Goal: Task Accomplishment & Management: Manage account settings

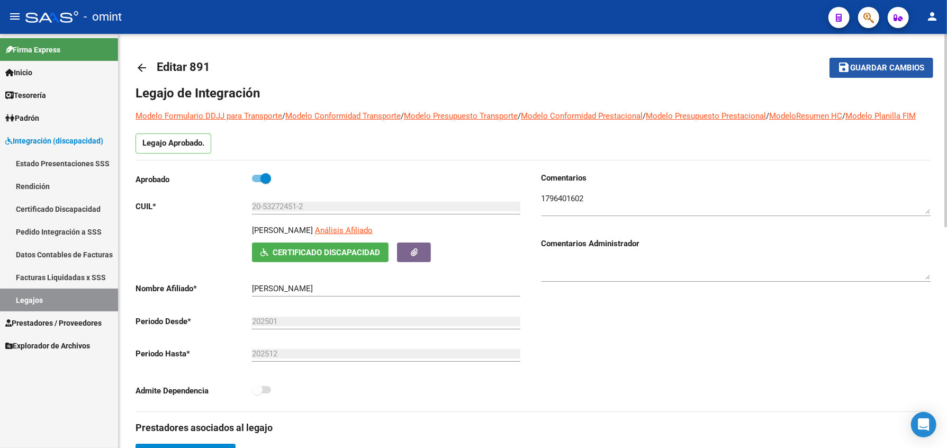
click at [897, 63] on span "Guardar cambios" at bounding box center [887, 68] width 74 height 10
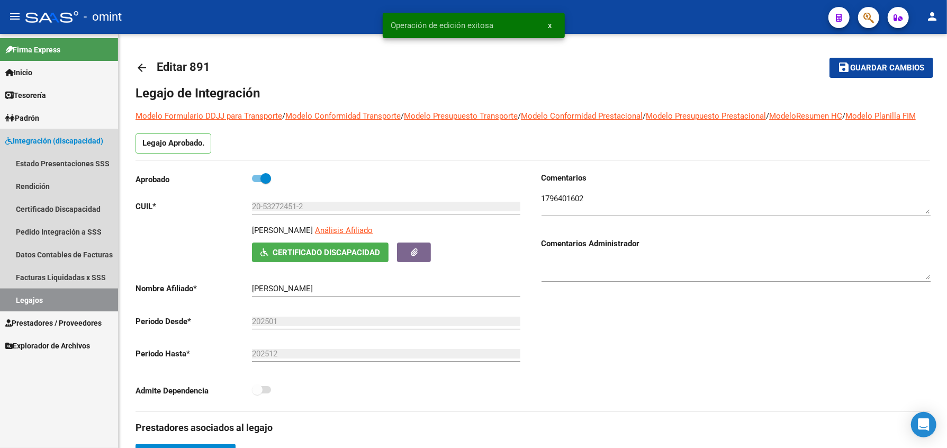
click at [51, 293] on link "Legajos" at bounding box center [59, 299] width 118 height 23
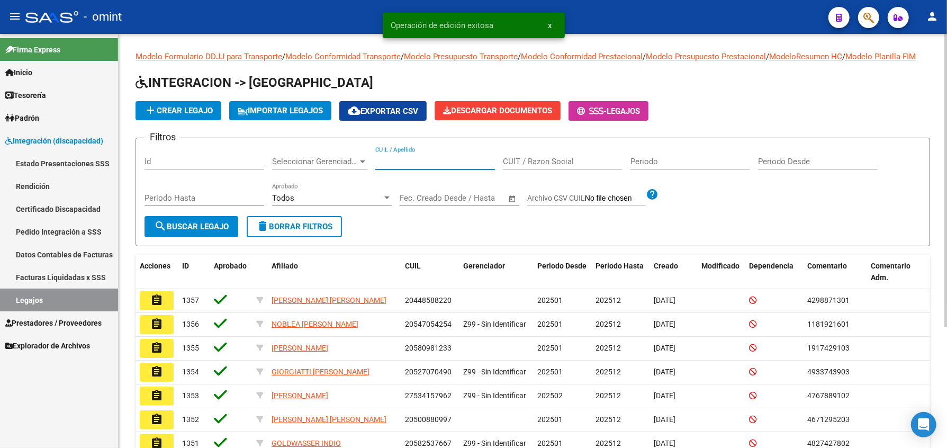
click at [433, 166] on input "CUIL / Apellido" at bounding box center [435, 162] width 120 height 10
paste input "27550811117"
type input "27550811117"
click at [197, 231] on span "search Buscar Legajo" at bounding box center [191, 227] width 75 height 10
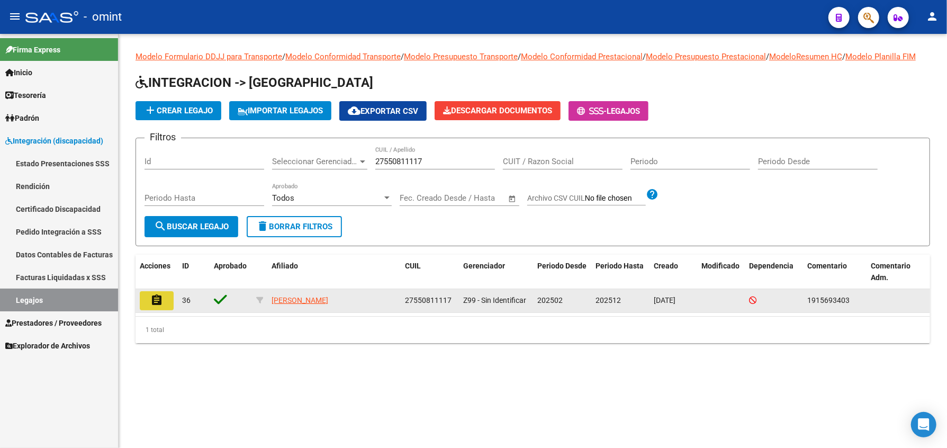
click at [164, 310] on button "assignment" at bounding box center [157, 300] width 34 height 19
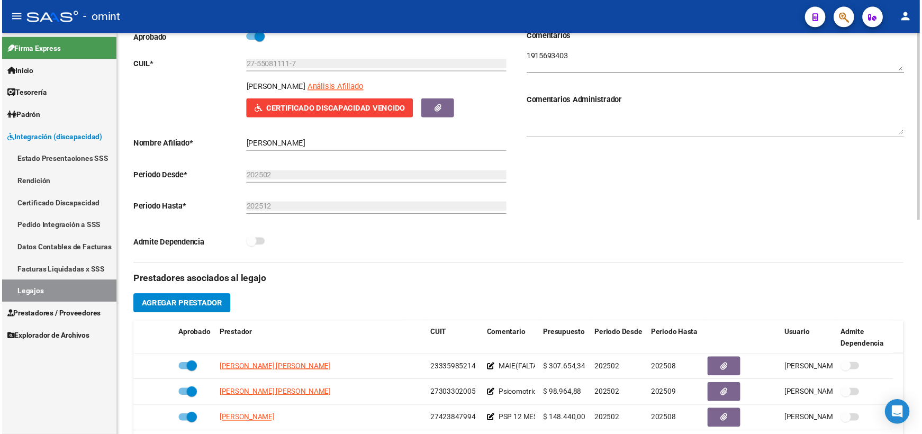
scroll to position [282, 0]
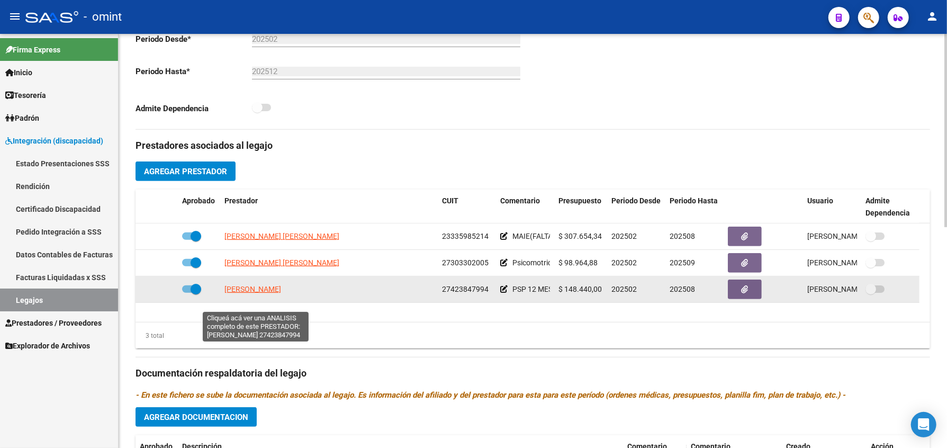
click at [246, 293] on span "[PERSON_NAME]" at bounding box center [252, 289] width 57 height 8
type textarea "27423847994"
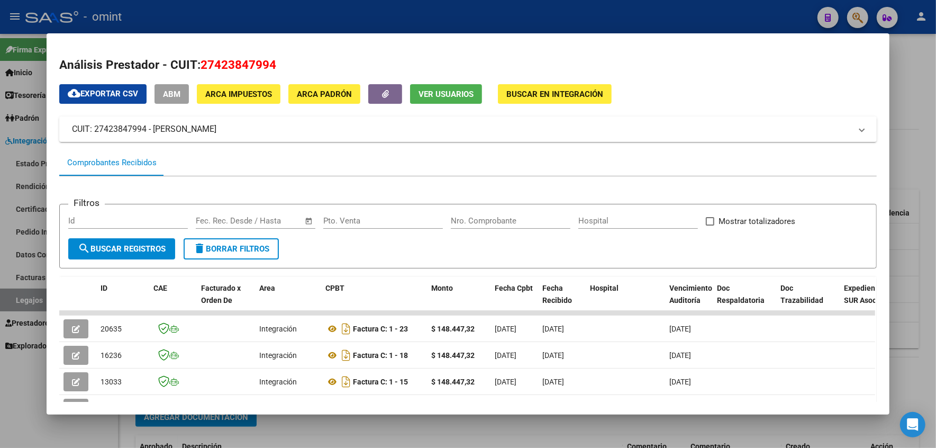
click at [913, 312] on div at bounding box center [468, 224] width 936 height 448
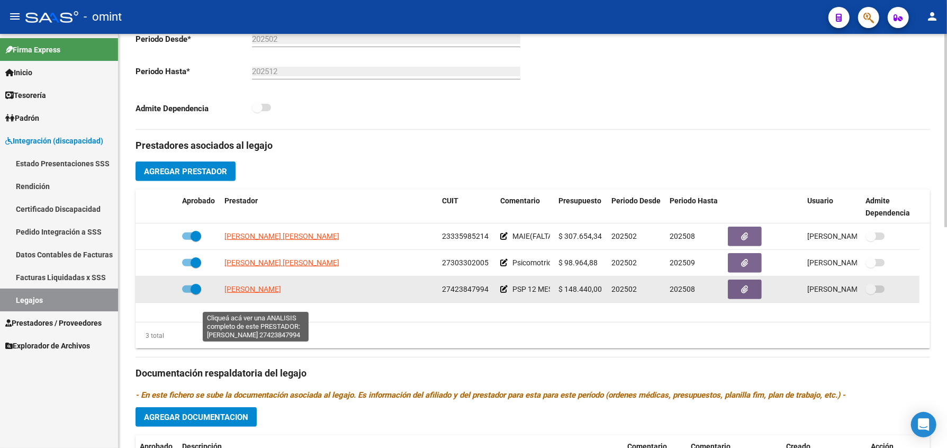
click at [237, 293] on span "[PERSON_NAME]" at bounding box center [252, 289] width 57 height 8
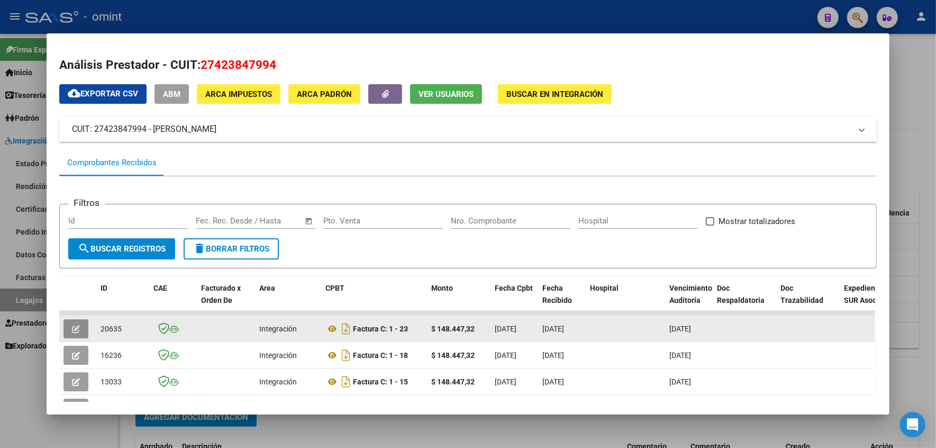
click at [72, 329] on icon "button" at bounding box center [76, 329] width 8 height 8
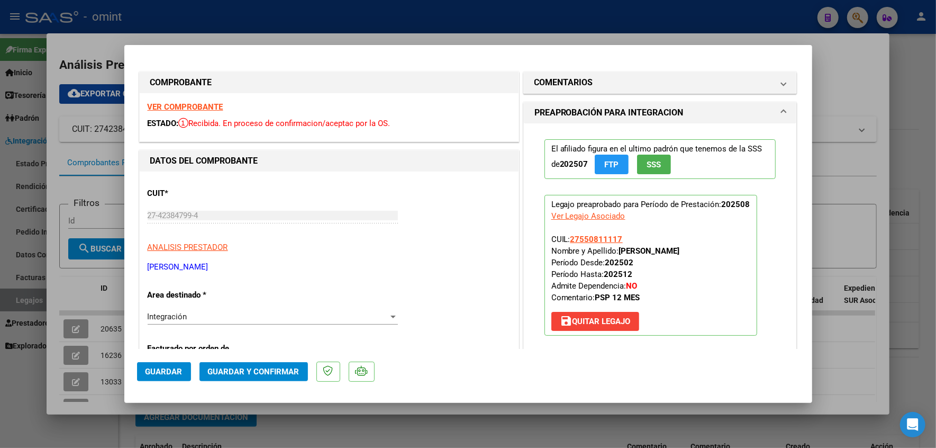
click at [190, 107] on strong "VER COMPROBANTE" at bounding box center [186, 107] width 76 height 10
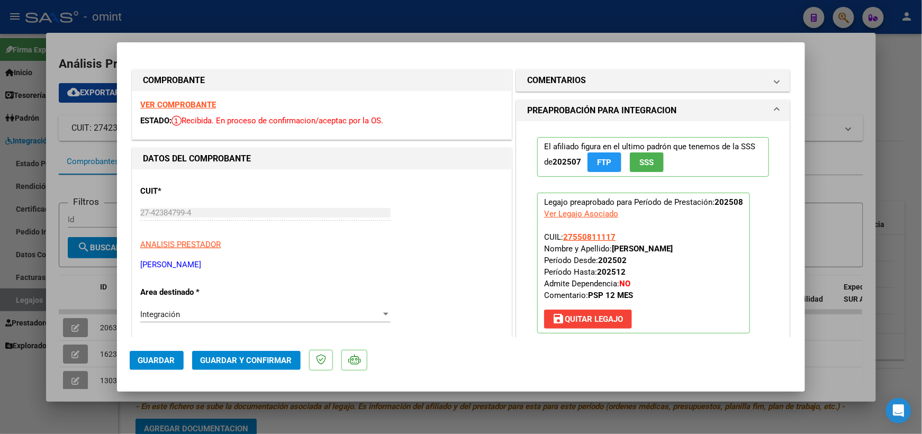
scroll to position [141, 0]
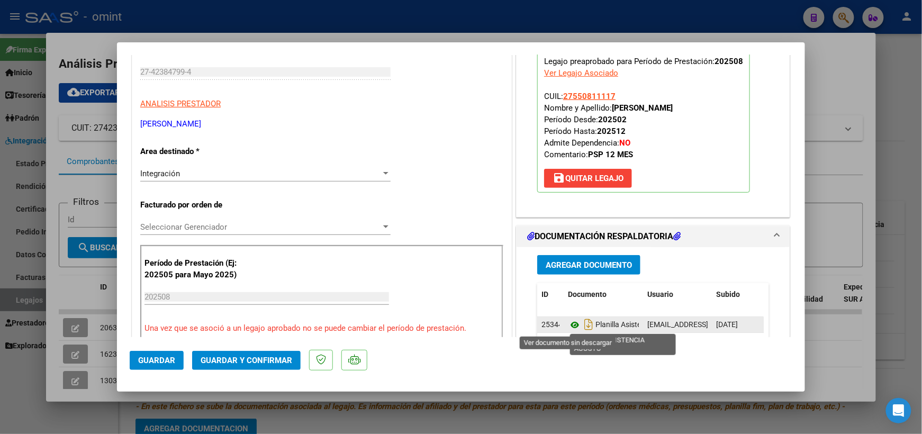
click at [568, 324] on icon at bounding box center [575, 325] width 14 height 13
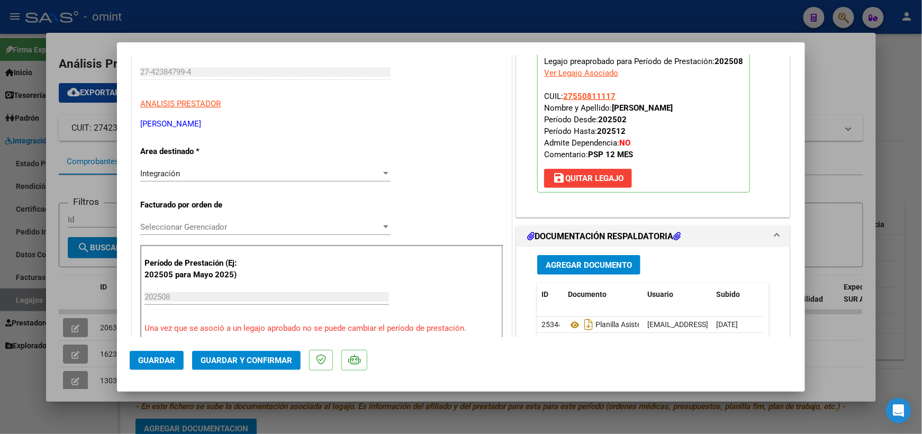
click at [840, 86] on div at bounding box center [461, 217] width 922 height 434
type input "$ 0,00"
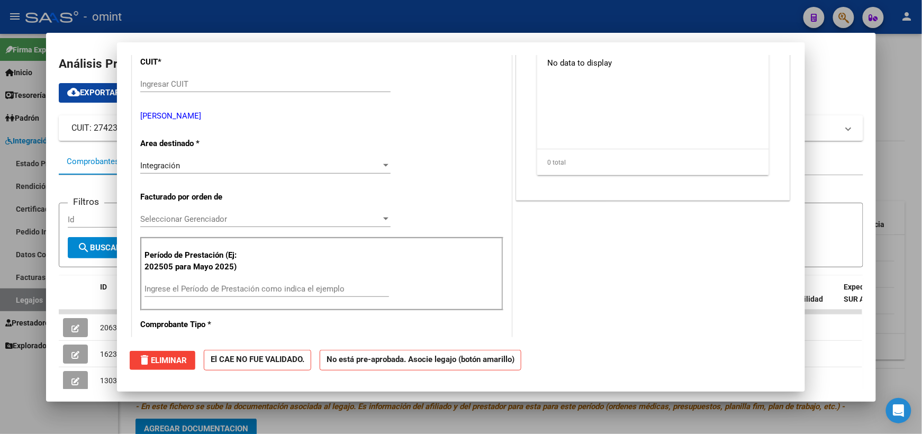
scroll to position [153, 0]
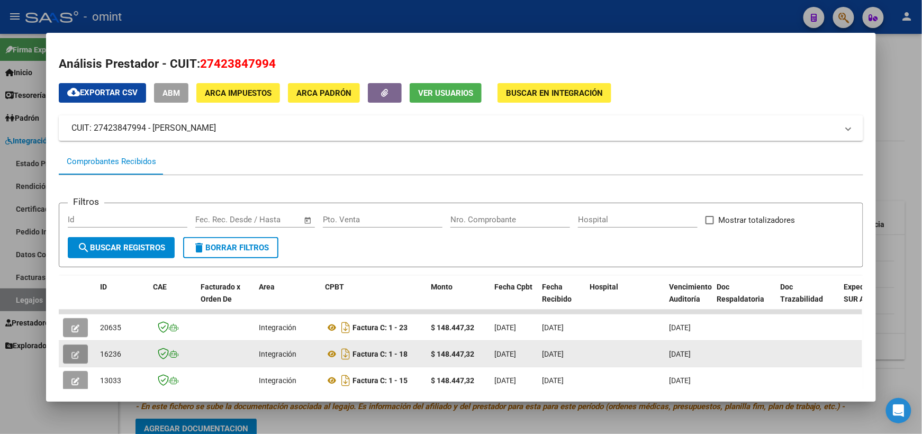
click at [76, 351] on button "button" at bounding box center [75, 353] width 25 height 19
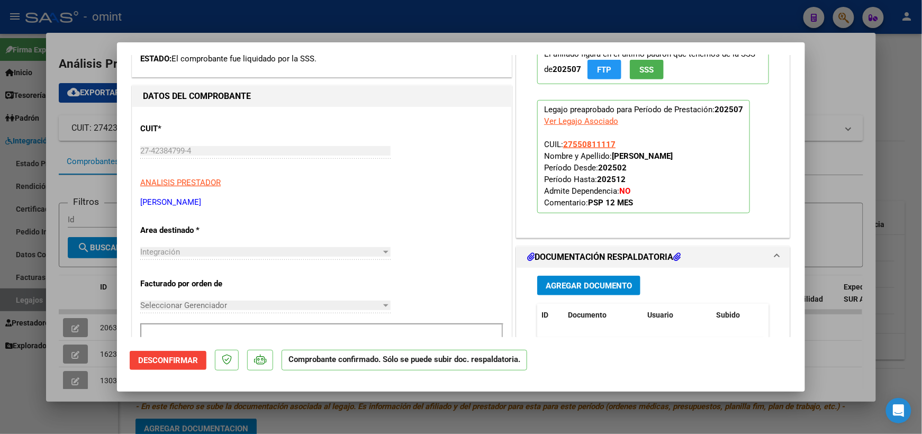
scroll to position [282, 0]
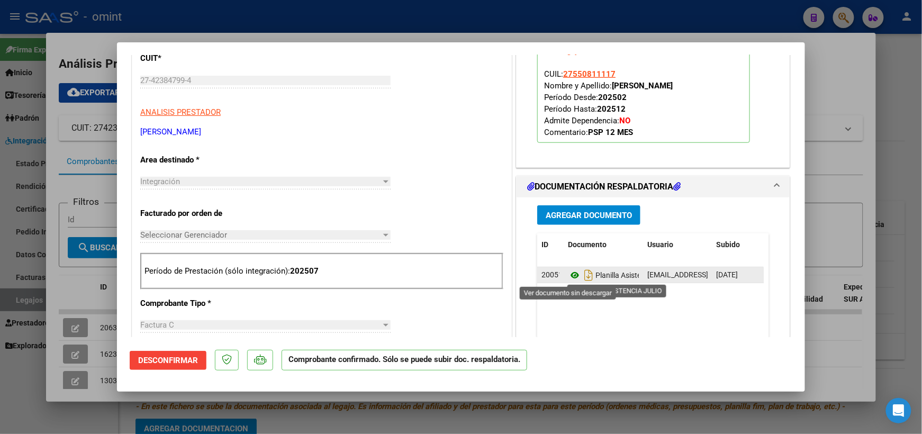
click at [569, 275] on icon at bounding box center [575, 275] width 14 height 13
click at [570, 278] on icon at bounding box center [575, 275] width 14 height 13
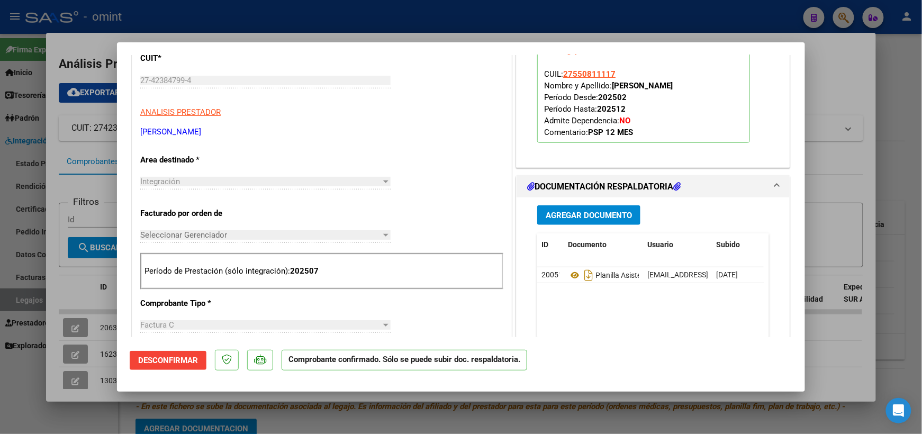
scroll to position [141, 0]
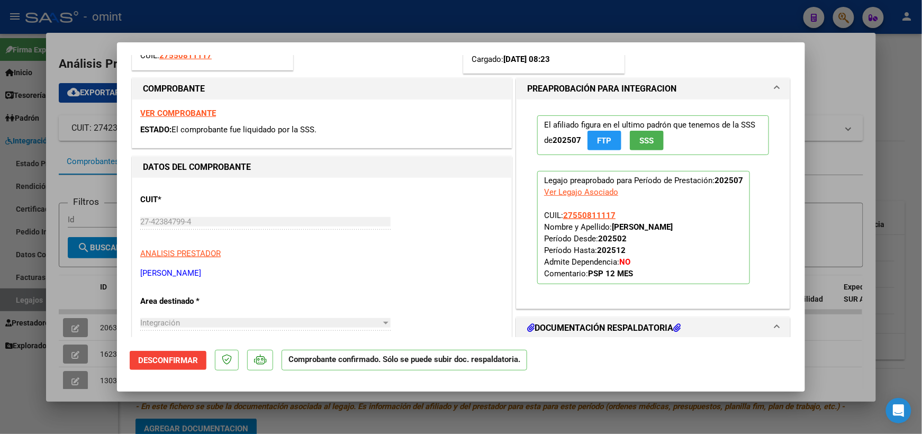
click at [837, 86] on div at bounding box center [461, 217] width 922 height 434
type input "$ 0,00"
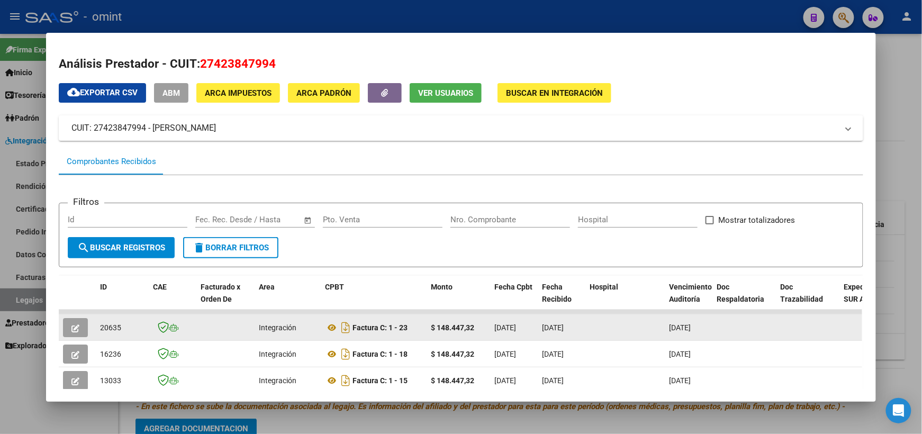
click at [72, 324] on icon "button" at bounding box center [75, 328] width 8 height 8
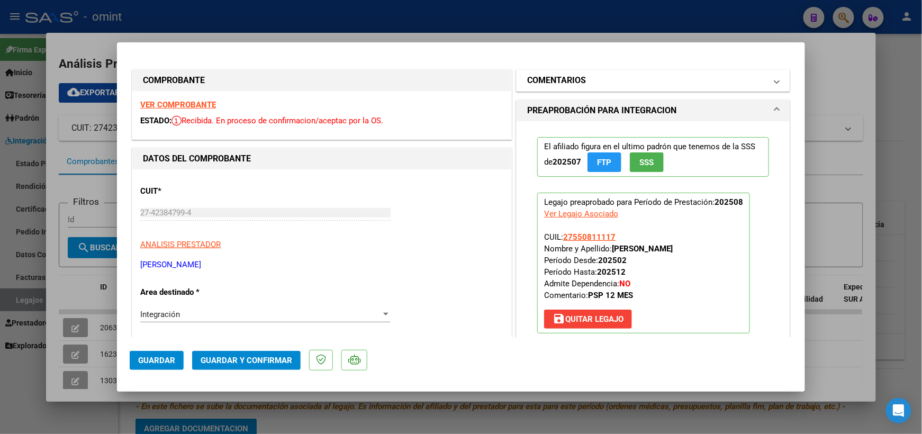
click at [545, 79] on h1 "COMENTARIOS" at bounding box center [556, 80] width 59 height 13
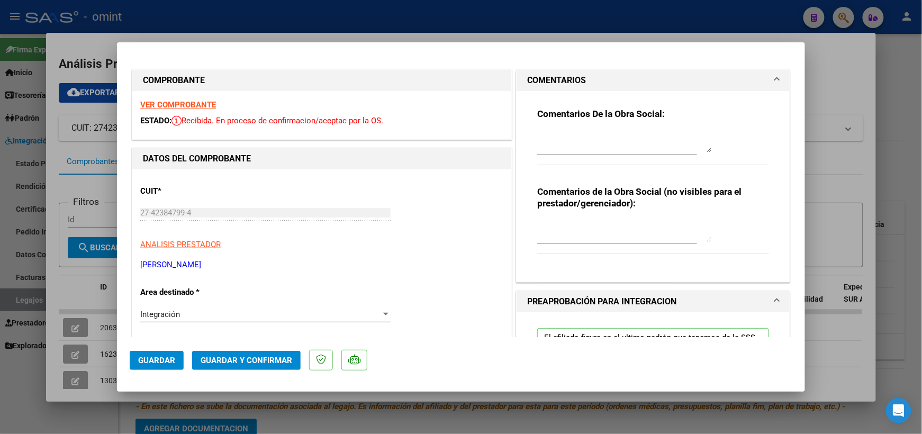
click at [560, 113] on strong "Comentarios De la Obra Social:" at bounding box center [601, 113] width 128 height 11
click at [547, 147] on textarea at bounding box center [624, 141] width 175 height 21
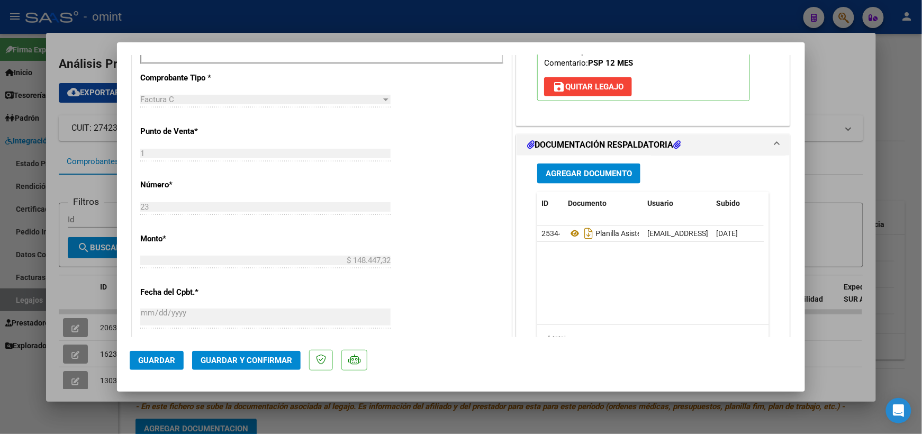
scroll to position [494, 0]
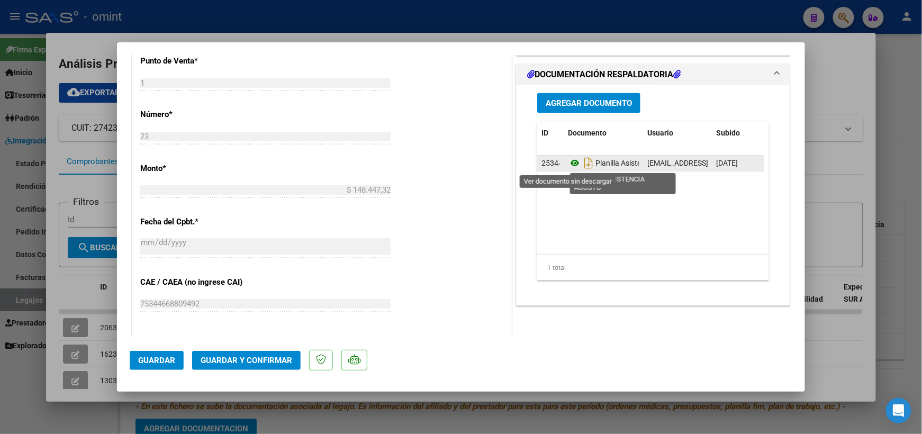
click at [568, 161] on icon at bounding box center [575, 163] width 14 height 13
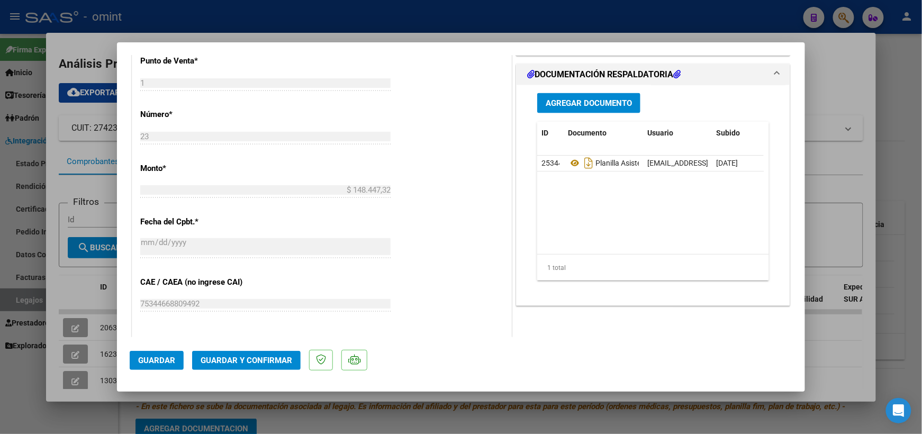
click at [726, 155] on datatable-header "ID Documento Usuario Subido Acción" at bounding box center [650, 139] width 226 height 34
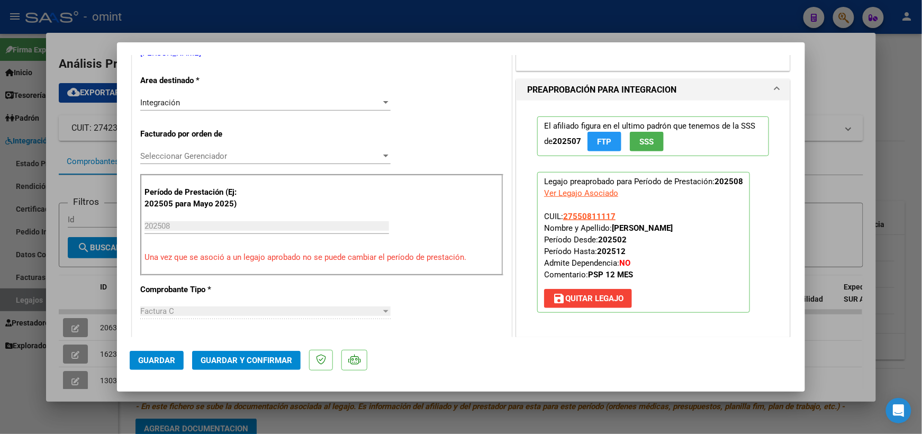
scroll to position [0, 0]
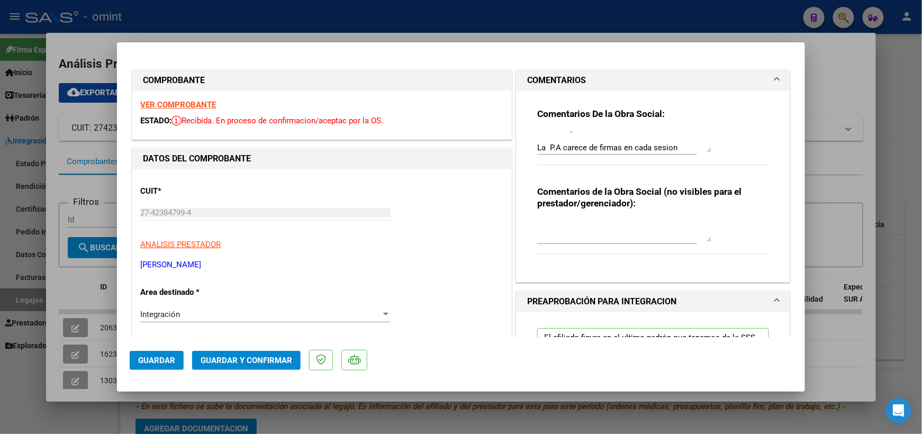
click at [678, 147] on textarea "Estimada, buenos días La P.A carece de firmas en cada sesion" at bounding box center [624, 141] width 175 height 21
drag, startPoint x: 596, startPoint y: 147, endPoint x: 511, endPoint y: 95, distance: 99.3
click at [516, 95] on div "Comentarios De la Obra Social: Estimada, buenos días La P.A carece de firmas en…" at bounding box center [652, 187] width 273 height 192
type textarea "Estimada, buenos días La P.A carece de firmas en cada sesion, favor de completa…"
click at [397, 260] on p "[PERSON_NAME]" at bounding box center [321, 265] width 363 height 12
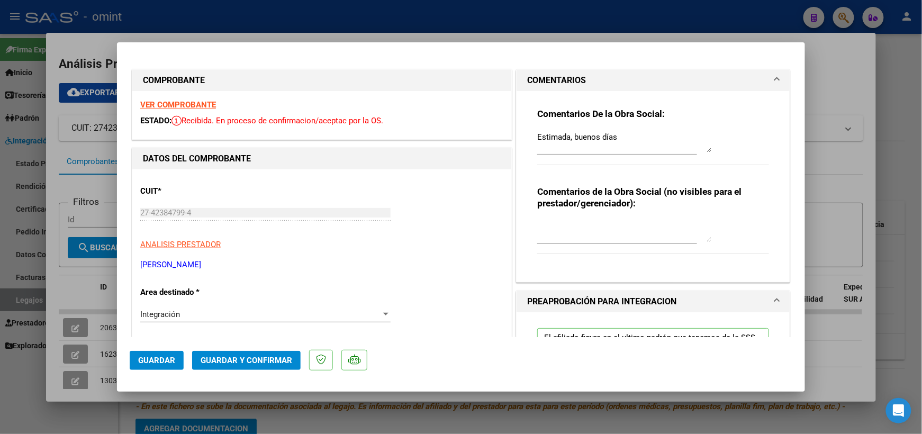
click at [837, 64] on div at bounding box center [461, 217] width 922 height 434
type input "$ 0,00"
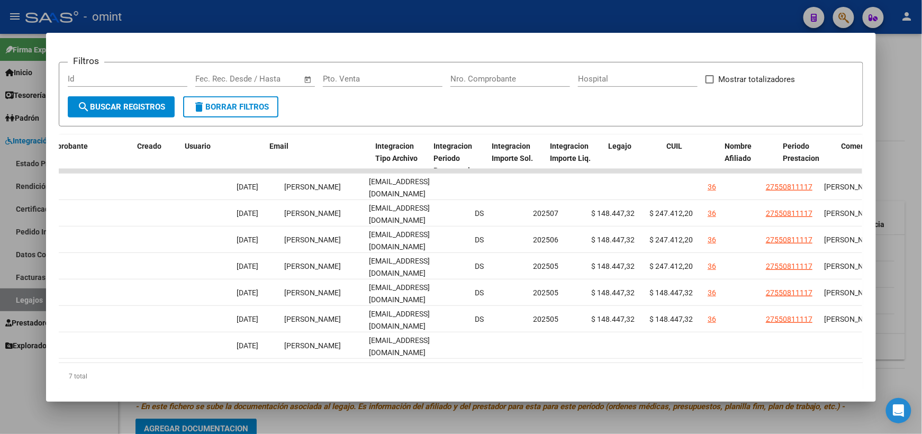
scroll to position [0, 1132]
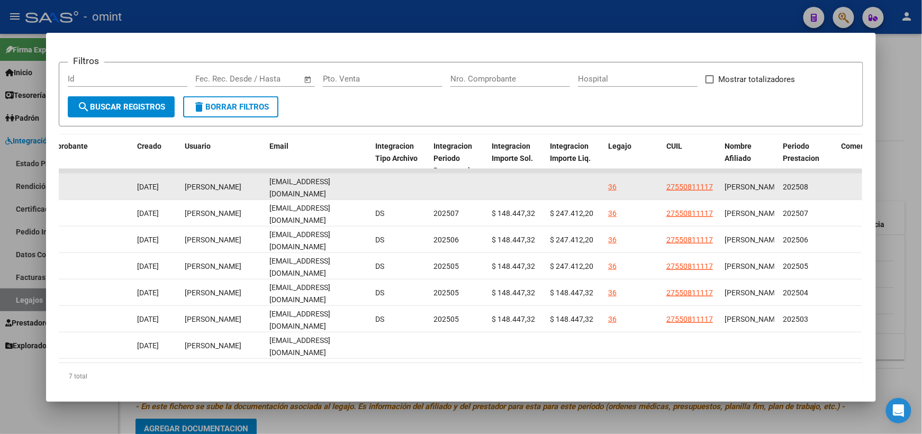
click at [373, 187] on datatable-body-cell at bounding box center [400, 187] width 58 height 26
drag, startPoint x: 365, startPoint y: 186, endPoint x: 273, endPoint y: 186, distance: 92.1
click at [273, 186] on datatable-body-cell "[EMAIL_ADDRESS][DOMAIN_NAME]" at bounding box center [318, 187] width 106 height 26
click at [273, 186] on span "[EMAIL_ADDRESS][DOMAIN_NAME]" at bounding box center [299, 187] width 61 height 21
drag, startPoint x: 363, startPoint y: 187, endPoint x: 265, endPoint y: 186, distance: 98.4
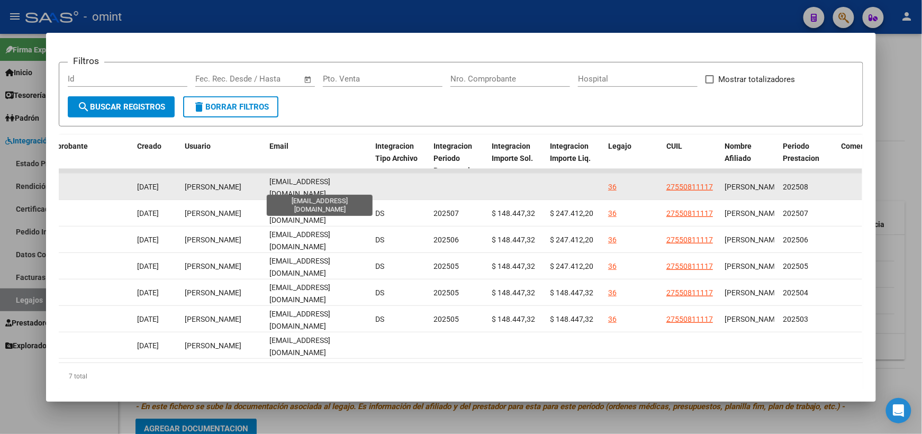
click at [265, 186] on datatable-body-cell "[EMAIL_ADDRESS][DOMAIN_NAME]" at bounding box center [318, 187] width 106 height 26
copy span "[EMAIL_ADDRESS][DOMAIN_NAME]"
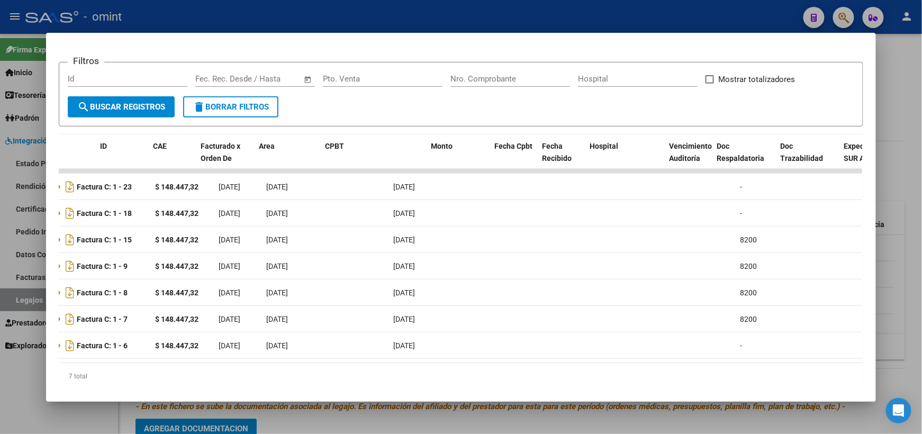
scroll to position [0, 0]
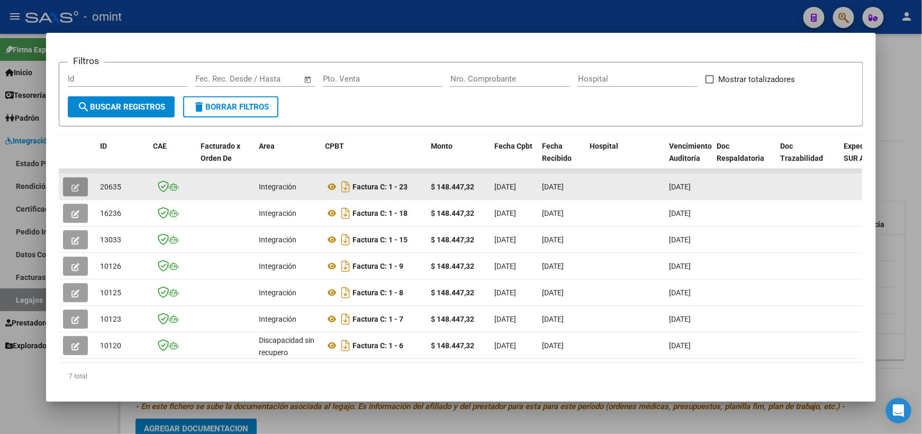
click at [81, 180] on button "button" at bounding box center [75, 186] width 25 height 19
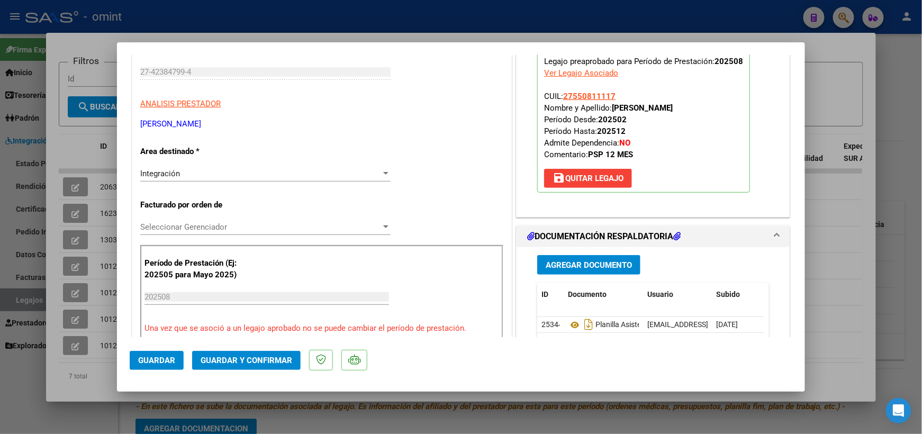
scroll to position [212, 0]
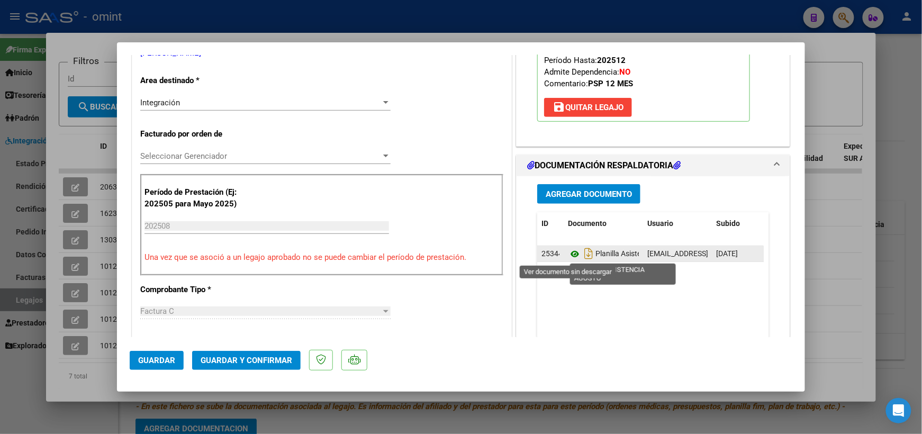
click at [568, 253] on icon at bounding box center [575, 254] width 14 height 13
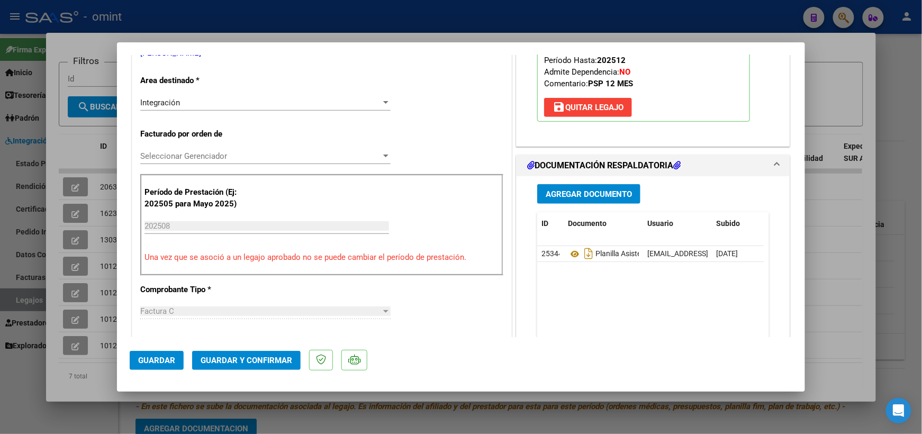
click at [825, 93] on div at bounding box center [461, 217] width 922 height 434
type input "$ 0,00"
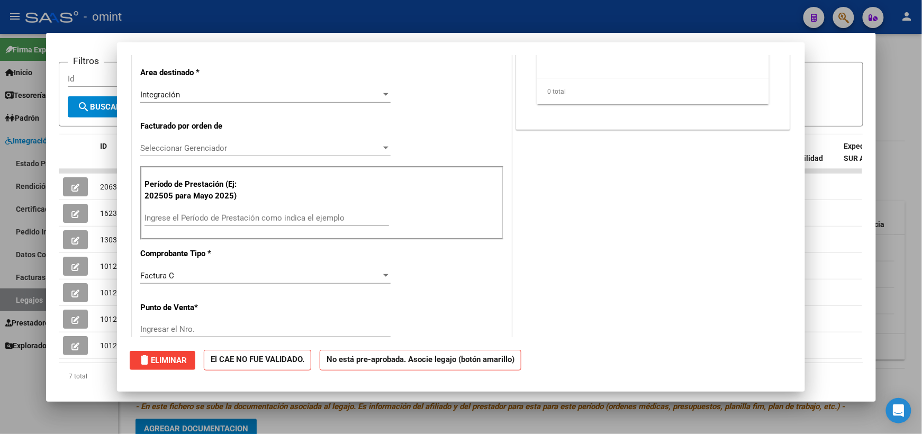
scroll to position [0, 0]
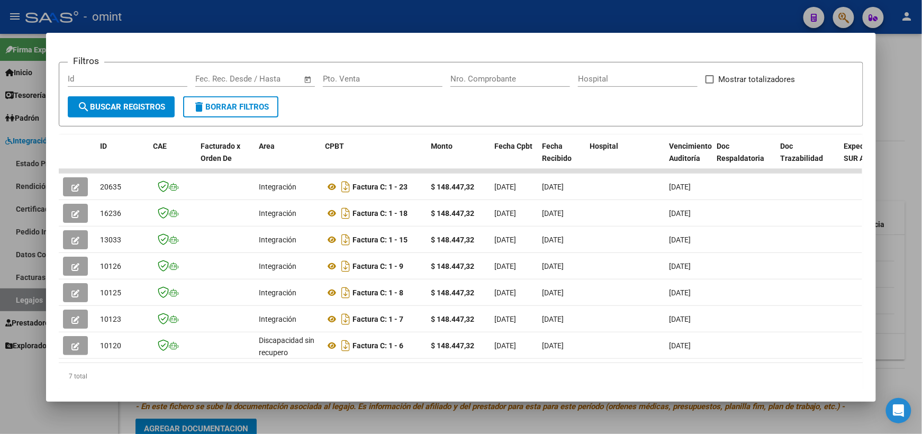
click at [883, 106] on div at bounding box center [461, 217] width 922 height 434
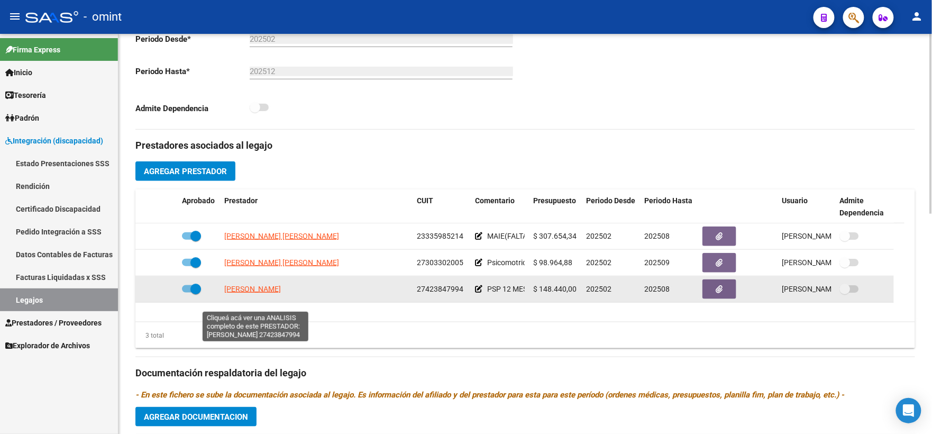
click at [271, 293] on span "[PERSON_NAME]" at bounding box center [252, 289] width 57 height 8
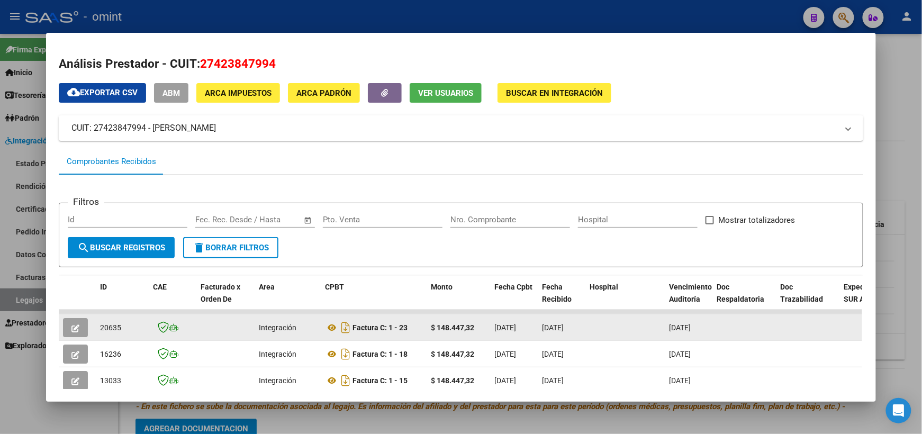
click at [71, 327] on icon "button" at bounding box center [75, 328] width 8 height 8
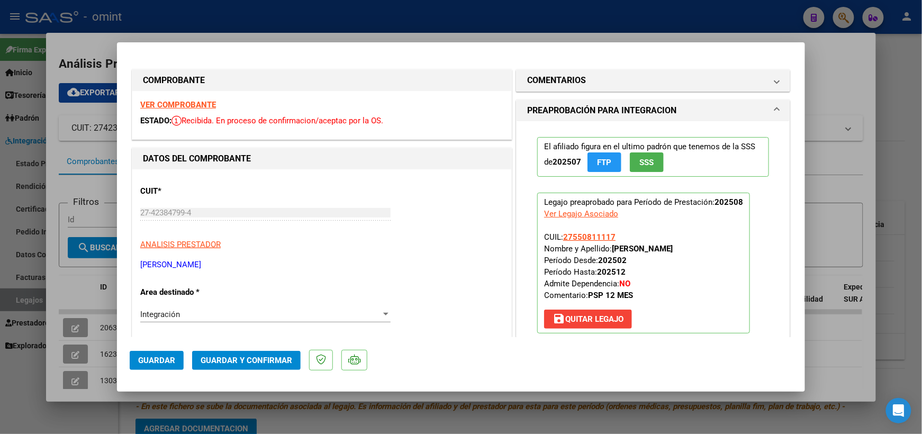
scroll to position [282, 0]
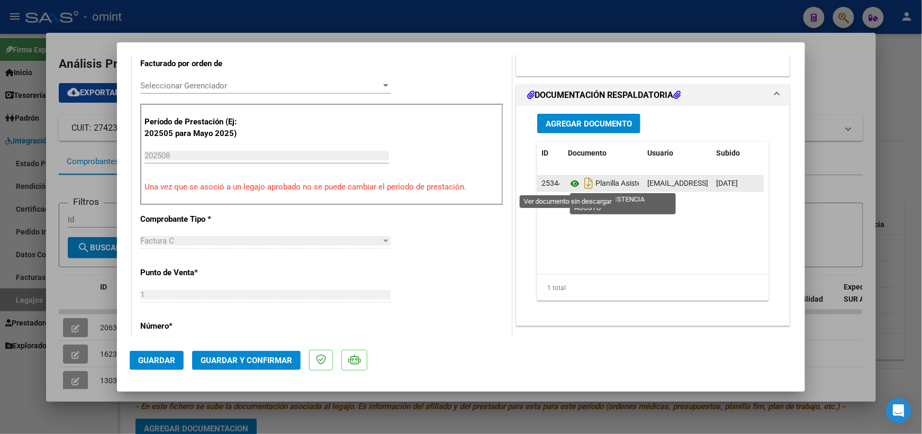
click at [569, 181] on icon at bounding box center [575, 183] width 14 height 13
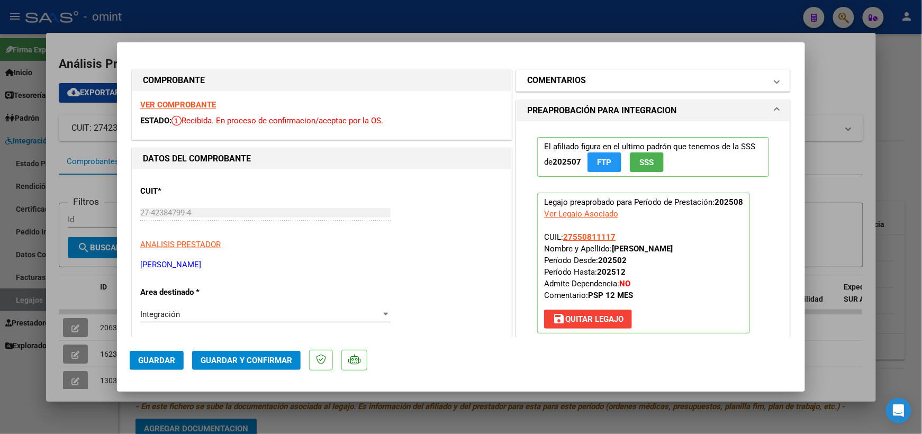
click at [551, 83] on h1 "COMENTARIOS" at bounding box center [556, 80] width 59 height 13
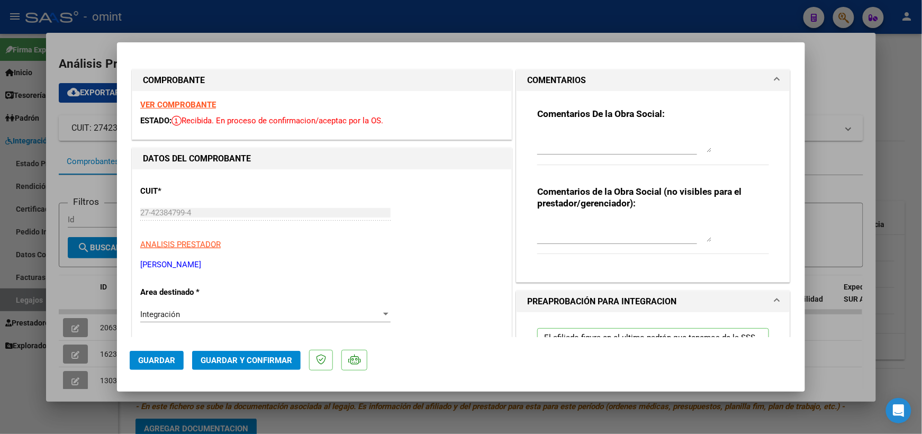
click at [576, 113] on strong "Comentarios De la Obra Social:" at bounding box center [601, 113] width 128 height 11
click at [572, 138] on textarea at bounding box center [624, 141] width 175 height 21
paste textarea "La P.A carece de firmas en cada sesión, favor de completarlas y volver a subir …"
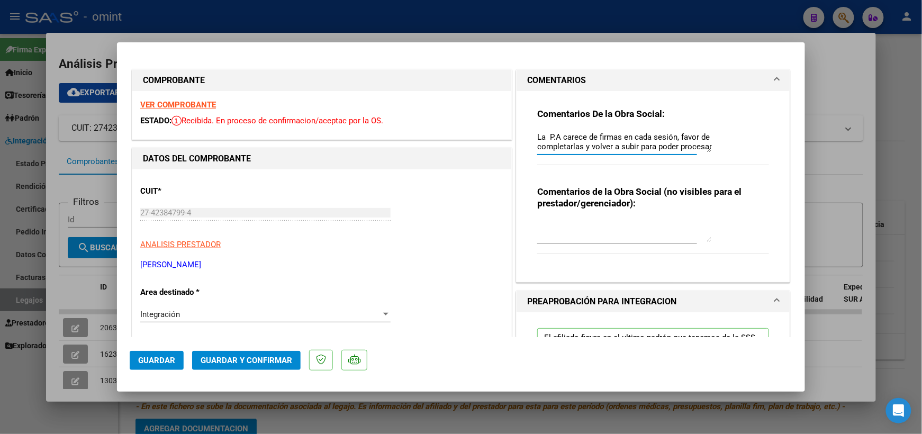
scroll to position [8, 0]
type textarea "La P.A carece de firmas en cada sesión, favor de completarlas y volver a subir …"
click at [159, 362] on span "Guardar" at bounding box center [156, 361] width 37 height 10
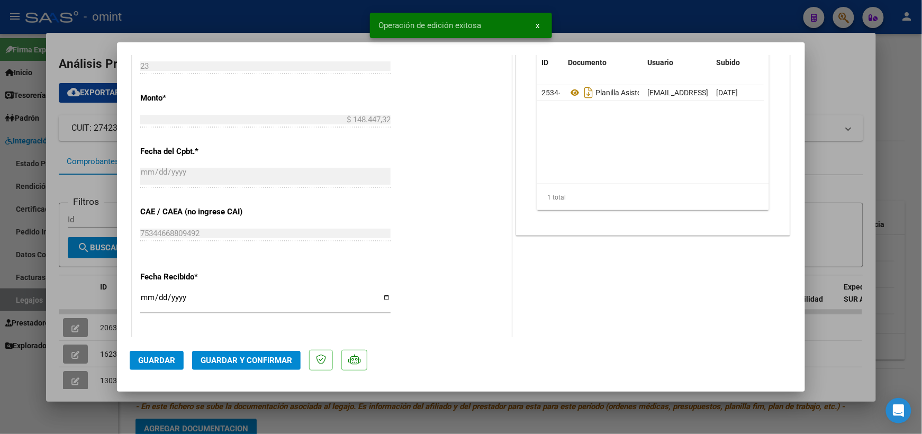
scroll to position [742, 0]
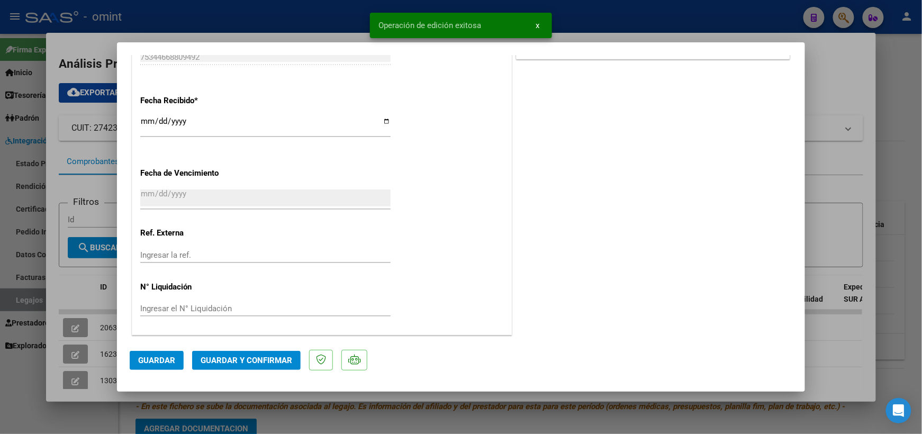
click at [828, 170] on div at bounding box center [461, 217] width 922 height 434
type input "$ 0,00"
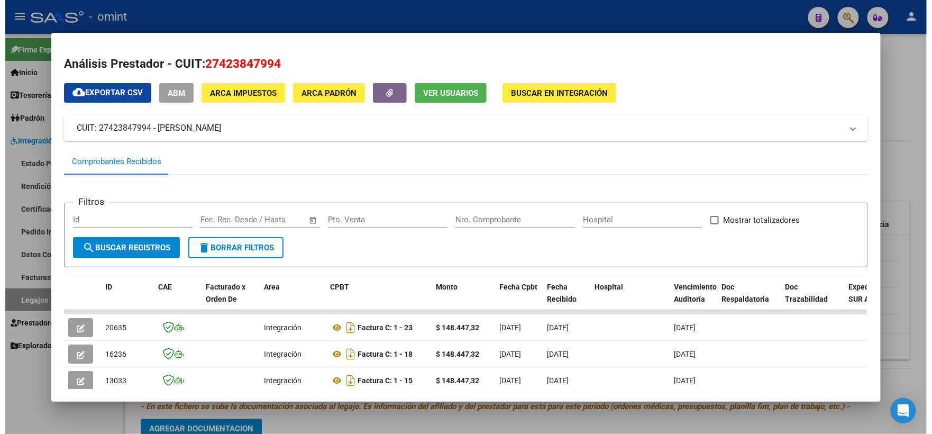
scroll to position [141, 0]
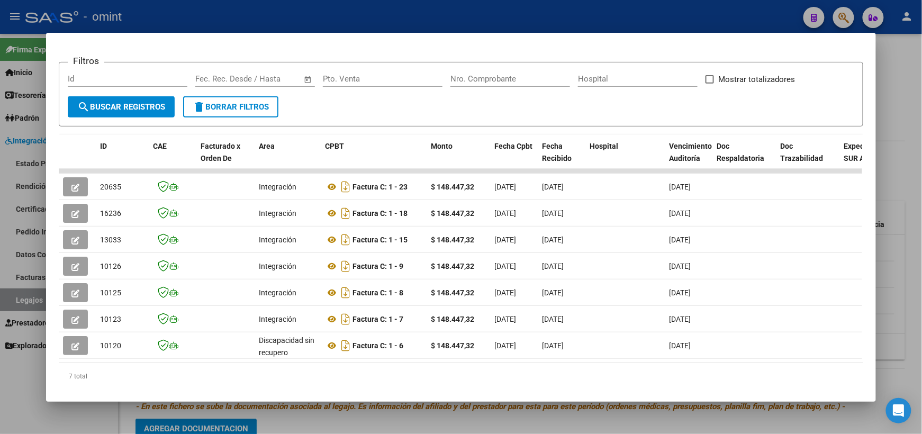
click at [890, 103] on div at bounding box center [461, 217] width 922 height 434
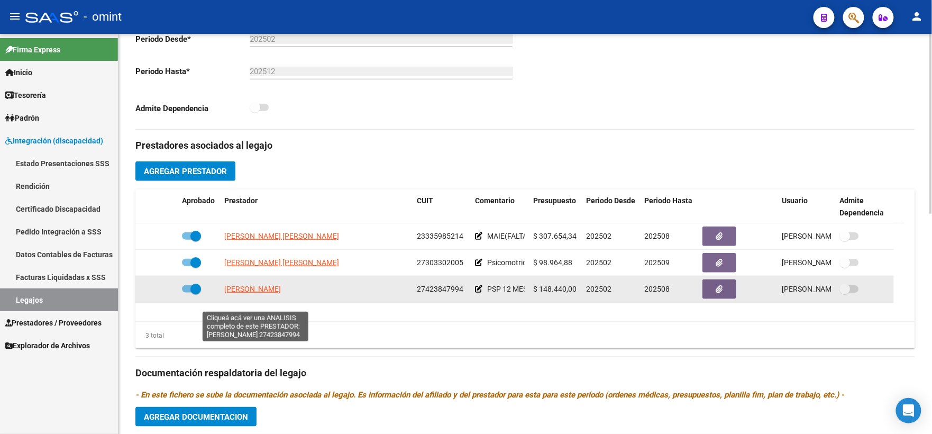
click at [268, 293] on span "[PERSON_NAME]" at bounding box center [252, 289] width 57 height 8
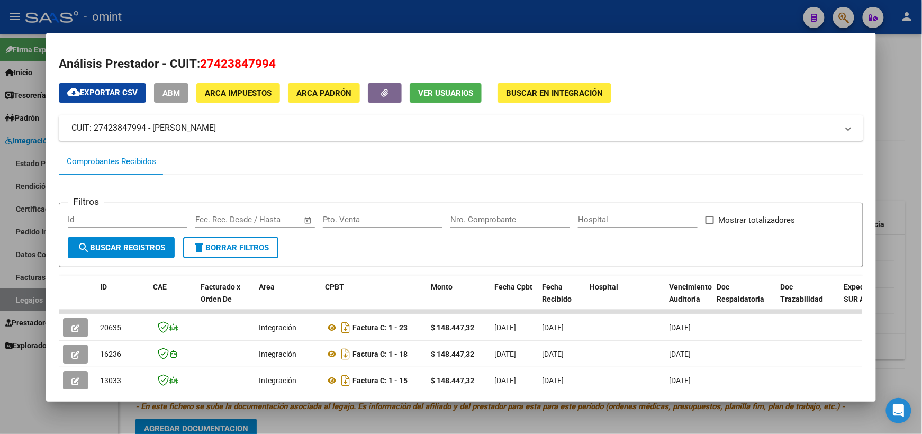
click at [891, 80] on div at bounding box center [461, 217] width 922 height 434
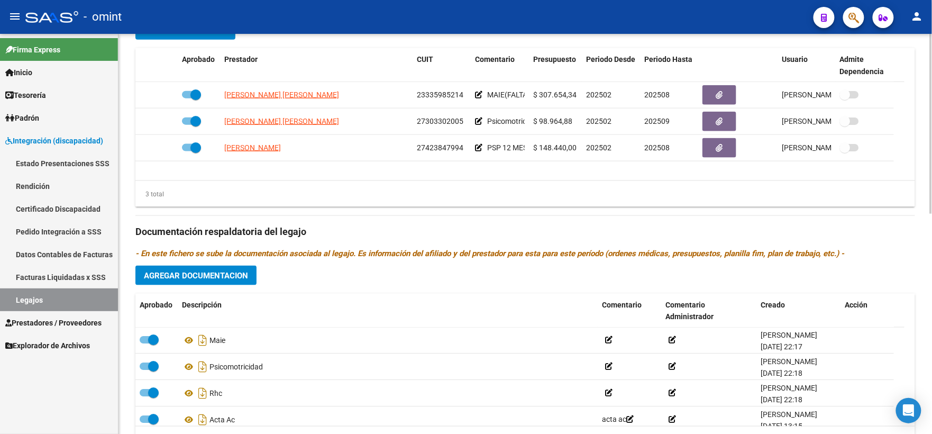
scroll to position [489, 0]
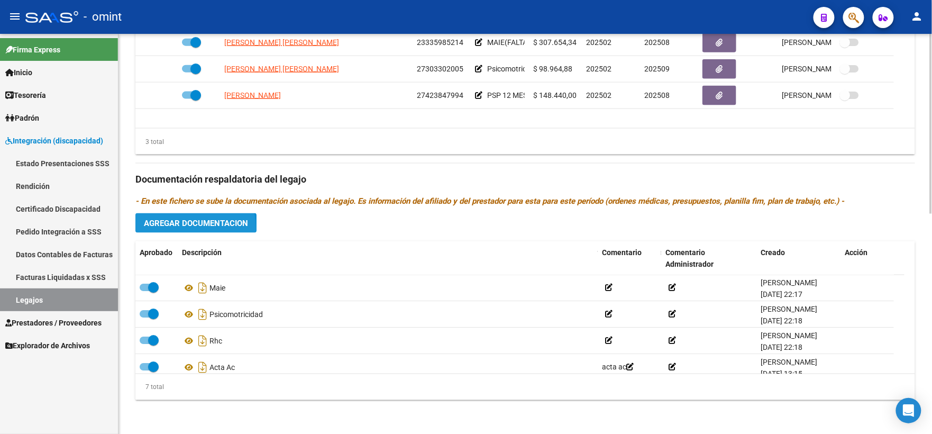
click at [181, 229] on button "Agregar Documentacion" at bounding box center [195, 223] width 121 height 20
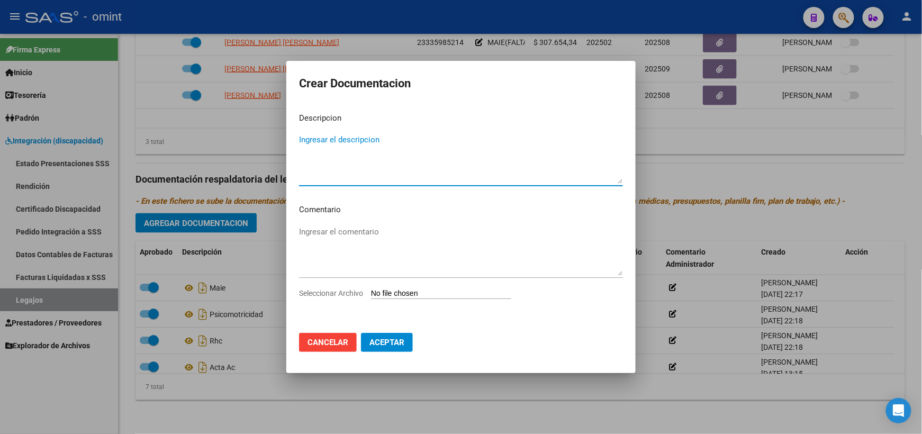
click at [469, 293] on input "Seleccionar Archivo" at bounding box center [441, 294] width 140 height 10
type input "C:\fakepath\1915693403_25071112470_inf-seg-eval-sem.pdf"
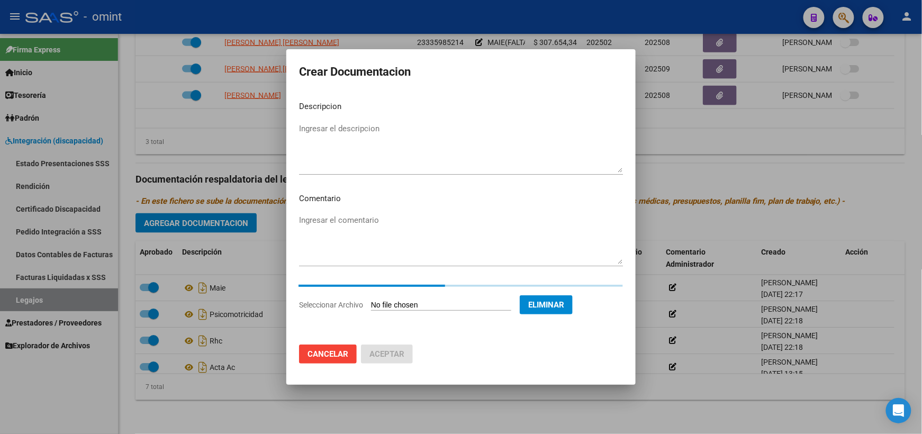
click at [376, 123] on mat-dialog-content "Descripcion Ingresar el descripcion Comentario Ingresar el comentario Seleccion…" at bounding box center [460, 214] width 349 height 243
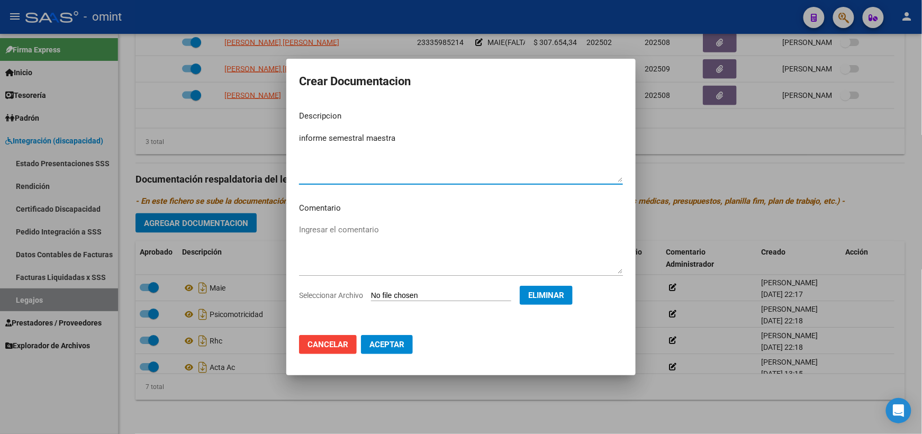
type textarea "informe semestral maestra"
click at [352, 230] on textarea "Ingresar el comentario" at bounding box center [461, 249] width 324 height 50
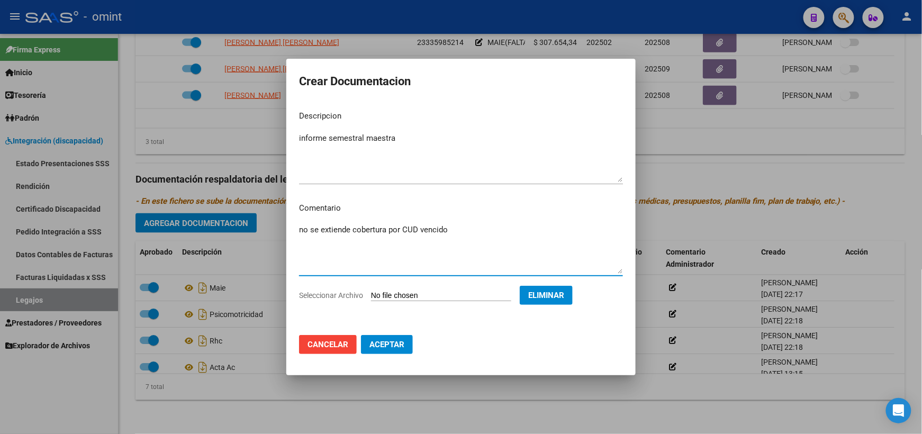
type textarea "no se extiende cobertura por CUD vencido"
click at [394, 341] on span "Aceptar" at bounding box center [386, 345] width 35 height 10
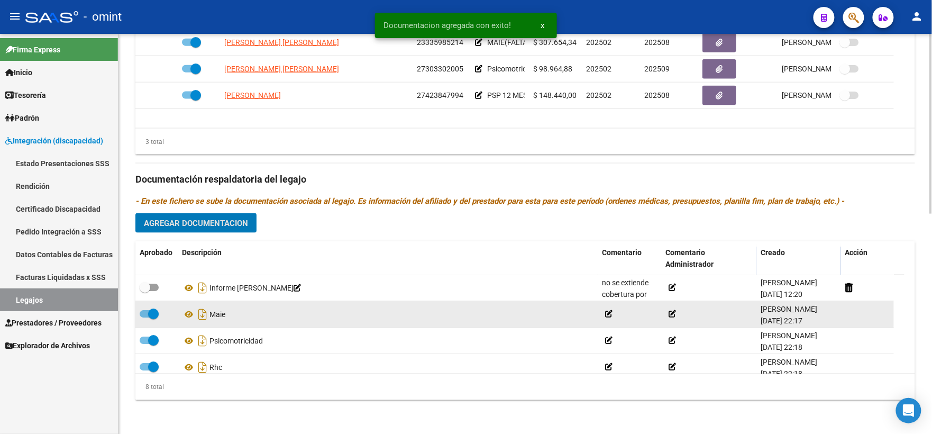
click at [348, 316] on div "Maie" at bounding box center [388, 314] width 412 height 17
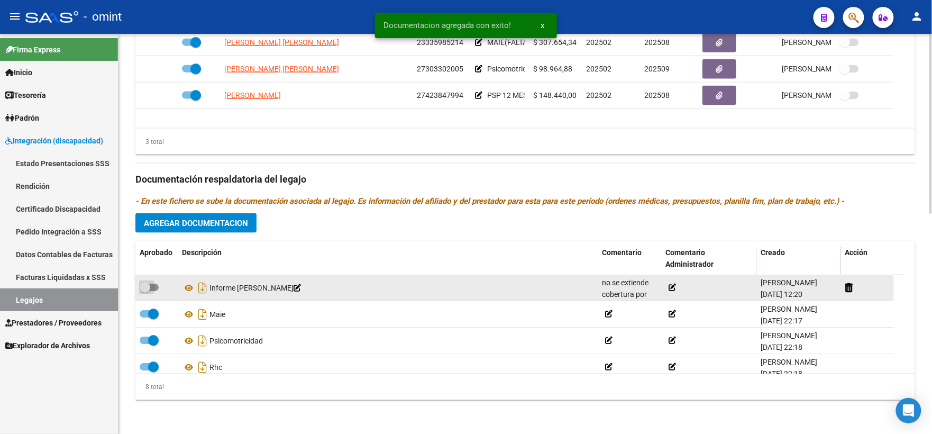
click at [157, 286] on span at bounding box center [149, 287] width 19 height 7
click at [145, 292] on input "checkbox" at bounding box center [144, 292] width 1 height 1
checkbox input "true"
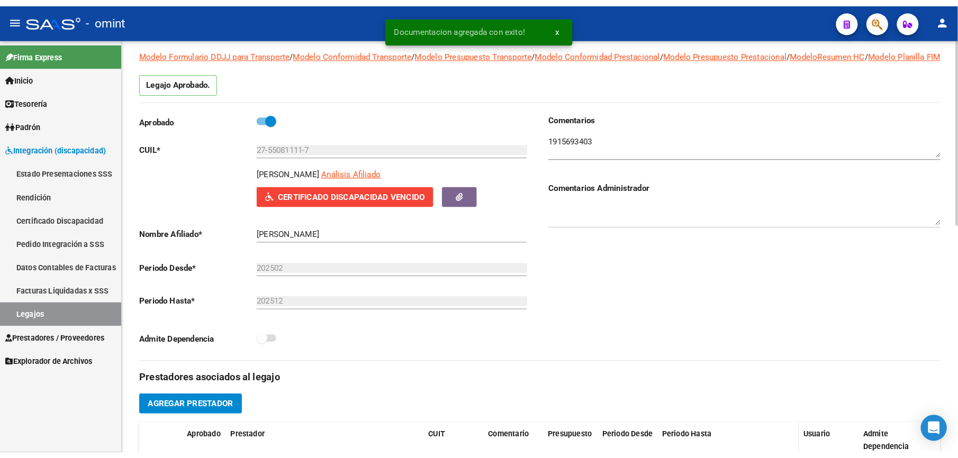
scroll to position [0, 0]
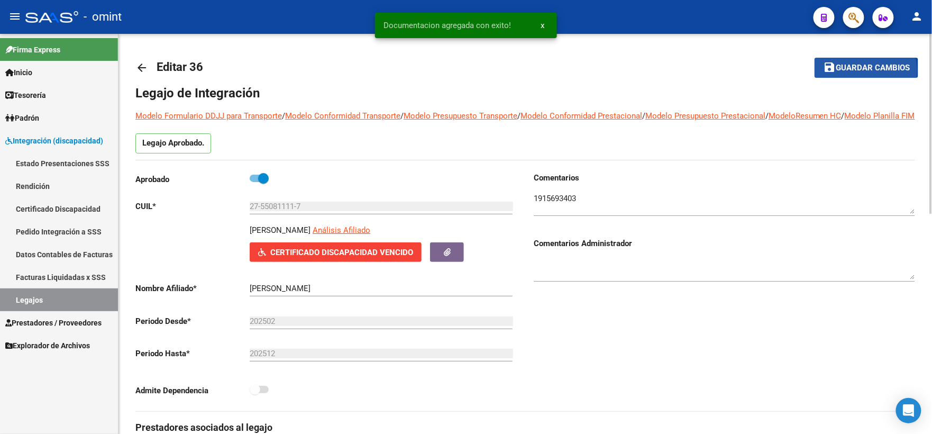
click at [861, 70] on span "Guardar cambios" at bounding box center [873, 68] width 74 height 10
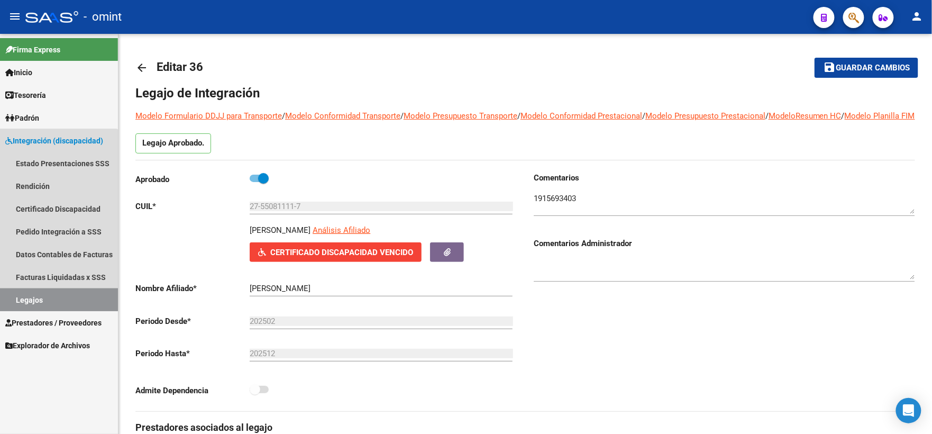
click at [38, 297] on link "Legajos" at bounding box center [59, 299] width 118 height 23
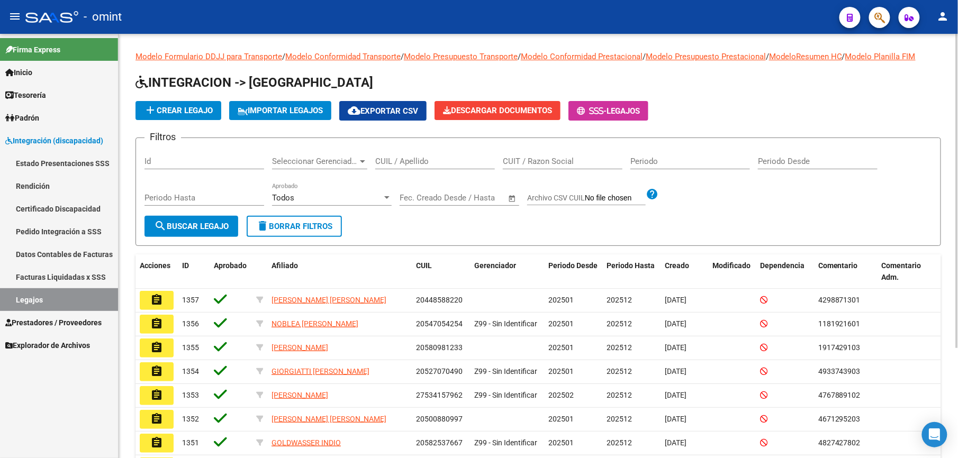
click at [411, 153] on div "CUIL / Apellido" at bounding box center [435, 158] width 120 height 23
click at [414, 158] on input "CUIL / Apellido" at bounding box center [435, 162] width 120 height 10
paste input "27423833403"
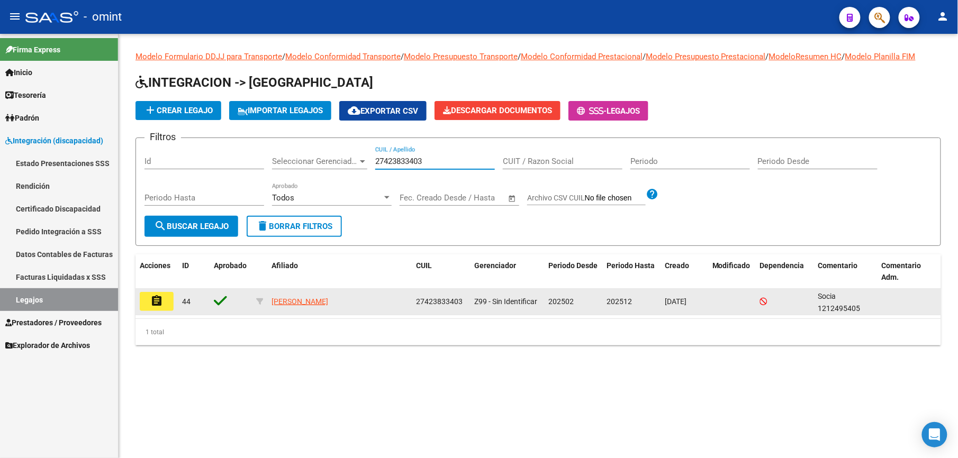
type input "27423833403"
click at [161, 301] on mat-icon "assignment" at bounding box center [156, 301] width 13 height 13
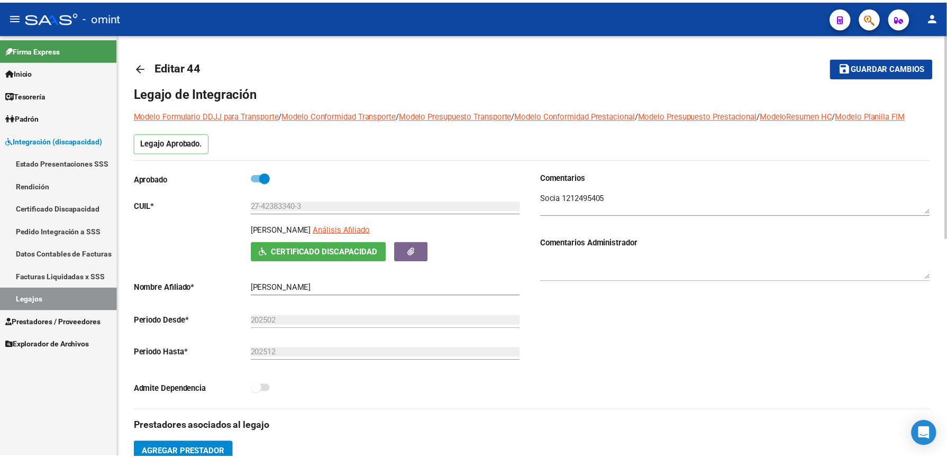
scroll to position [212, 0]
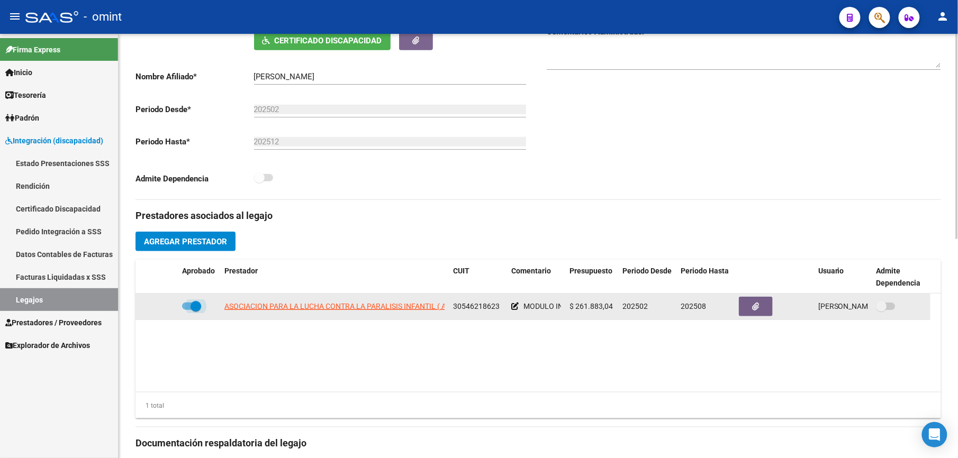
click at [187, 306] on span at bounding box center [191, 306] width 19 height 7
click at [187, 310] on input "checkbox" at bounding box center [187, 310] width 1 height 1
checkbox input "false"
click at [165, 309] on icon at bounding box center [162, 306] width 7 height 7
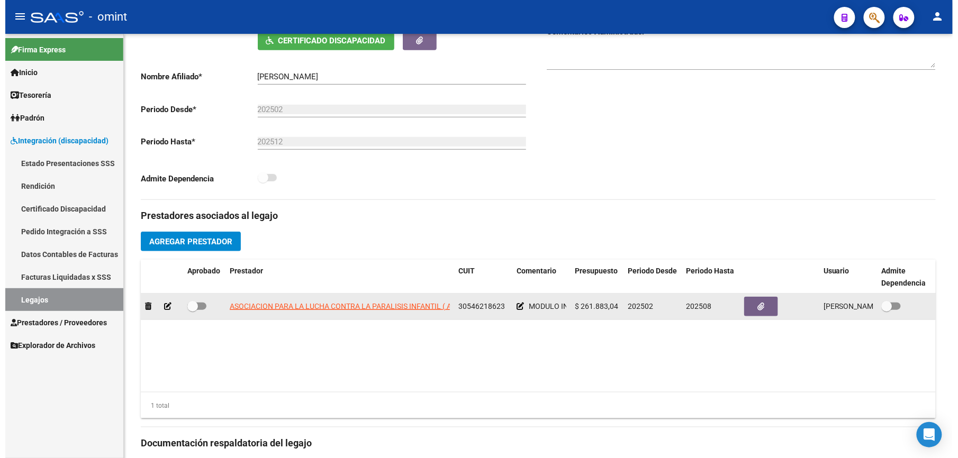
scroll to position [223, 0]
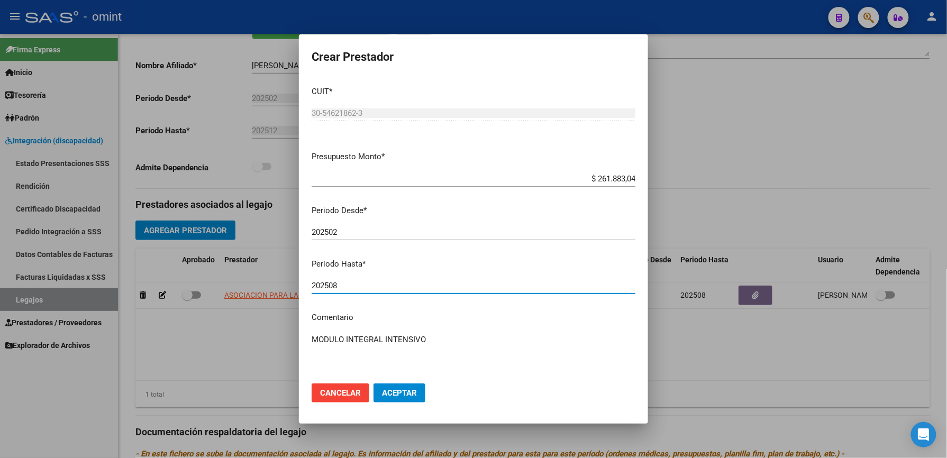
click at [341, 286] on input "202508" at bounding box center [474, 286] width 324 height 10
type input "202512"
click at [449, 343] on textarea "MODULO INTEGRAL INTENSIVO" at bounding box center [474, 359] width 324 height 50
click at [501, 342] on textarea "MODULO INTEGRAL INTENSIVO // según caso" at bounding box center [474, 359] width 324 height 50
click at [348, 283] on input "202512" at bounding box center [474, 286] width 324 height 10
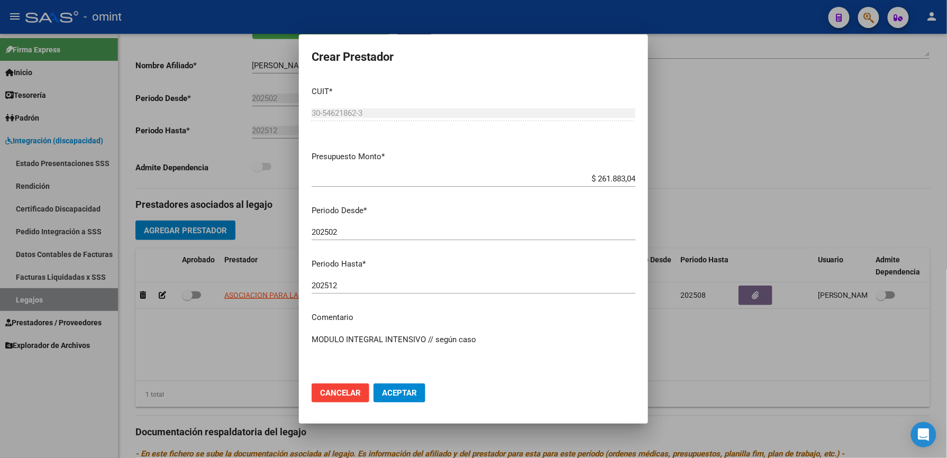
click at [491, 340] on textarea "MODULO INTEGRAL INTENSIVO // según caso" at bounding box center [474, 359] width 324 height 50
paste textarea "35532224/01"
type textarea "MODULO INTEGRAL INTENSIVO // según caso 35532224/01 se extiende periodo"
click at [393, 397] on span "Aceptar" at bounding box center [399, 393] width 35 height 10
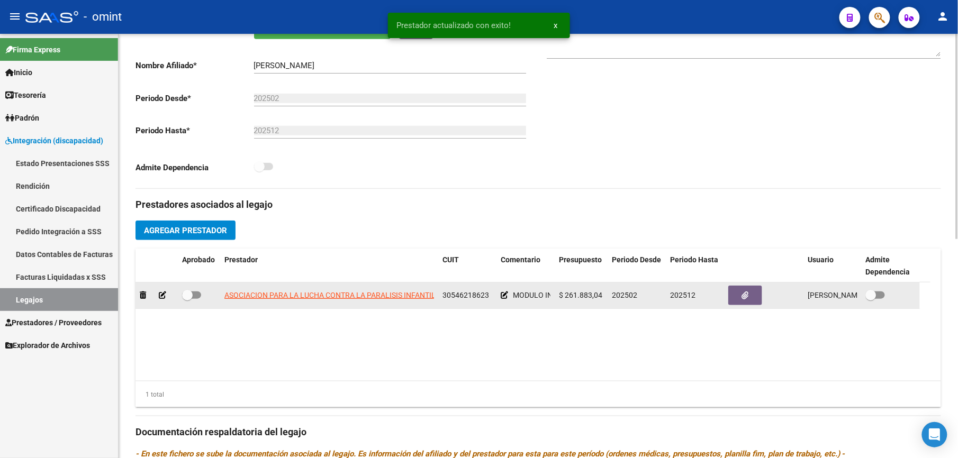
scroll to position [212, 0]
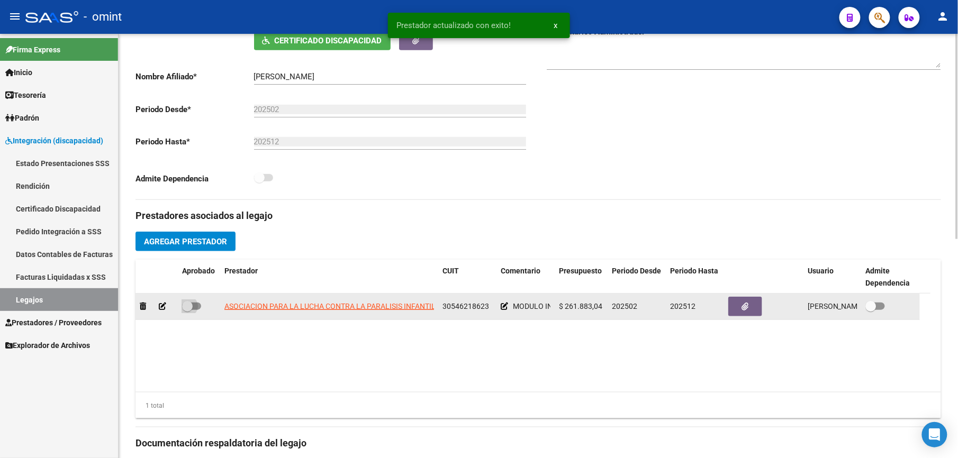
click at [196, 310] on span at bounding box center [191, 306] width 19 height 7
click at [187, 310] on input "checkbox" at bounding box center [187, 310] width 1 height 1
checkbox input "true"
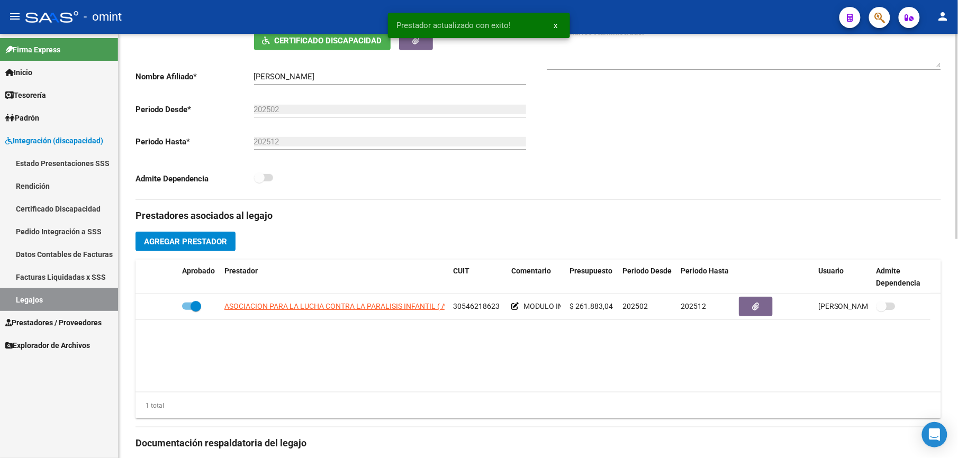
scroll to position [0, 0]
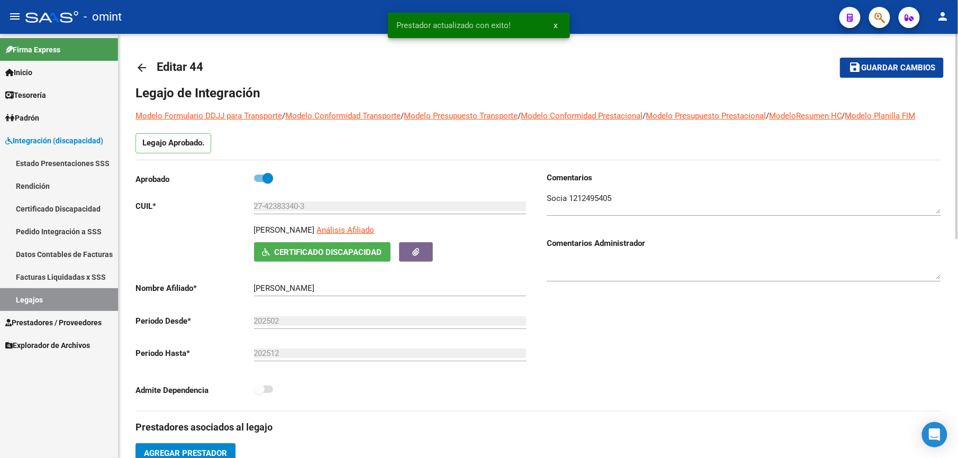
click at [905, 66] on span "Guardar cambios" at bounding box center [898, 68] width 74 height 10
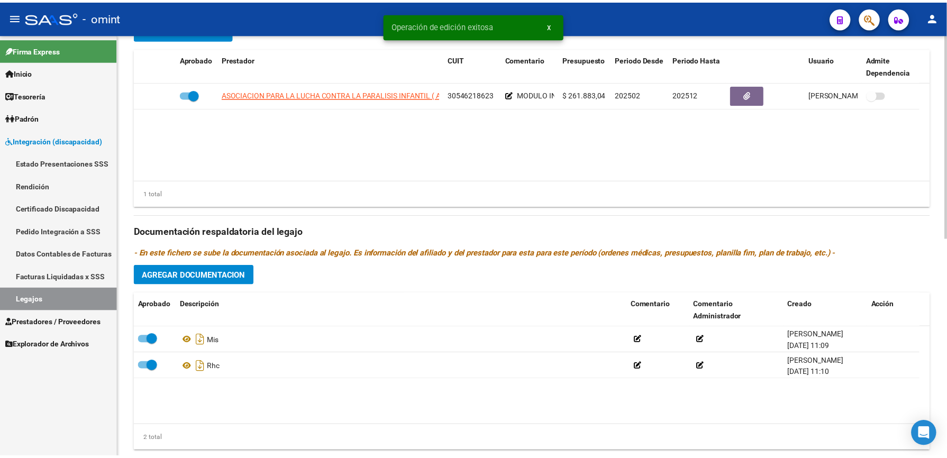
scroll to position [453, 0]
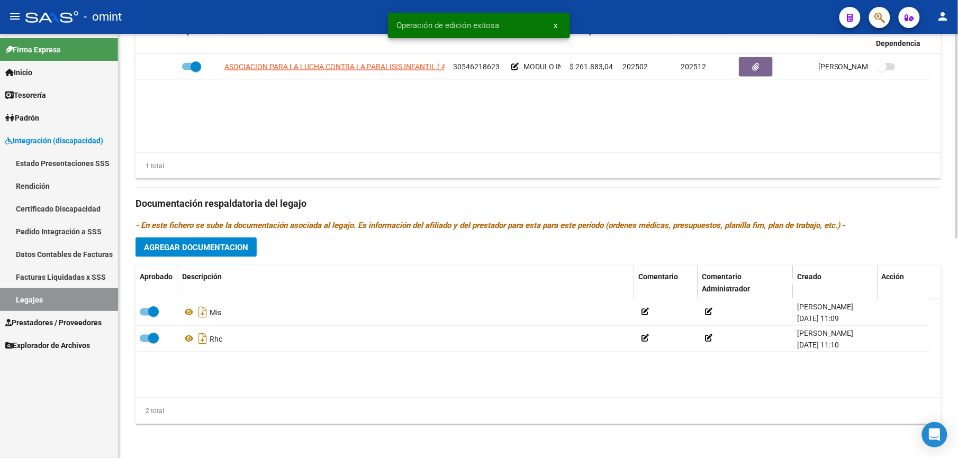
click at [206, 246] on span "Agregar Documentacion" at bounding box center [196, 248] width 104 height 10
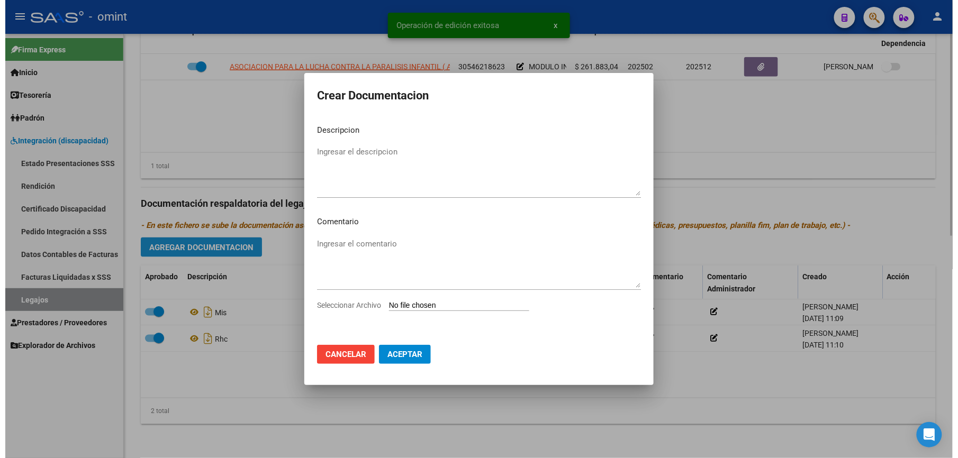
scroll to position [465, 0]
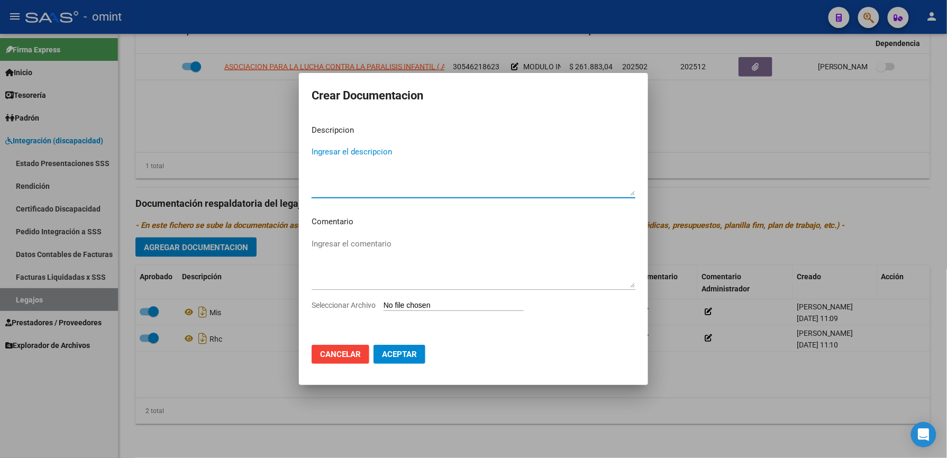
click at [451, 307] on input "Seleccionar Archivo" at bounding box center [454, 306] width 140 height 10
type input "C:\fakepath\PSS 048 6-25.pdf"
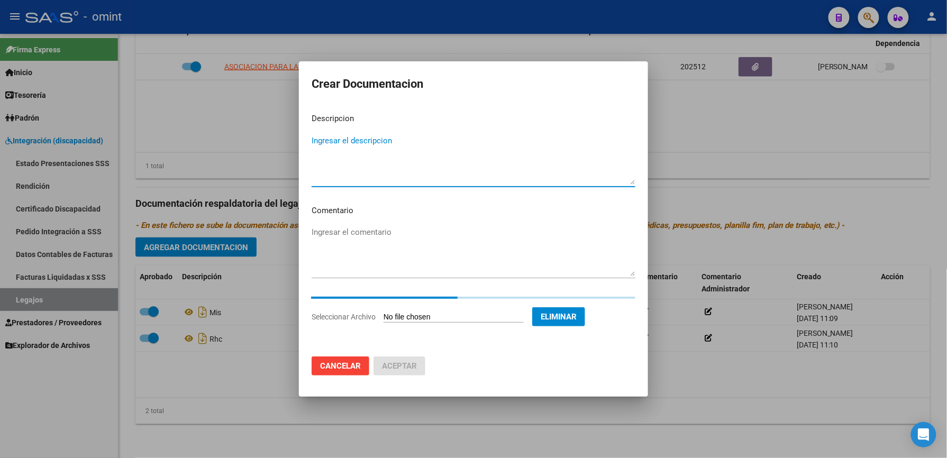
click at [358, 138] on textarea "Ingresar el descripcion" at bounding box center [474, 160] width 324 height 50
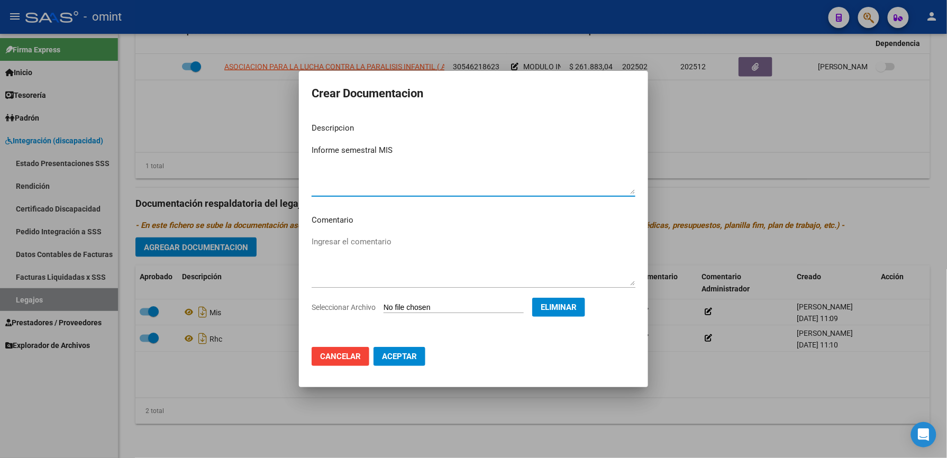
type textarea "Informe semestral MIS"
click at [413, 358] on span "Aceptar" at bounding box center [399, 357] width 35 height 10
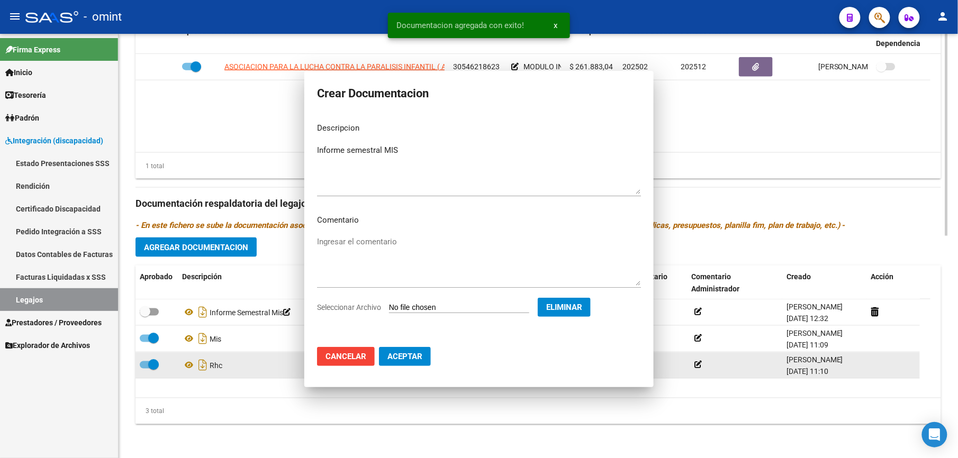
scroll to position [453, 0]
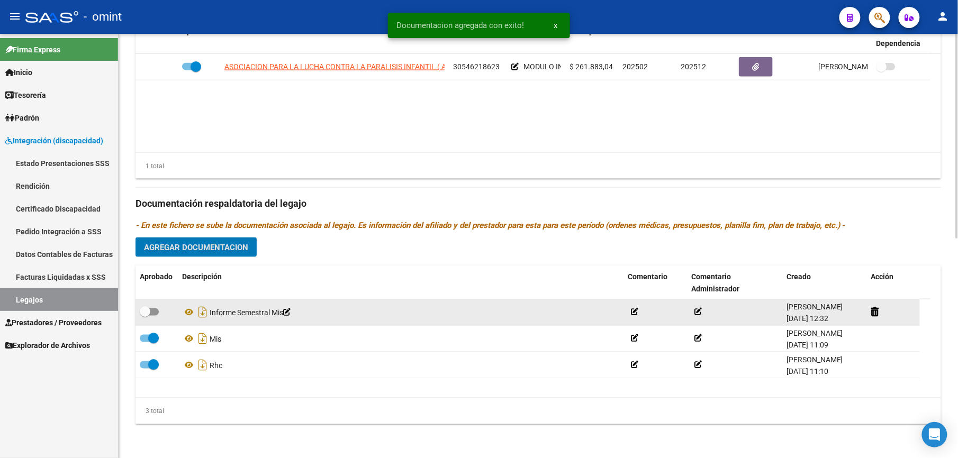
click at [156, 312] on span at bounding box center [149, 312] width 19 height 7
click at [145, 316] on input "checkbox" at bounding box center [144, 316] width 1 height 1
checkbox input "true"
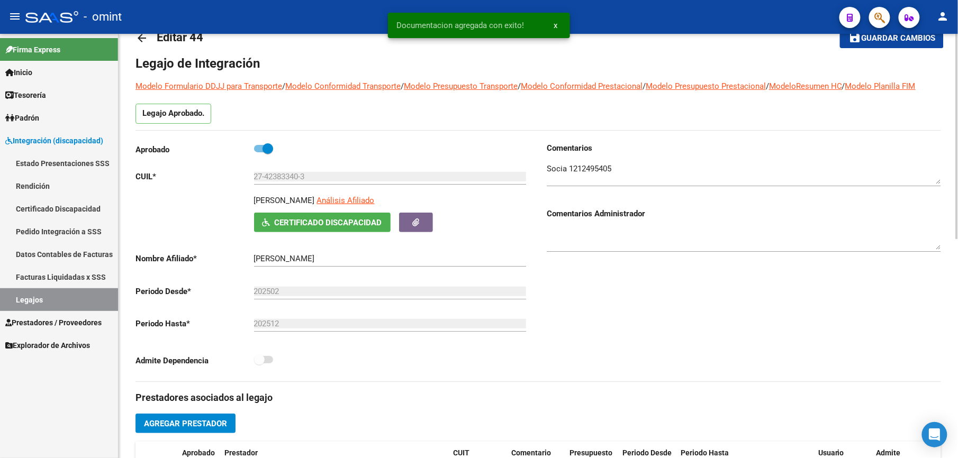
scroll to position [0, 0]
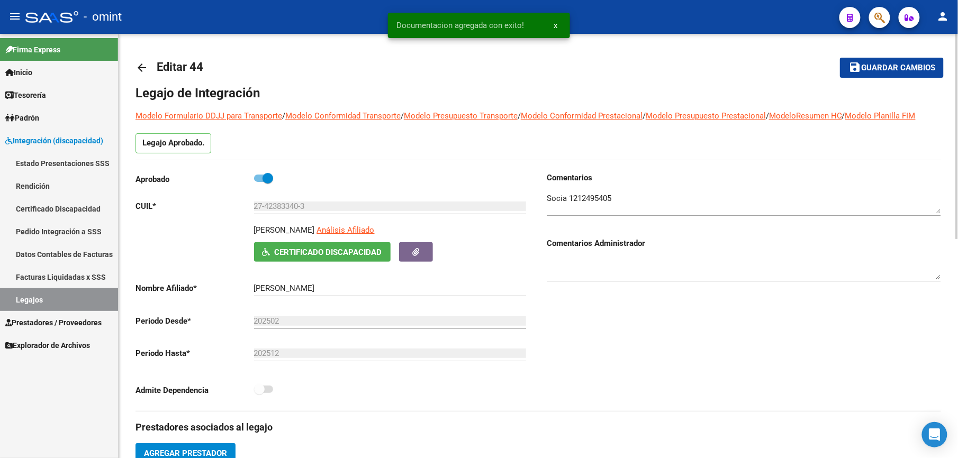
click at [908, 62] on button "save Guardar cambios" at bounding box center [892, 68] width 104 height 20
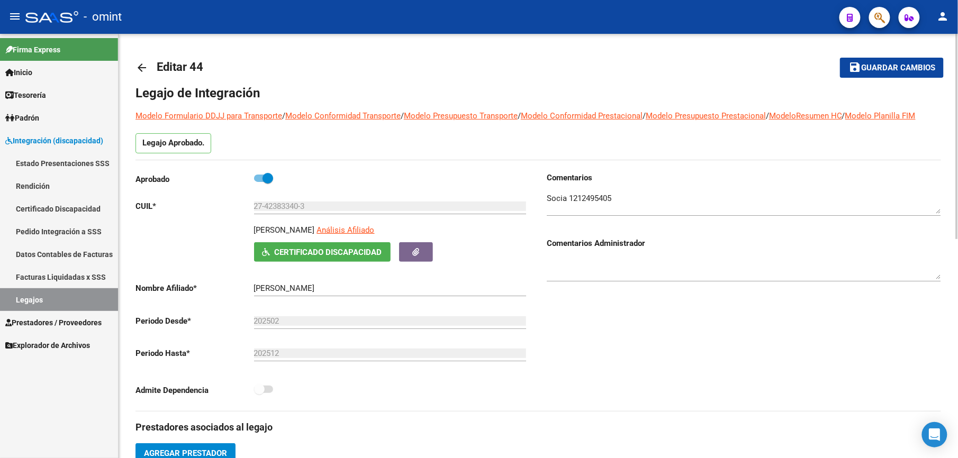
click at [897, 66] on span "Guardar cambios" at bounding box center [898, 68] width 74 height 10
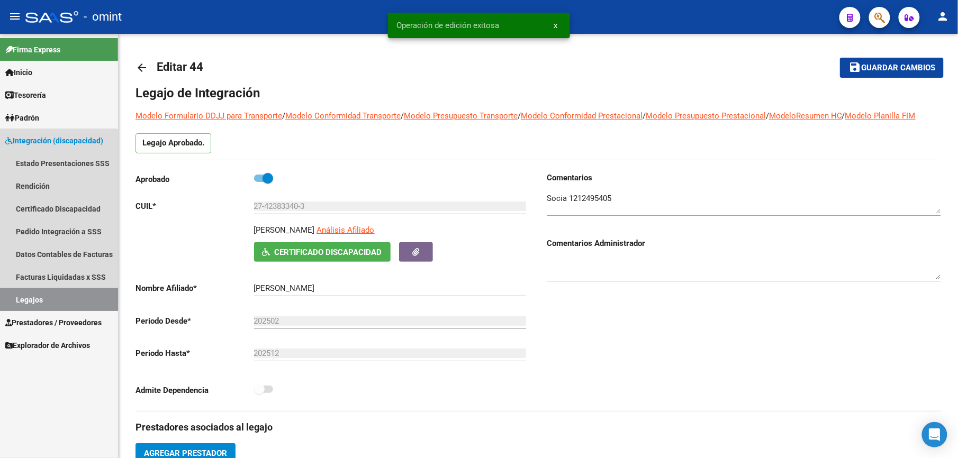
click at [24, 293] on link "Legajos" at bounding box center [59, 299] width 118 height 23
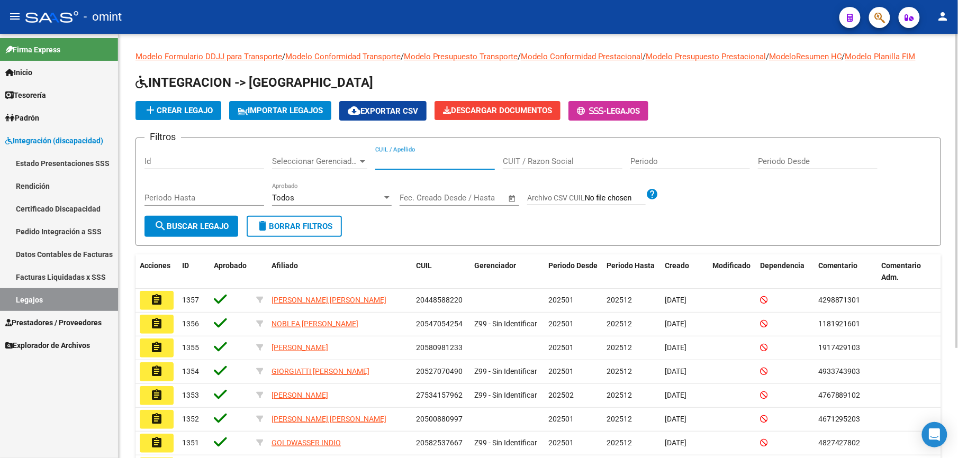
click at [443, 161] on input "CUIL / Apellido" at bounding box center [435, 162] width 120 height 10
paste input "27499632822"
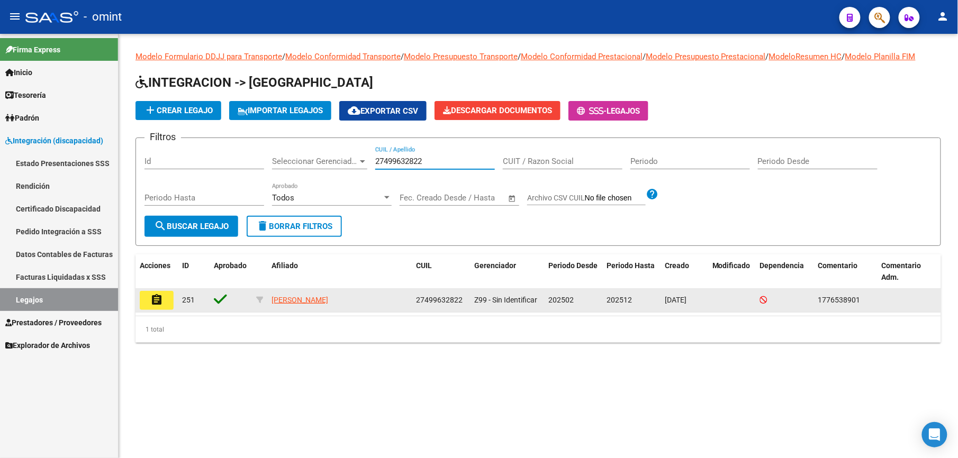
type input "27499632822"
click at [156, 297] on mat-icon "assignment" at bounding box center [156, 300] width 13 height 13
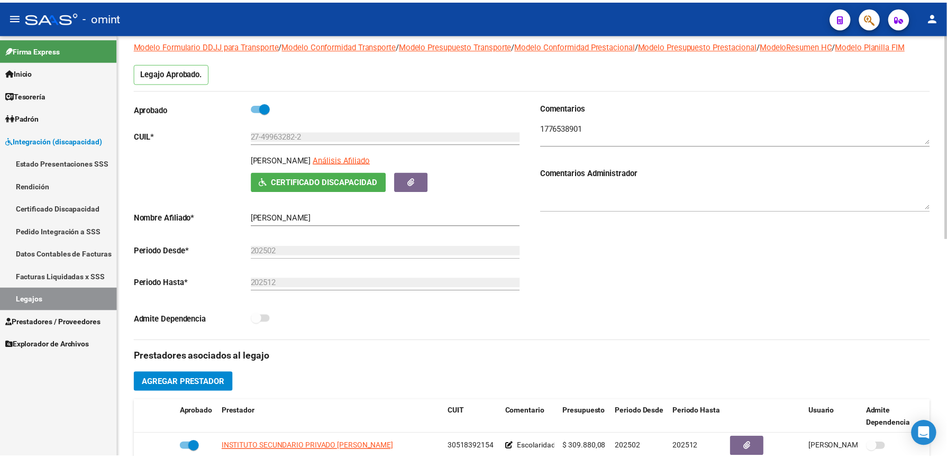
scroll to position [282, 0]
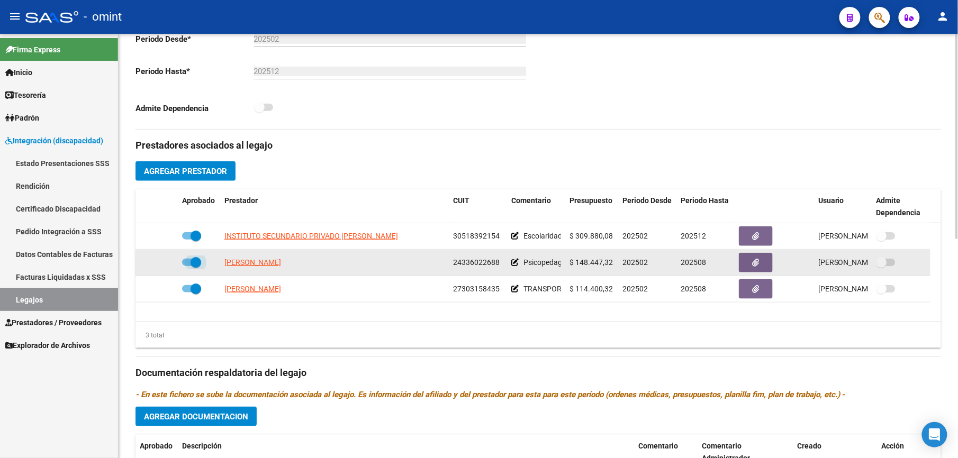
click at [185, 266] on span at bounding box center [191, 262] width 19 height 7
click at [187, 267] on input "checkbox" at bounding box center [187, 266] width 1 height 1
checkbox input "false"
click at [159, 265] on icon at bounding box center [162, 262] width 7 height 7
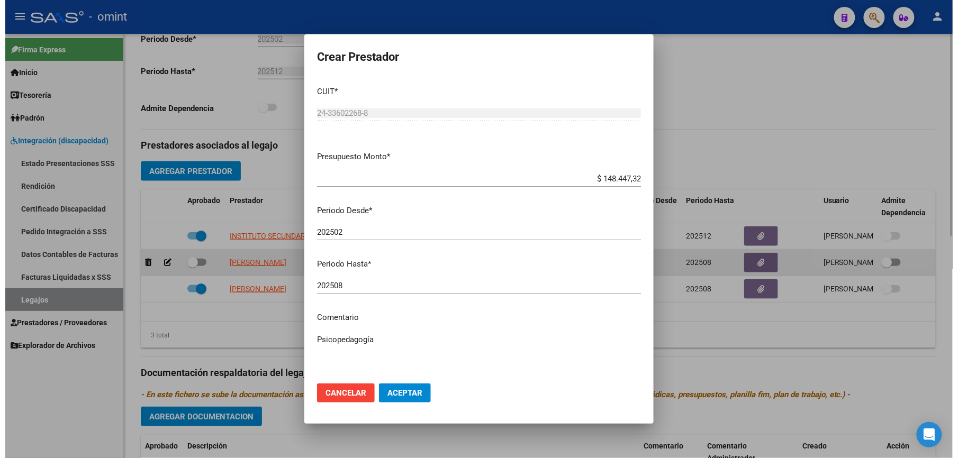
scroll to position [294, 0]
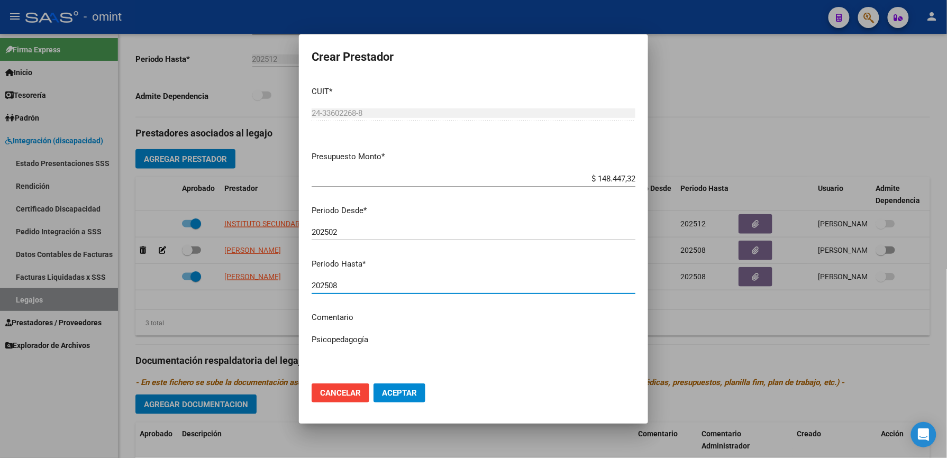
click at [342, 284] on input "202508" at bounding box center [474, 286] width 324 height 10
type input "202512"
click at [385, 341] on textarea "Psicopedagogía" at bounding box center [474, 359] width 324 height 50
click at [441, 344] on textarea "Psicopedagogía // según caso" at bounding box center [474, 359] width 324 height 50
click at [425, 337] on textarea "Psicopedagogía // según caso" at bounding box center [474, 359] width 324 height 50
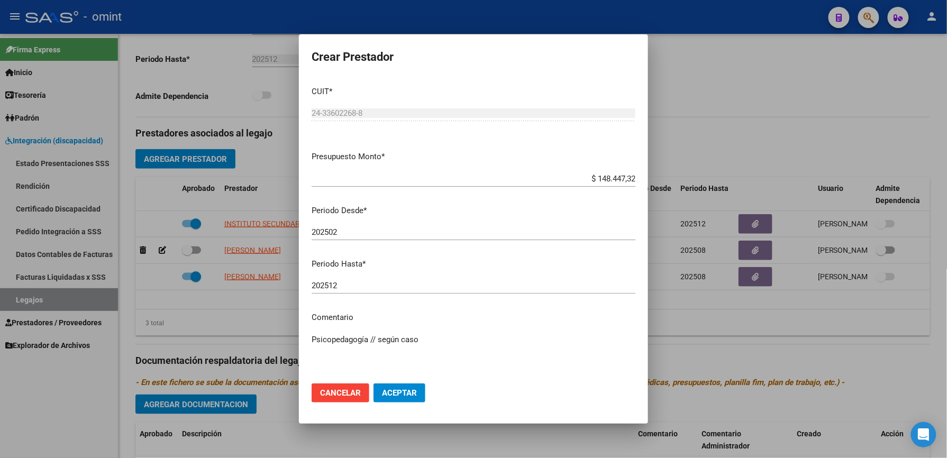
paste textarea "35534617/01"
type textarea "Psicopedagogía // según caso 35534617/01 se extiende periodo"
click at [396, 399] on button "Aceptar" at bounding box center [400, 393] width 52 height 19
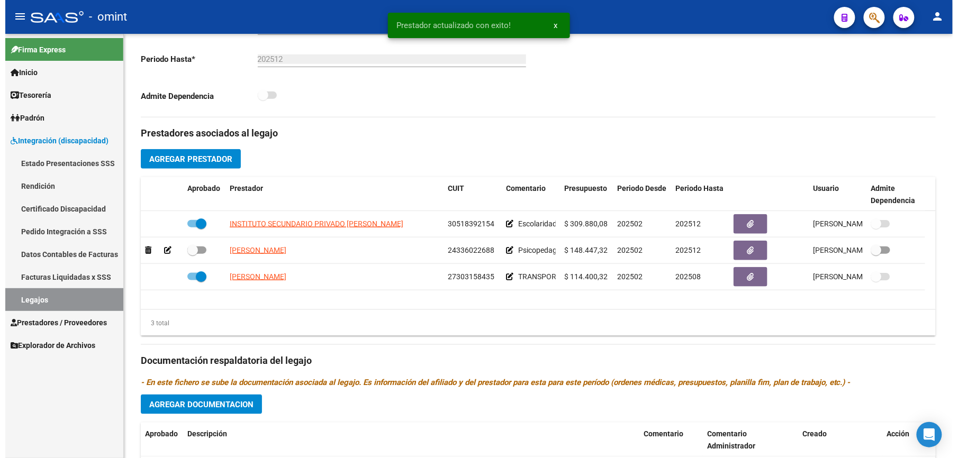
scroll to position [282, 0]
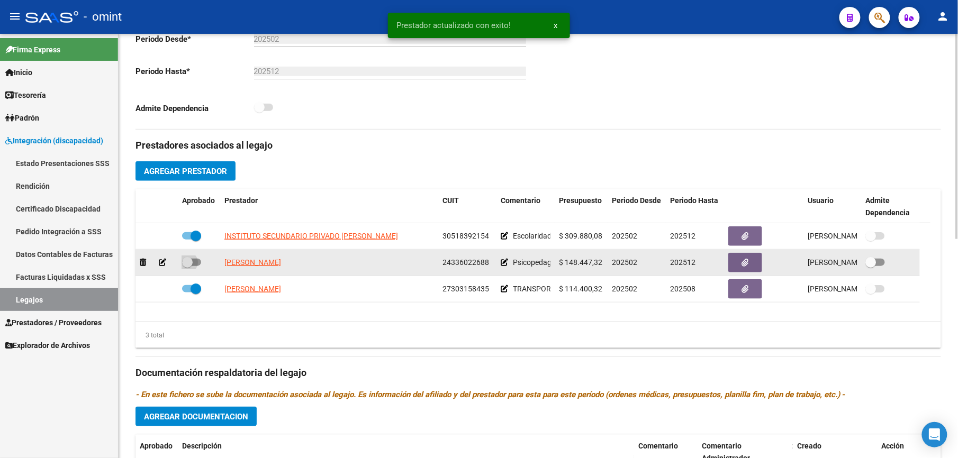
click at [193, 261] on span at bounding box center [191, 262] width 19 height 7
click at [187, 266] on input "checkbox" at bounding box center [187, 266] width 1 height 1
checkbox input "true"
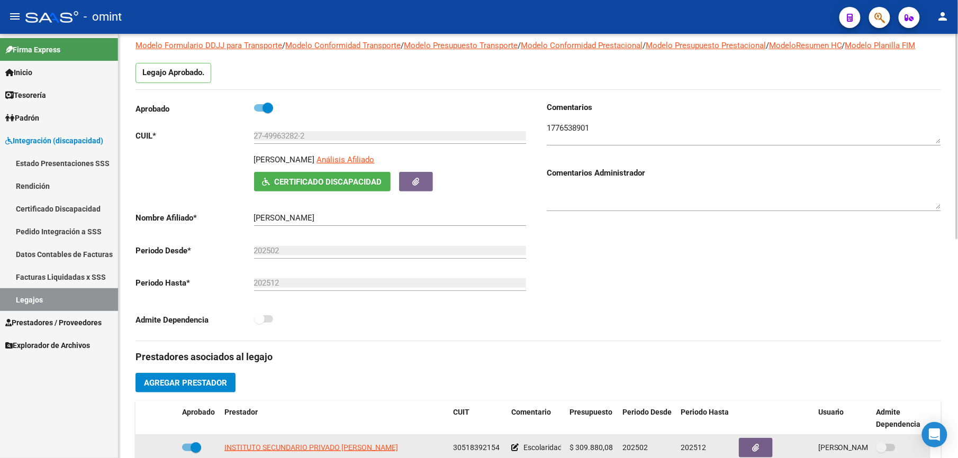
scroll to position [0, 0]
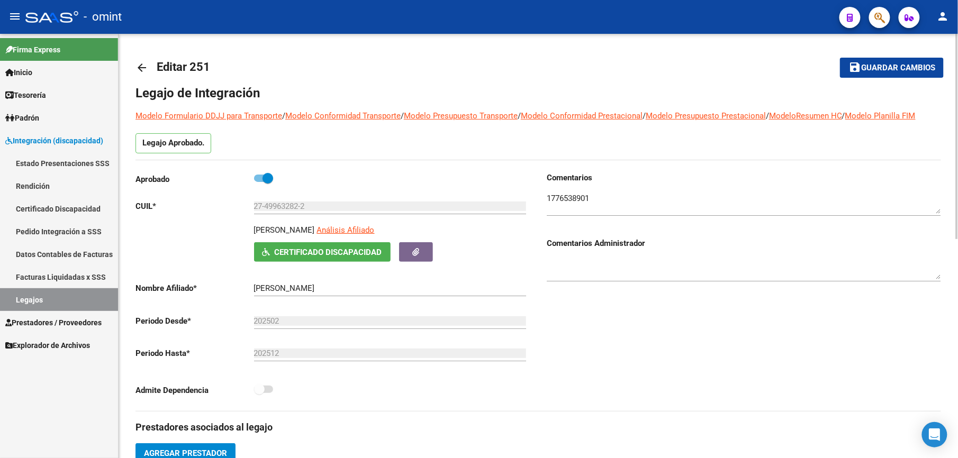
click at [906, 67] on span "Guardar cambios" at bounding box center [898, 68] width 74 height 10
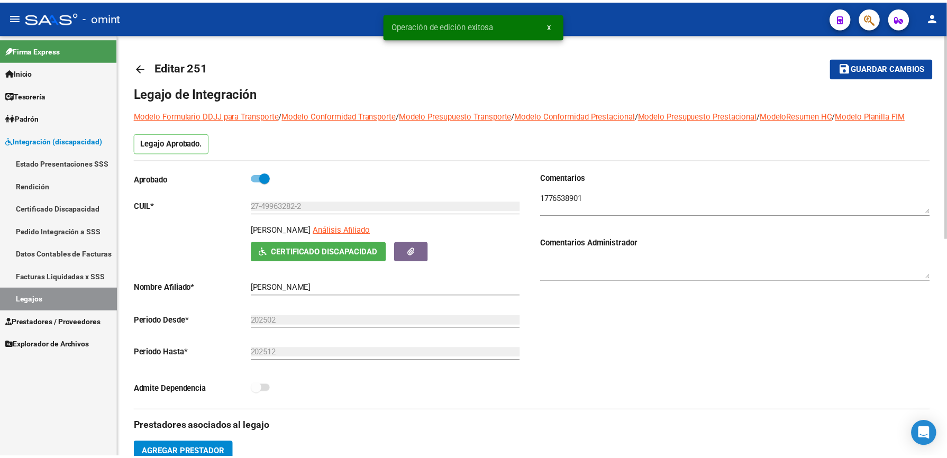
scroll to position [212, 0]
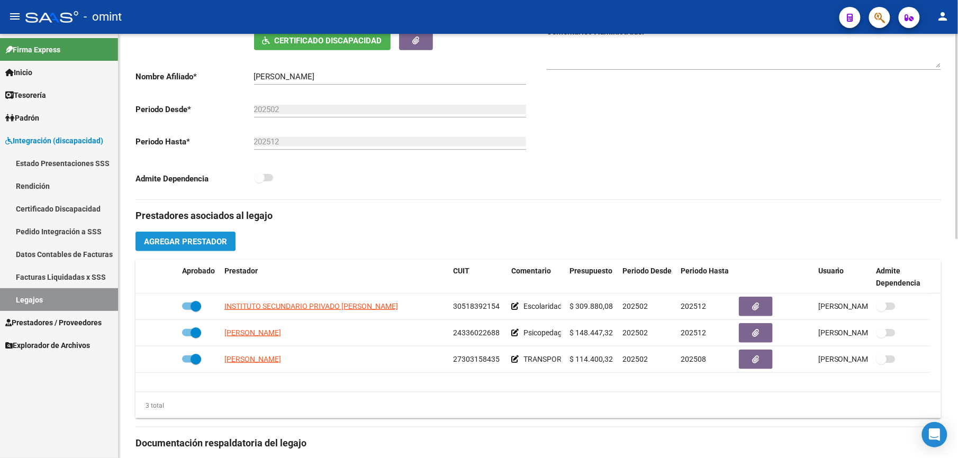
click at [180, 237] on button "Agregar Prestador" at bounding box center [185, 242] width 100 height 20
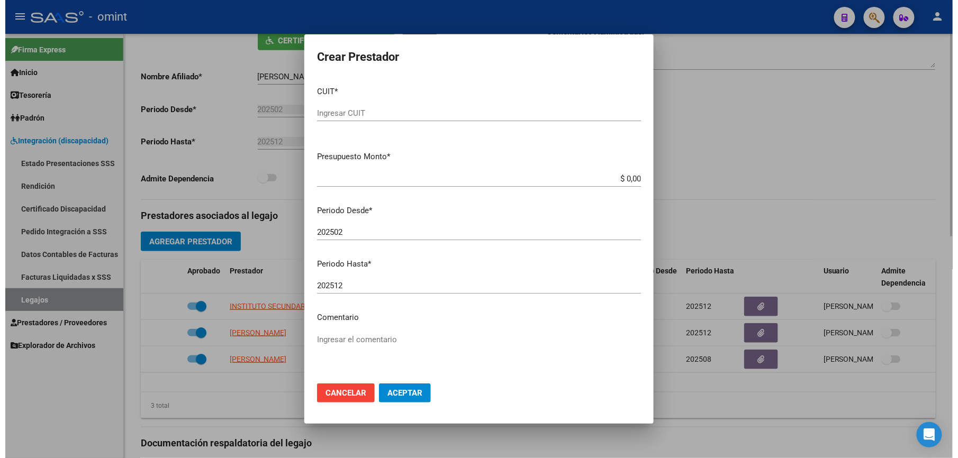
scroll to position [223, 0]
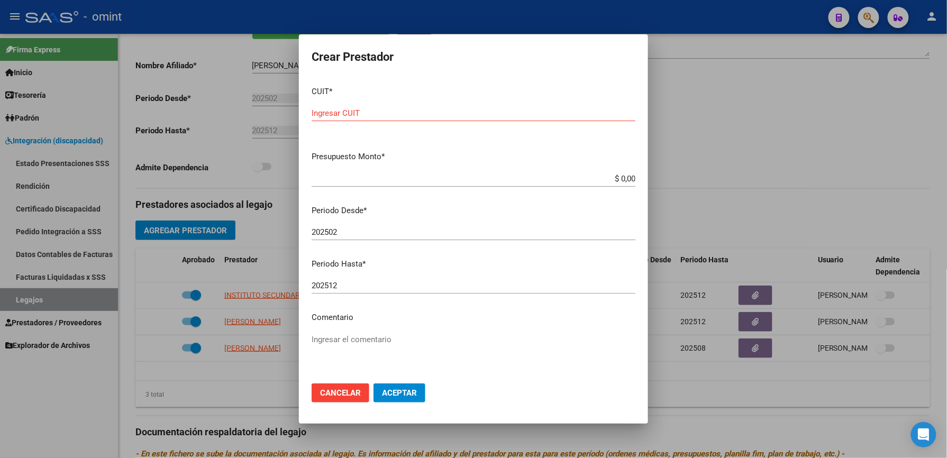
click at [860, 72] on div at bounding box center [473, 229] width 947 height 458
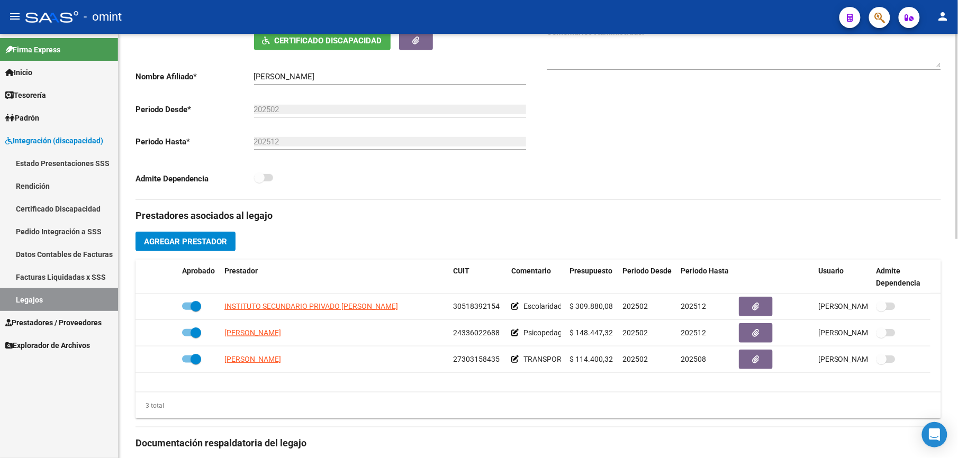
click at [195, 237] on button "Agregar Prestador" at bounding box center [185, 242] width 100 height 20
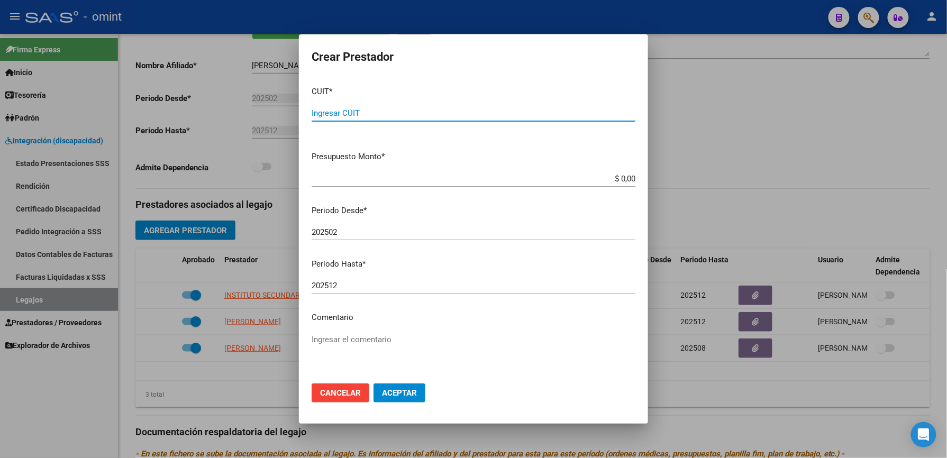
click at [761, 89] on div at bounding box center [473, 229] width 947 height 458
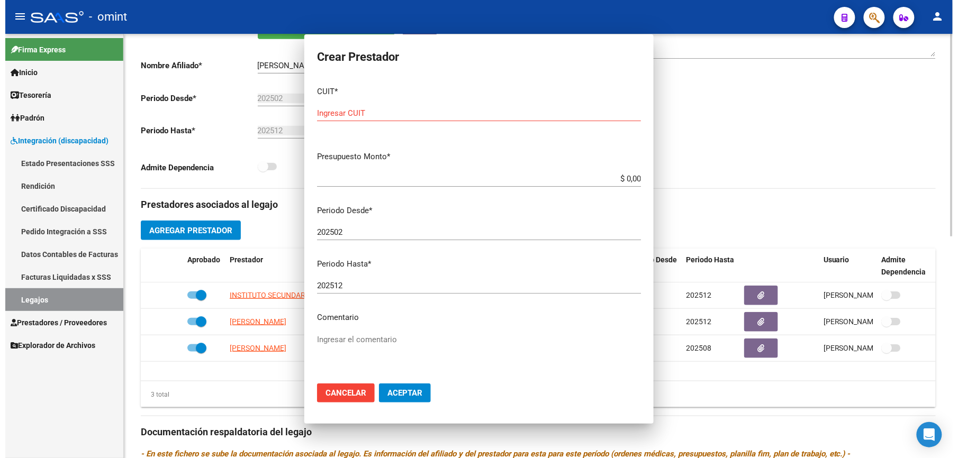
scroll to position [212, 0]
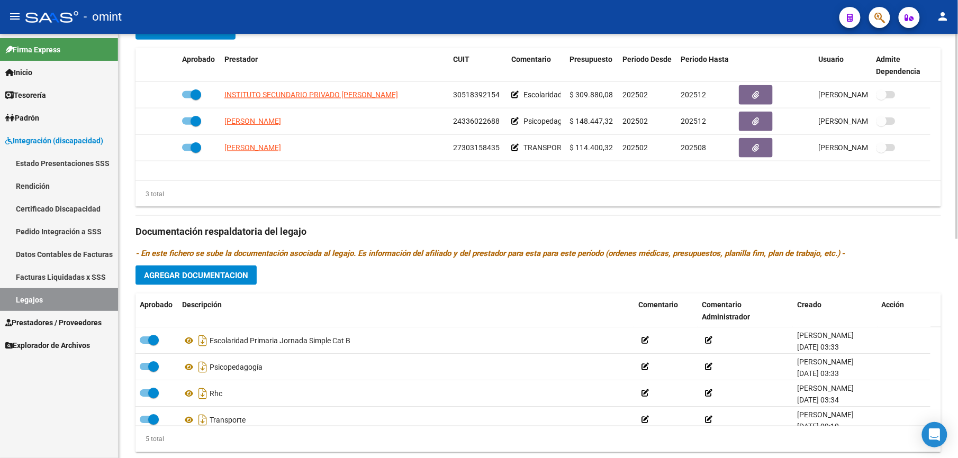
click at [215, 278] on span "Agregar Documentacion" at bounding box center [196, 276] width 104 height 10
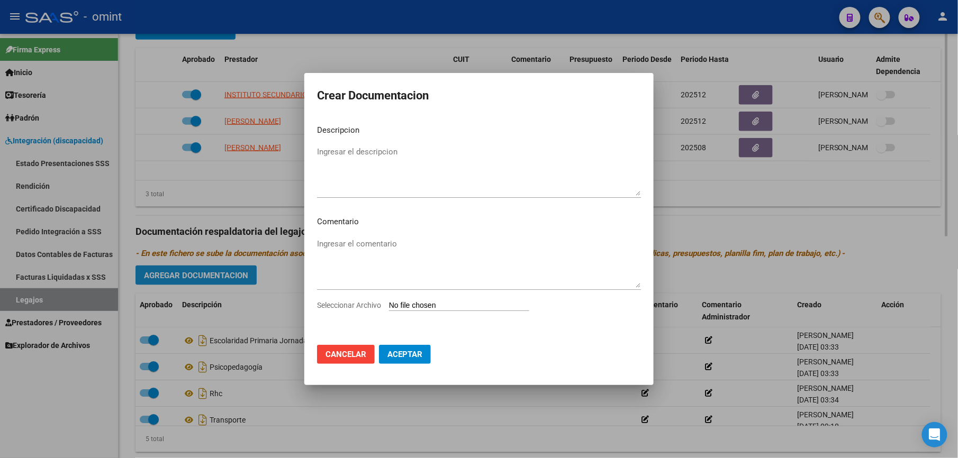
scroll to position [434, 0]
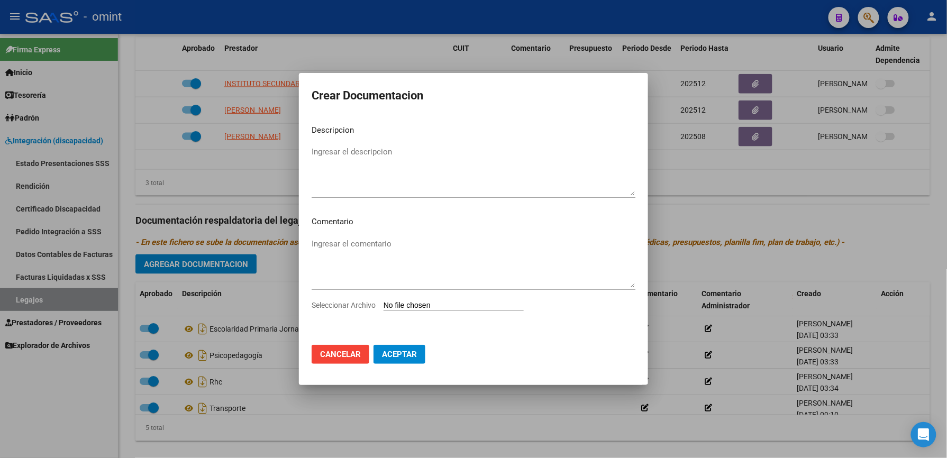
click at [453, 301] on input "Seleccionar Archivo" at bounding box center [454, 306] width 140 height 10
type input "C:\fakepath\1776538901_25080711330_inf-seg-eval-sem psp.pdf"
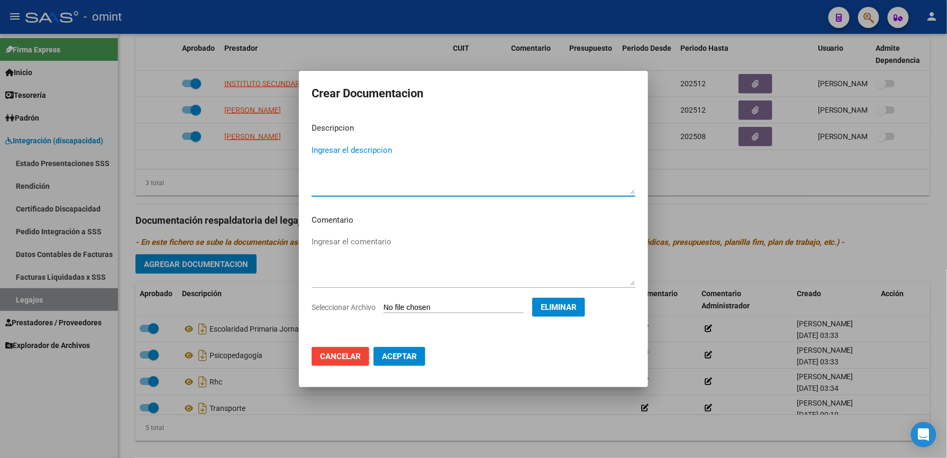
click at [331, 149] on textarea "Ingresar el descripcion" at bounding box center [474, 169] width 324 height 50
type textarea "i"
type textarea "I"
type textarea "Informe semestral PSP"
click at [403, 369] on mat-dialog-actions "Cancelar Aceptar" at bounding box center [474, 357] width 324 height 36
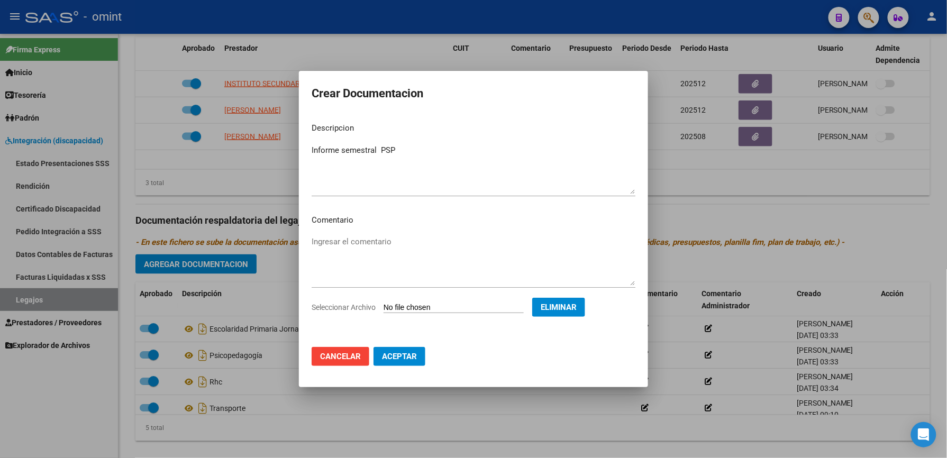
click at [398, 355] on span "Aceptar" at bounding box center [399, 357] width 35 height 10
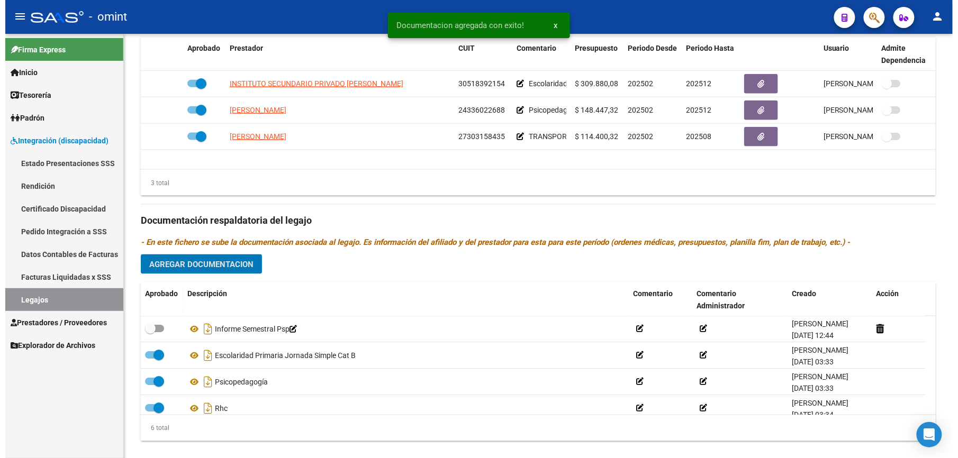
scroll to position [423, 0]
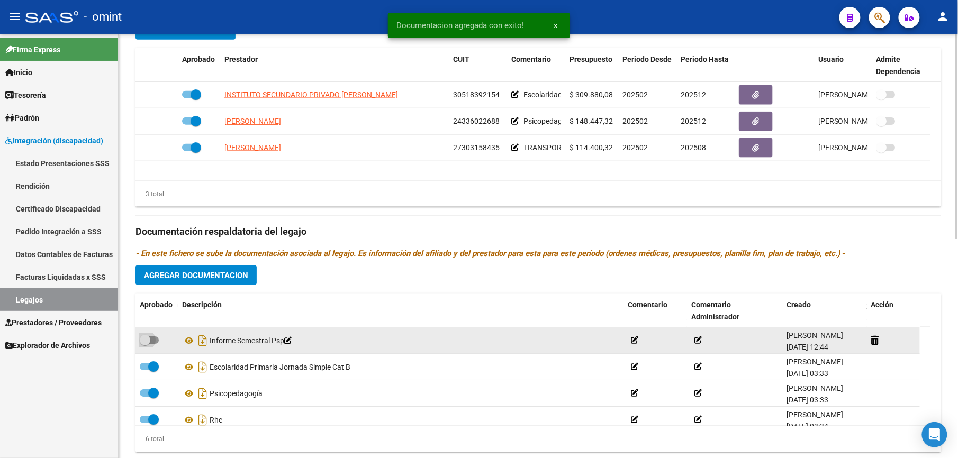
click at [155, 339] on span at bounding box center [149, 340] width 19 height 7
click at [145, 344] on input "checkbox" at bounding box center [144, 344] width 1 height 1
checkbox input "true"
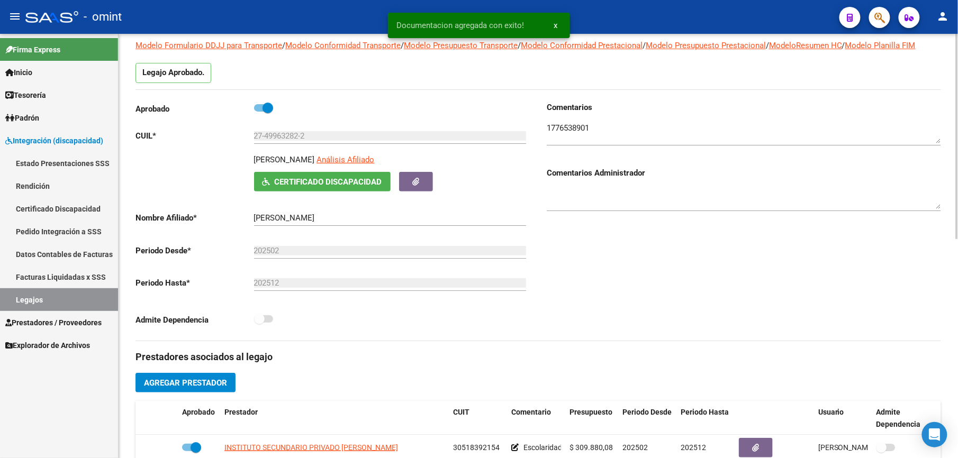
scroll to position [0, 0]
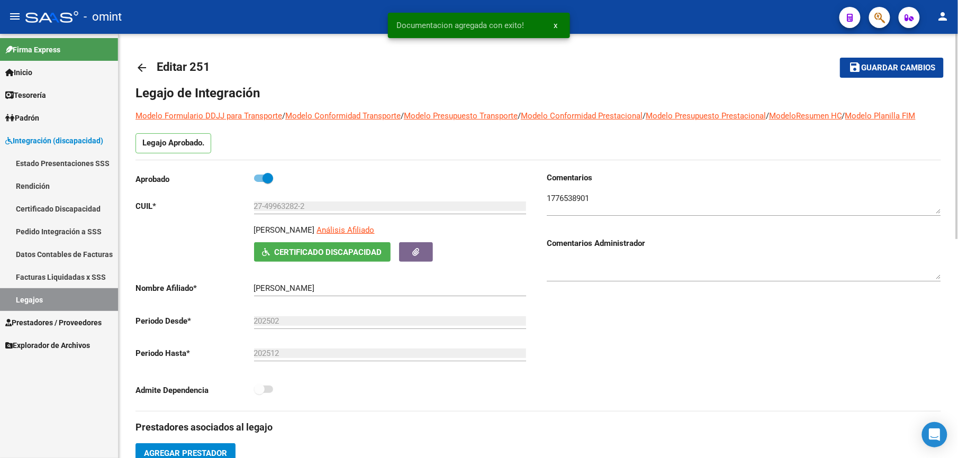
click at [888, 61] on button "save Guardar cambios" at bounding box center [892, 68] width 104 height 20
click at [892, 66] on span "Guardar cambios" at bounding box center [898, 68] width 74 height 10
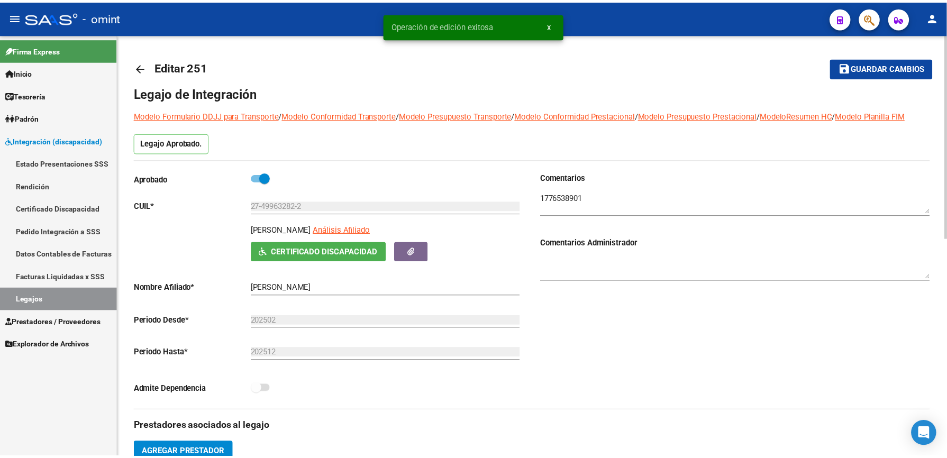
scroll to position [282, 0]
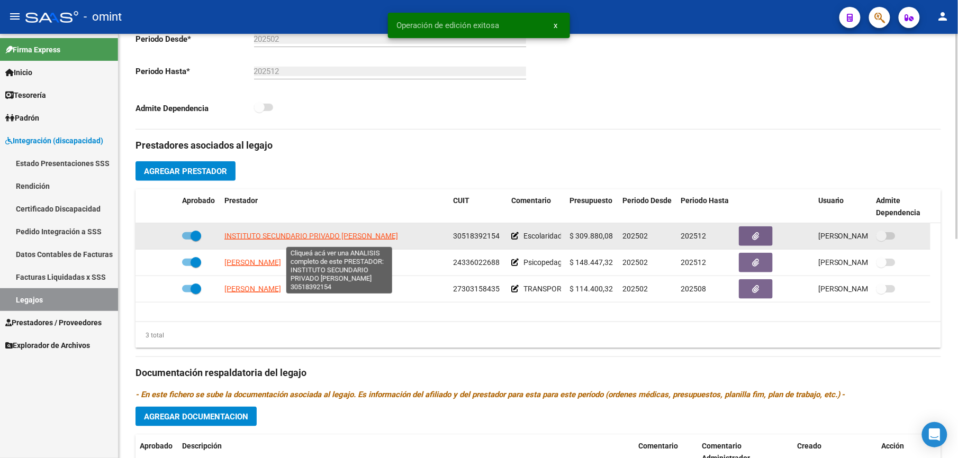
click at [314, 235] on span "INSTITUTO SECUNDARIO PRIVADO [PERSON_NAME]" at bounding box center [311, 236] width 174 height 8
type textarea "30518392154"
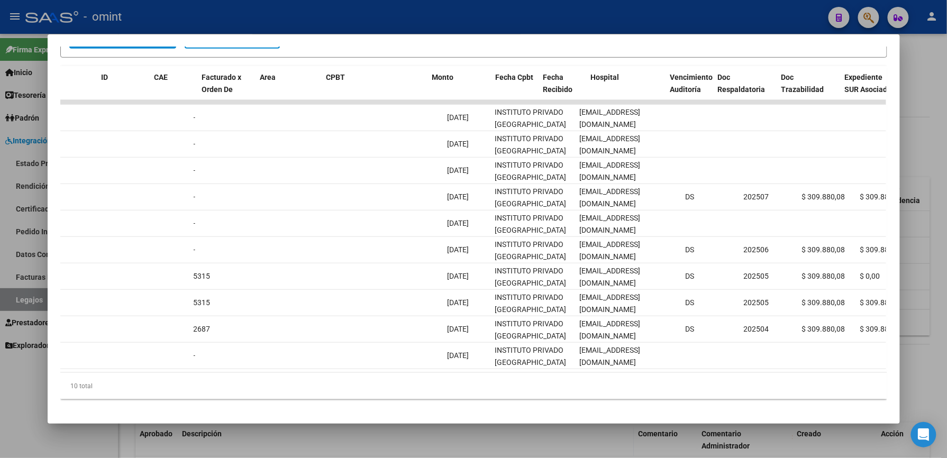
scroll to position [0, 0]
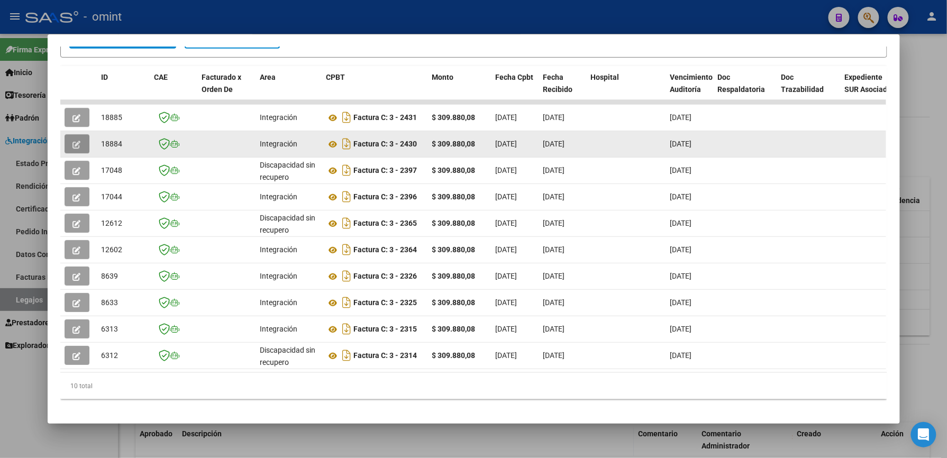
click at [67, 143] on button "button" at bounding box center [77, 143] width 25 height 19
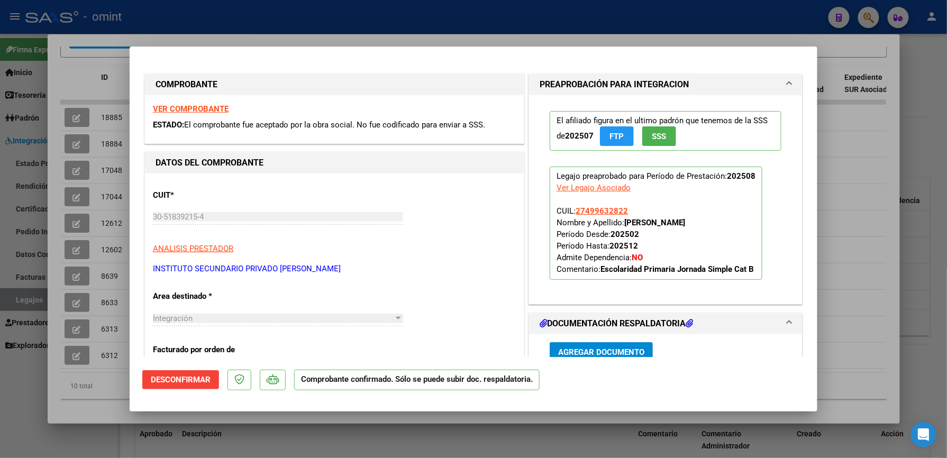
click at [202, 108] on strong "VER COMPROBANTE" at bounding box center [191, 109] width 76 height 10
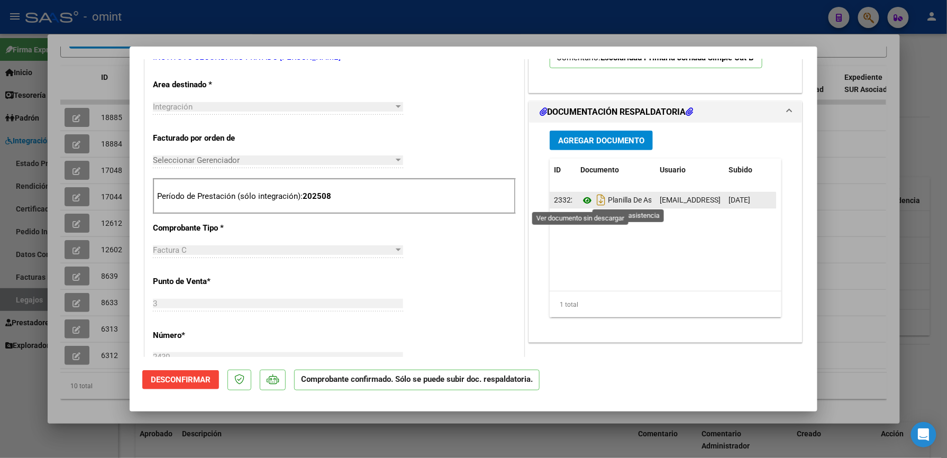
click at [583, 202] on icon at bounding box center [587, 200] width 14 height 13
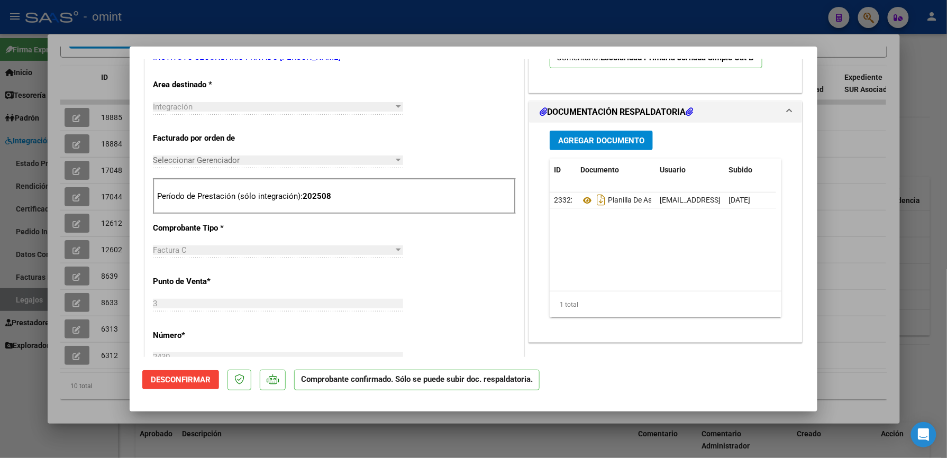
click at [858, 236] on div at bounding box center [473, 229] width 947 height 458
type input "$ 0,00"
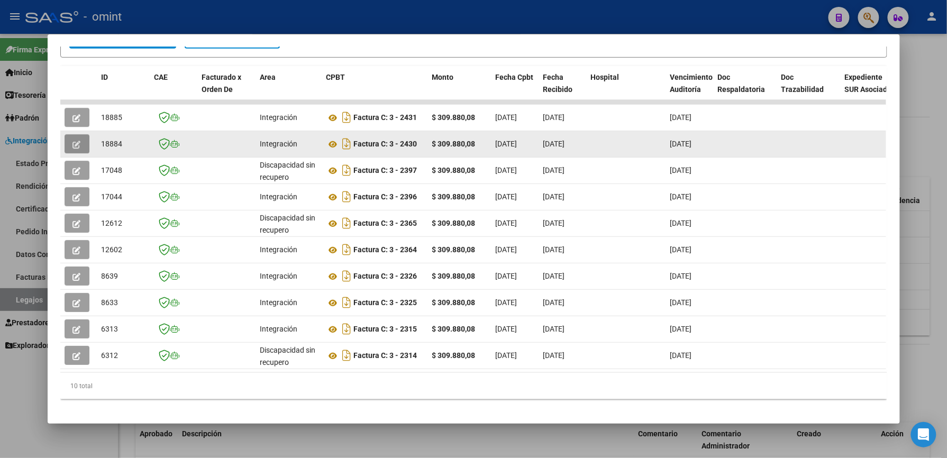
click at [67, 142] on button "button" at bounding box center [77, 143] width 25 height 19
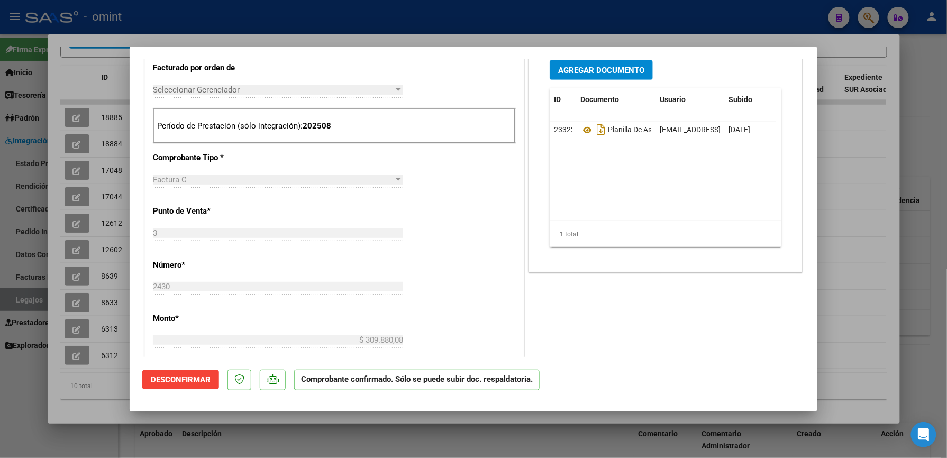
scroll to position [0, 0]
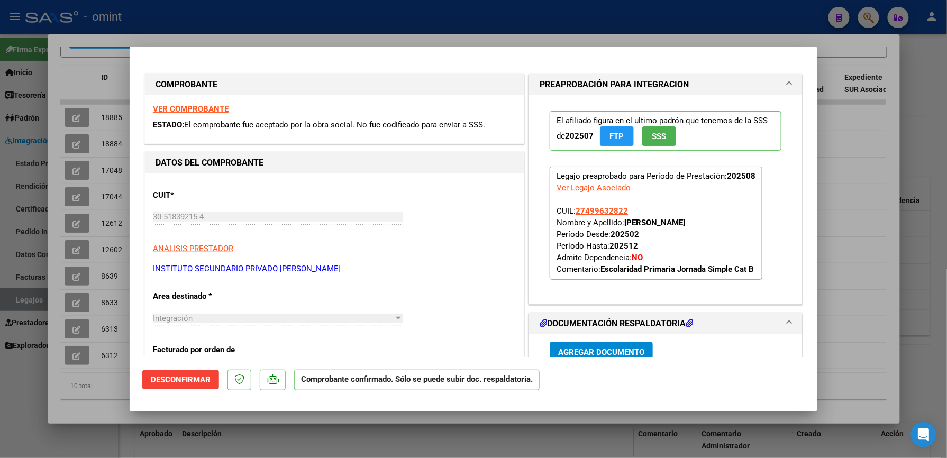
click at [919, 119] on div at bounding box center [473, 229] width 947 height 458
type input "$ 0,00"
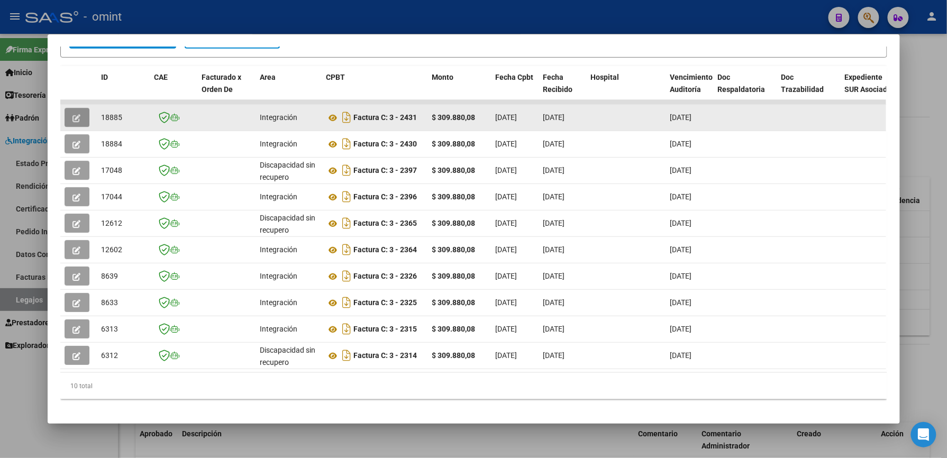
click at [75, 114] on icon "button" at bounding box center [77, 118] width 8 height 8
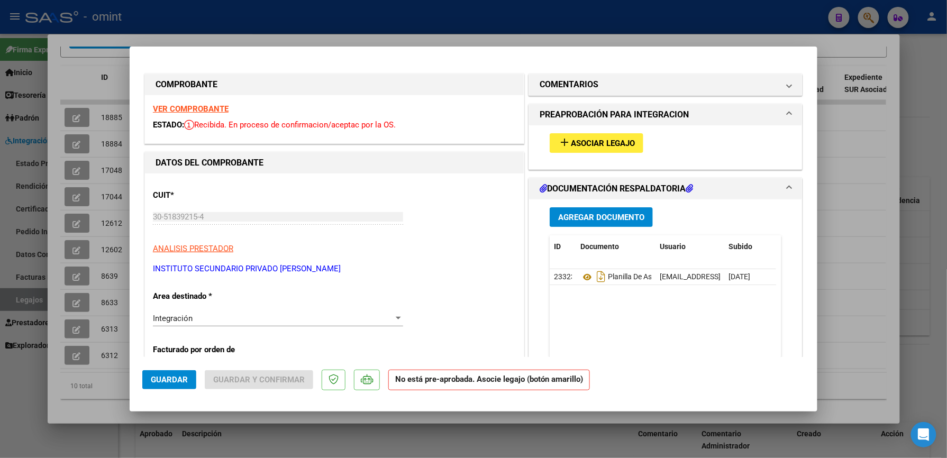
click at [174, 108] on strong "VER COMPROBANTE" at bounding box center [191, 109] width 76 height 10
click at [834, 193] on div at bounding box center [473, 229] width 947 height 458
type input "$ 0,00"
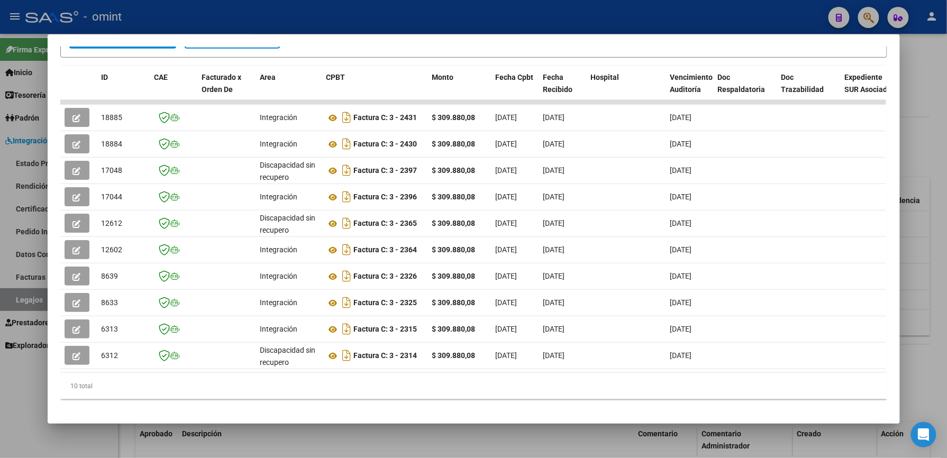
click at [940, 125] on div at bounding box center [473, 229] width 947 height 458
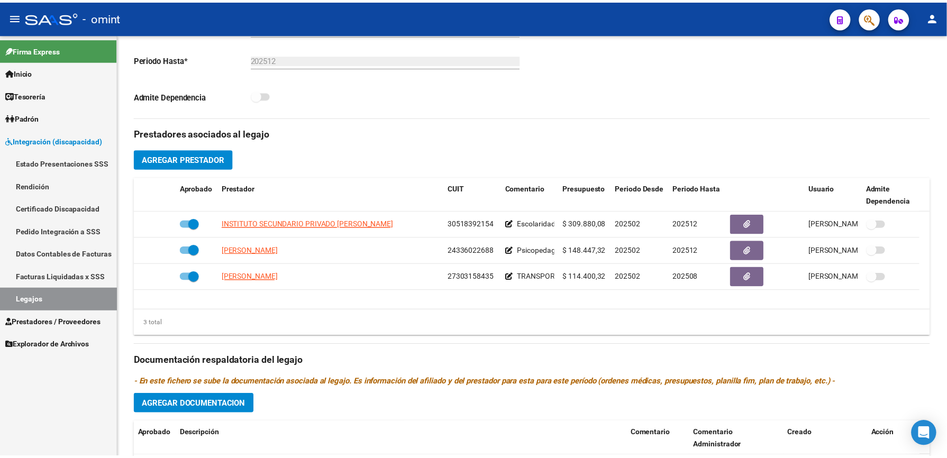
scroll to position [282, 0]
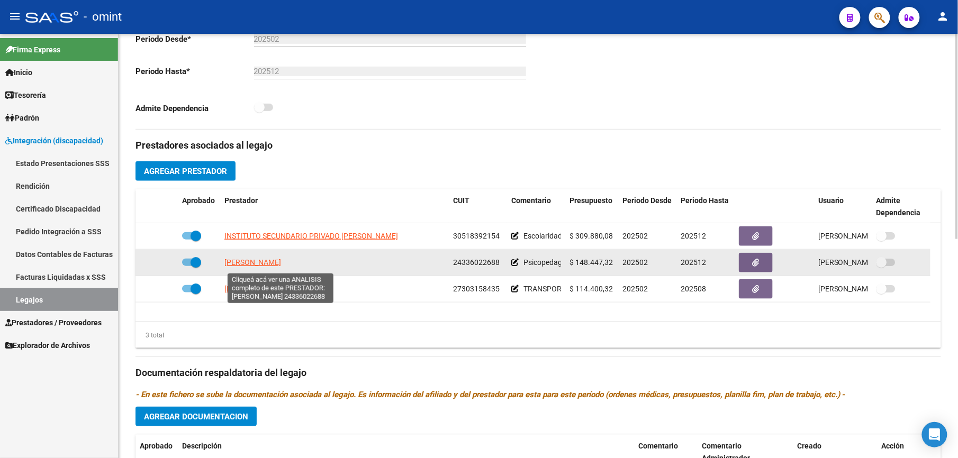
click at [281, 267] on span "[PERSON_NAME]" at bounding box center [252, 262] width 57 height 8
type textarea "24336022688"
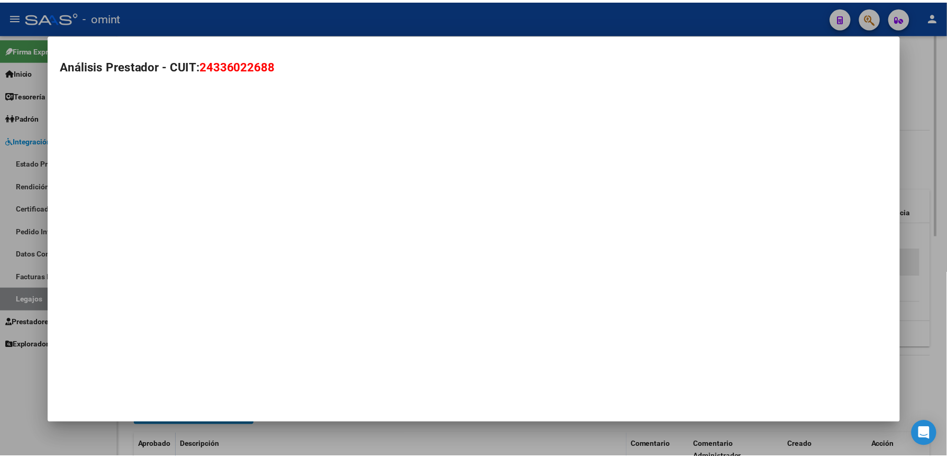
scroll to position [294, 0]
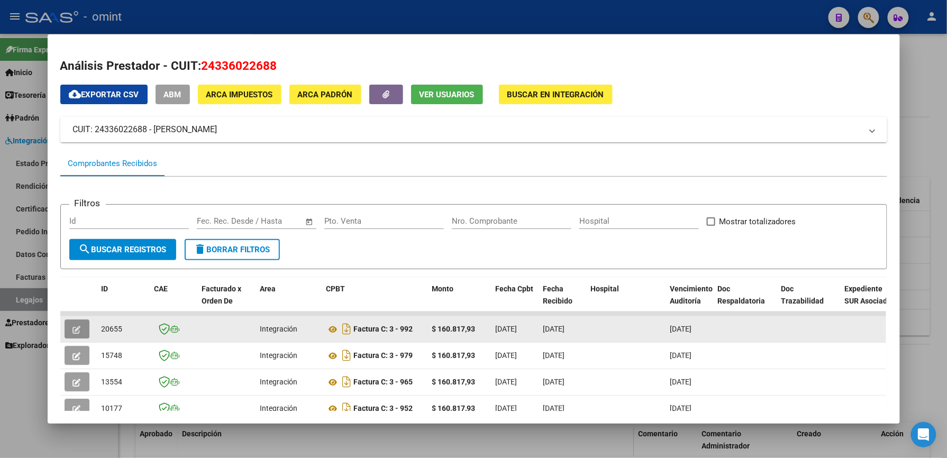
click at [69, 322] on button "button" at bounding box center [77, 329] width 25 height 19
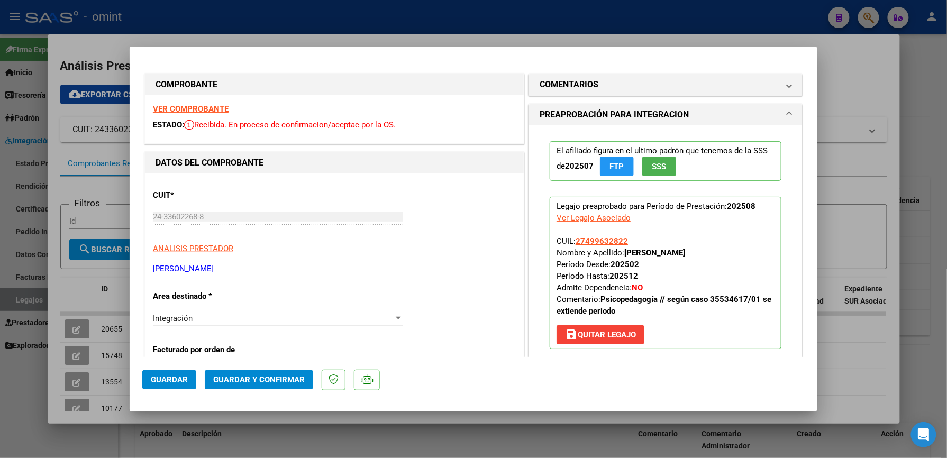
click at [198, 110] on strong "VER COMPROBANTE" at bounding box center [191, 109] width 76 height 10
click at [213, 326] on div "Integración Seleccionar Area" at bounding box center [278, 319] width 250 height 16
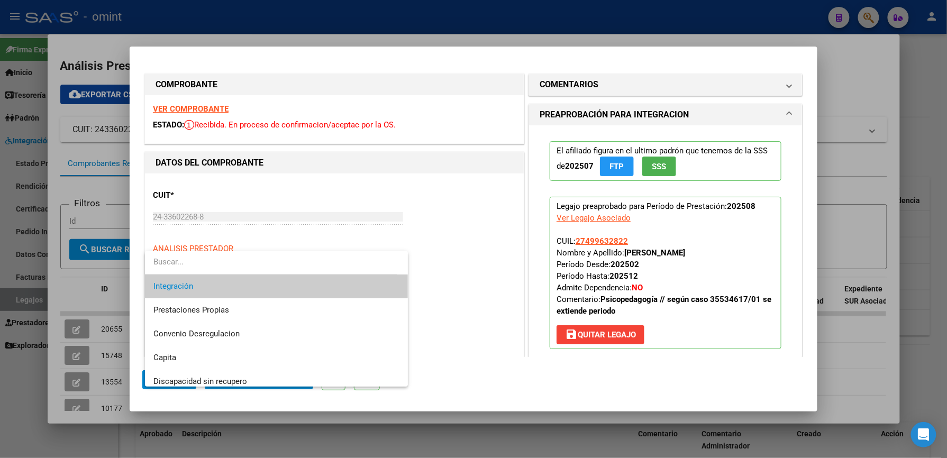
scroll to position [103, 0]
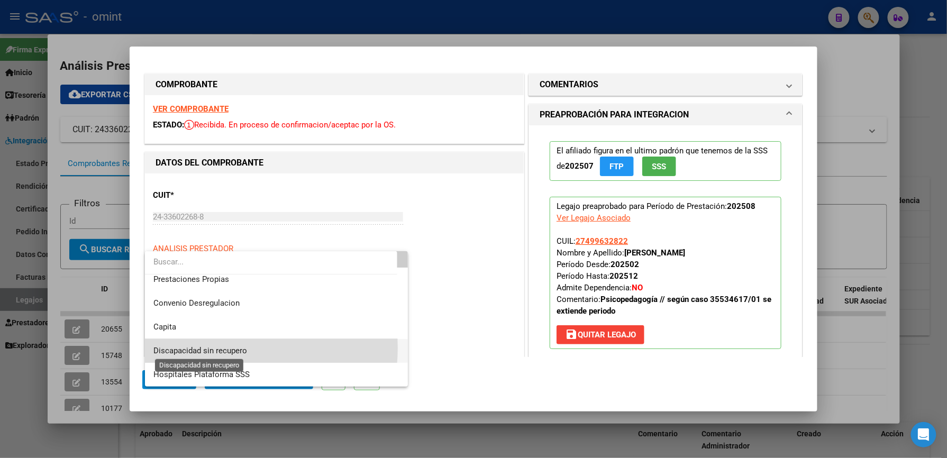
click at [216, 348] on span "Discapacidad sin recupero" at bounding box center [200, 351] width 94 height 10
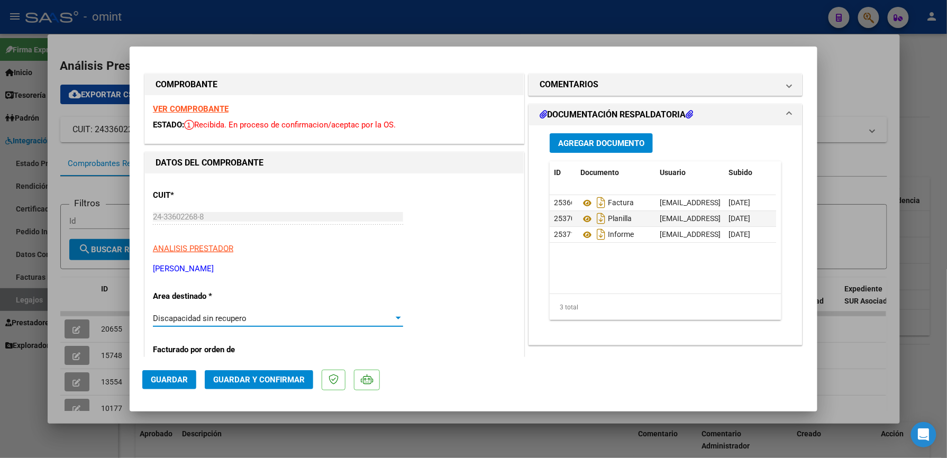
click at [255, 322] on div "Discapacidad sin recupero" at bounding box center [273, 319] width 241 height 10
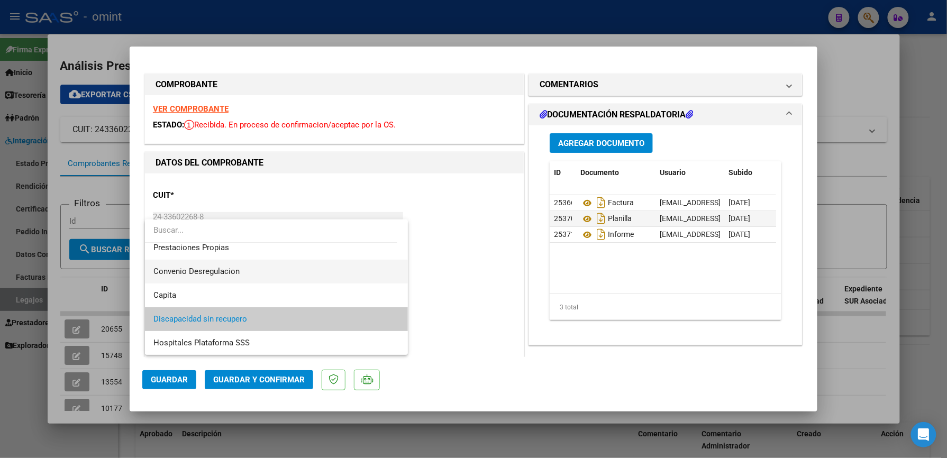
scroll to position [0, 0]
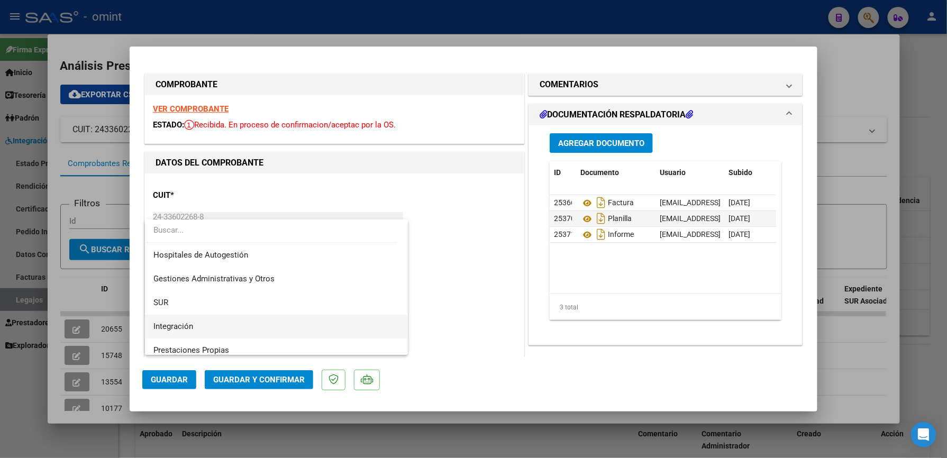
click at [203, 322] on span "Integración" at bounding box center [276, 327] width 246 height 24
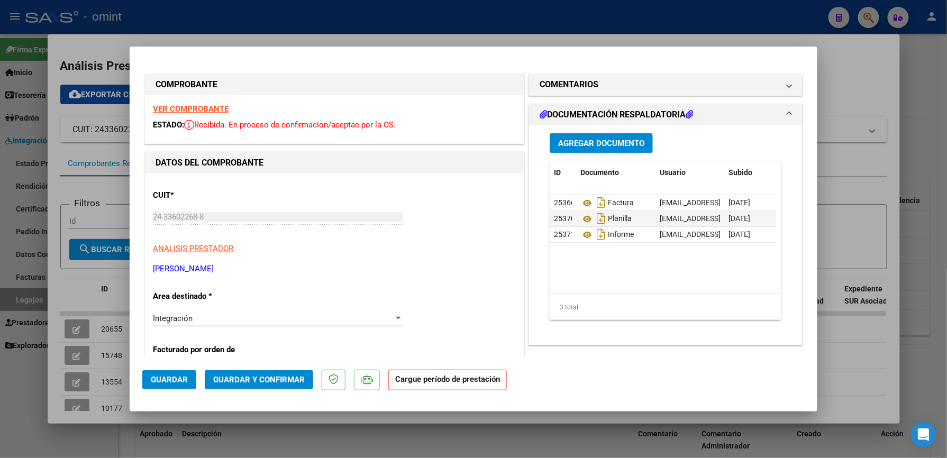
click at [860, 214] on div at bounding box center [473, 229] width 947 height 458
type input "$ 0,00"
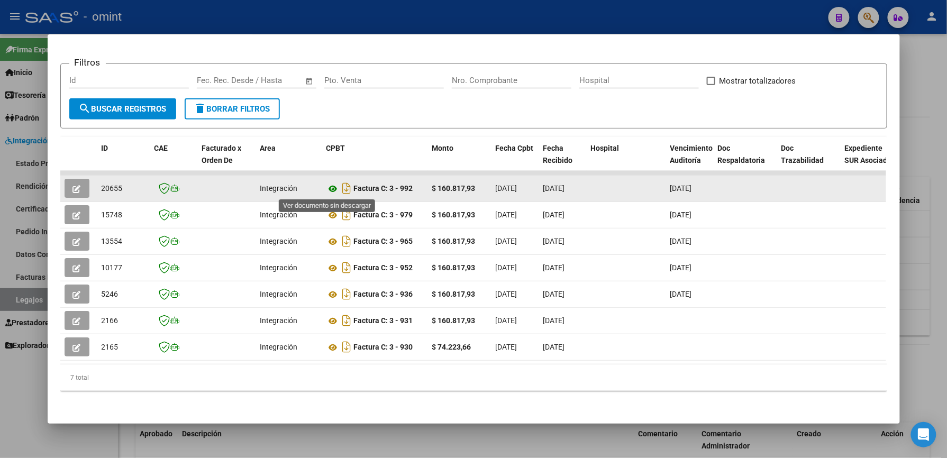
click at [329, 189] on icon at bounding box center [333, 189] width 14 height 13
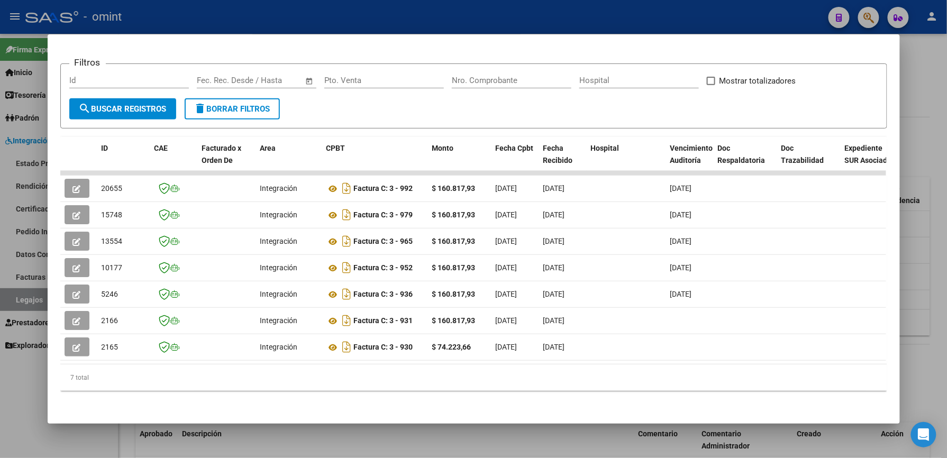
click at [528, 432] on div at bounding box center [473, 229] width 947 height 458
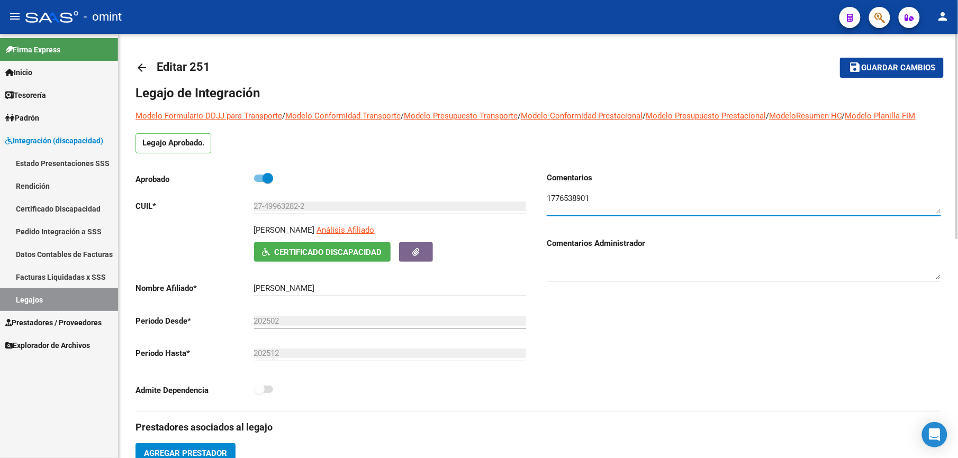
click at [571, 197] on textarea at bounding box center [744, 203] width 394 height 21
click at [770, 350] on div "Comentarios Comentarios Administrador" at bounding box center [739, 291] width 403 height 239
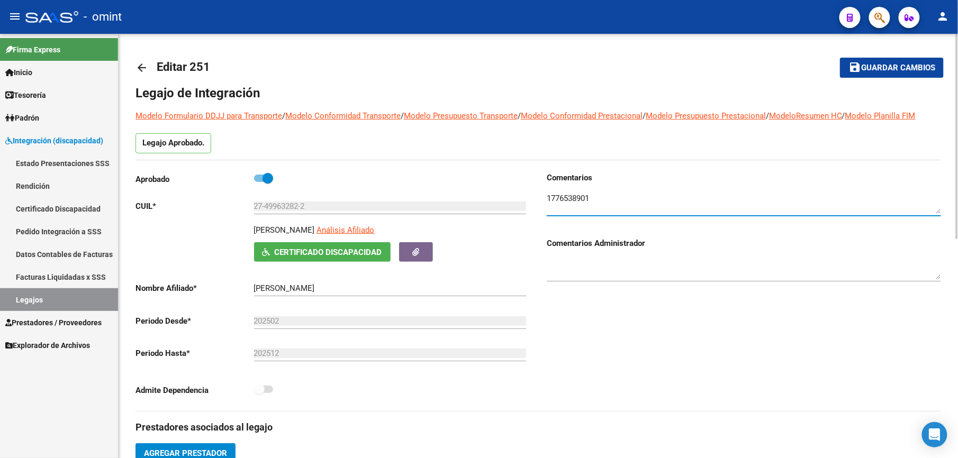
click at [770, 350] on div "Comentarios Comentarios Administrador" at bounding box center [739, 291] width 403 height 239
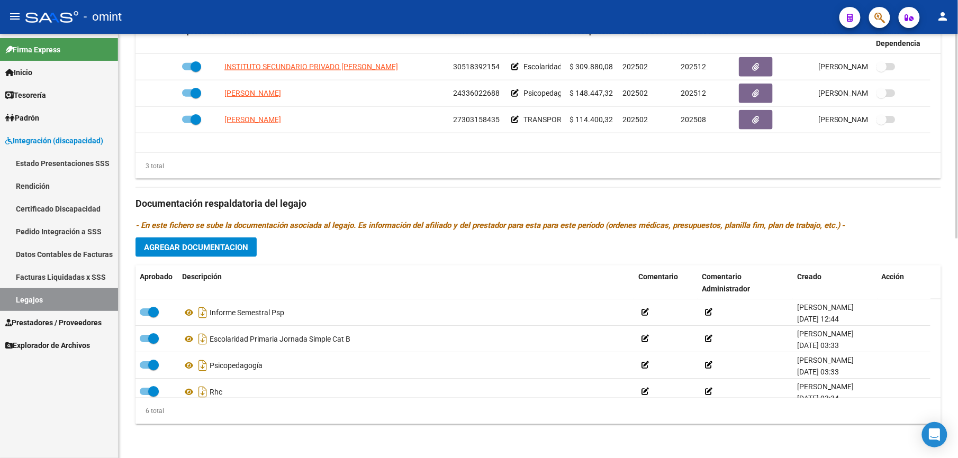
scroll to position [29, 0]
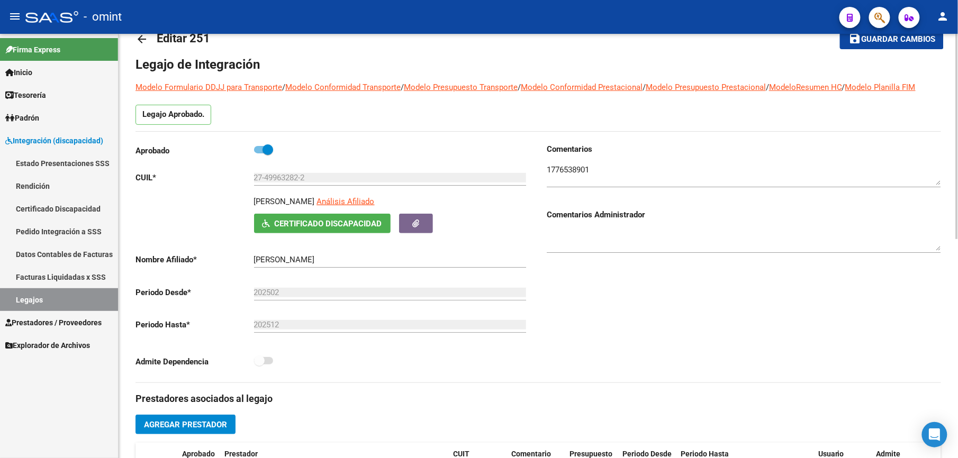
click at [946, 139] on html "menu - omint person Firma Express Inicio Calendario SSS Instructivos Contacto O…" at bounding box center [479, 229] width 958 height 458
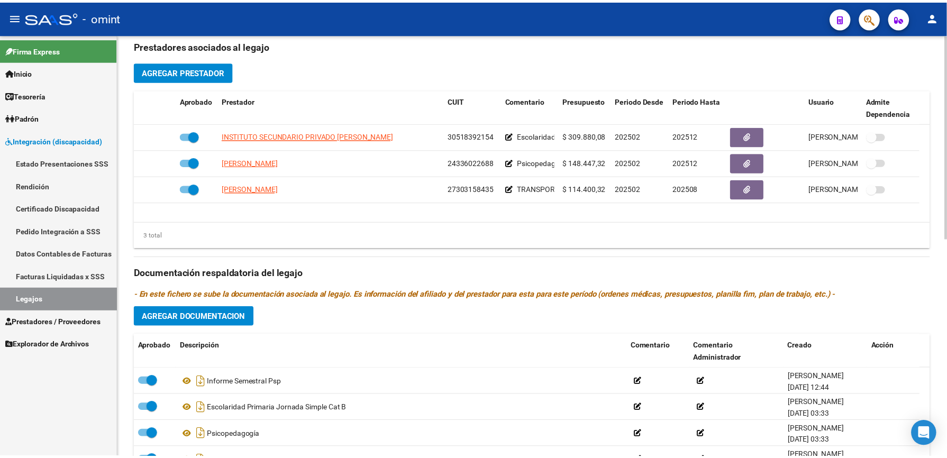
scroll to position [452, 0]
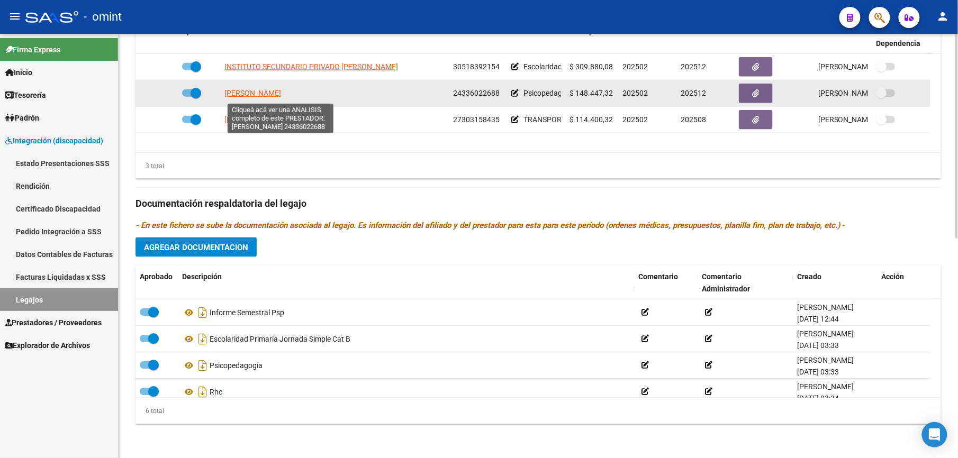
click at [259, 90] on span "[PERSON_NAME]" at bounding box center [252, 93] width 57 height 8
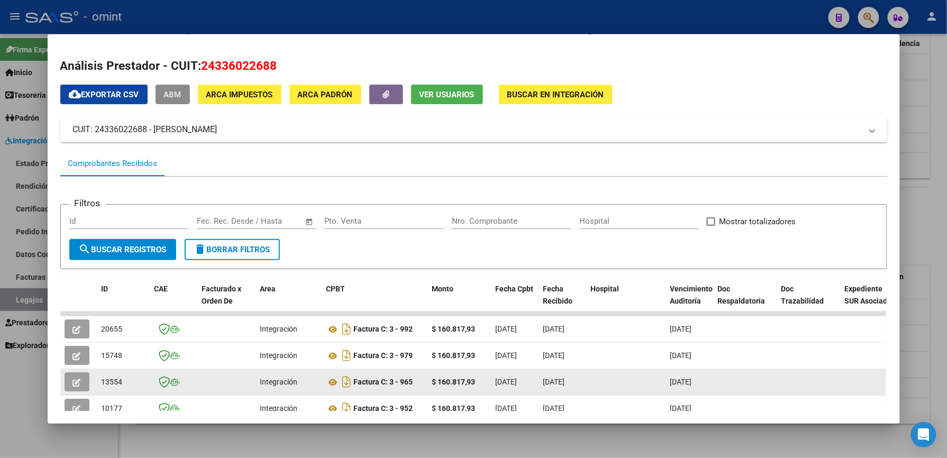
scroll to position [141, 0]
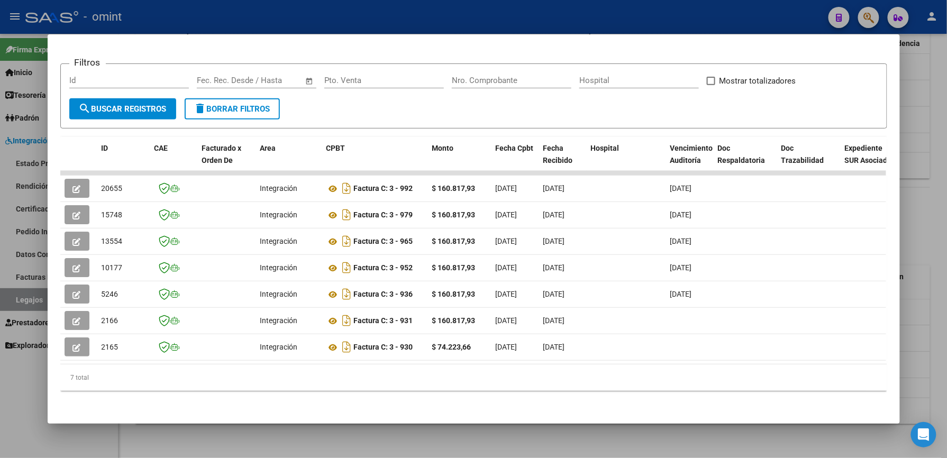
drag, startPoint x: 69, startPoint y: 186, endPoint x: 309, endPoint y: 416, distance: 332.4
click at [565, 286] on datatable-scroller "20655 Integración Factura C: 3 - 992 $ 160.817,93 [DATE] [DATE] [DATE] - [DATE]…" at bounding box center [473, 266] width 826 height 190
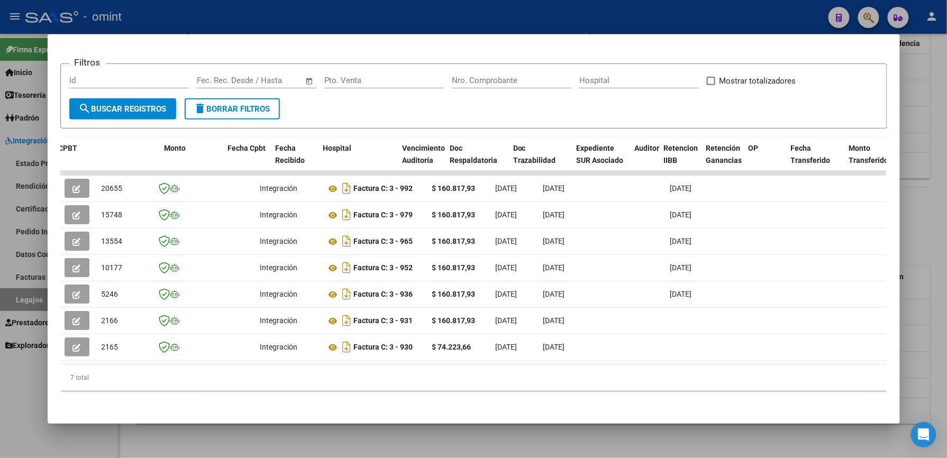
scroll to position [0, 1459]
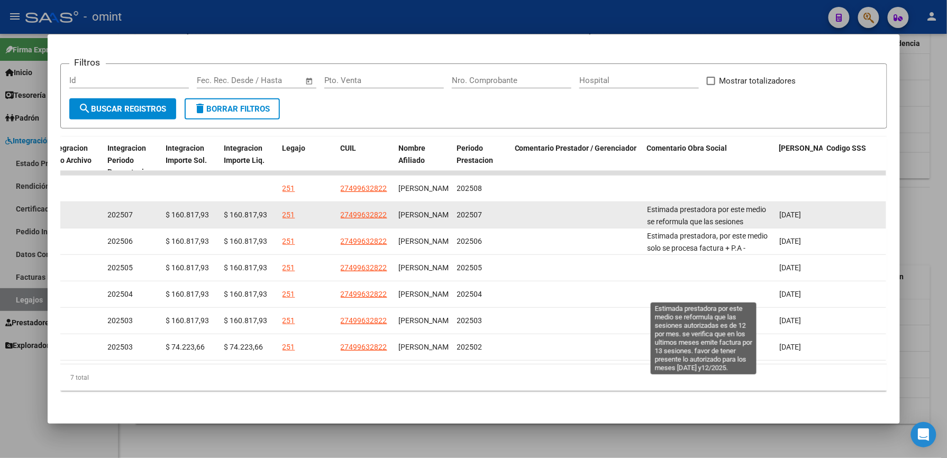
click at [718, 218] on span "Estimada prestadora por este medio se reformula que las sesiones autorizadas es…" at bounding box center [707, 245] width 119 height 81
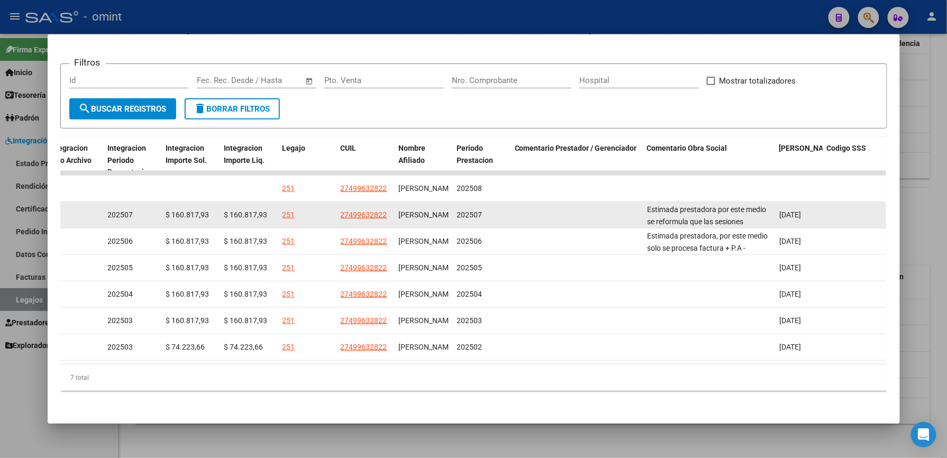
click at [718, 217] on span "Estimada prestadora por este medio se reformula que las sesiones autorizadas es…" at bounding box center [707, 245] width 119 height 81
click at [722, 216] on div "Estimada prestadora por este medio se reformula que las sesiones autorizadas es…" at bounding box center [710, 215] width 124 height 22
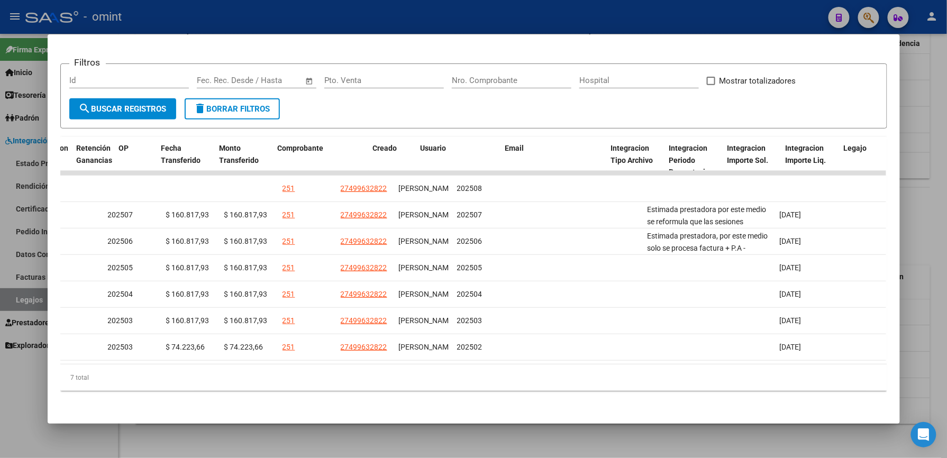
scroll to position [0, 0]
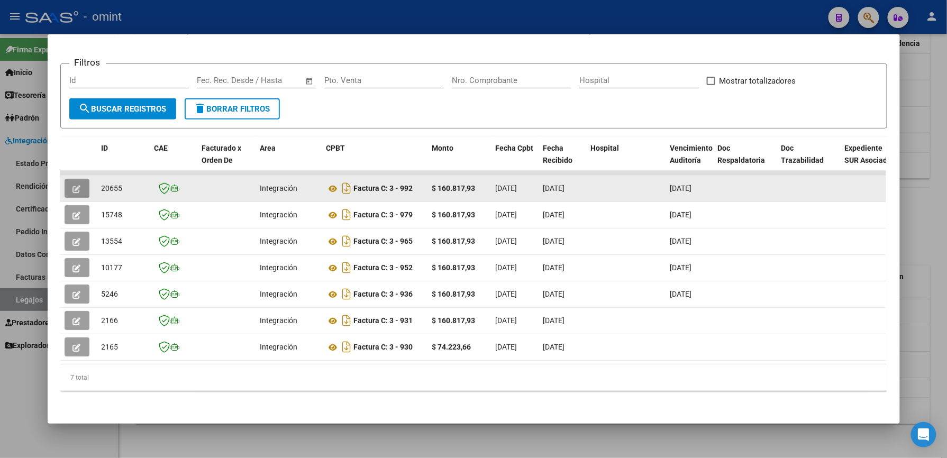
click at [73, 187] on icon "button" at bounding box center [77, 189] width 8 height 8
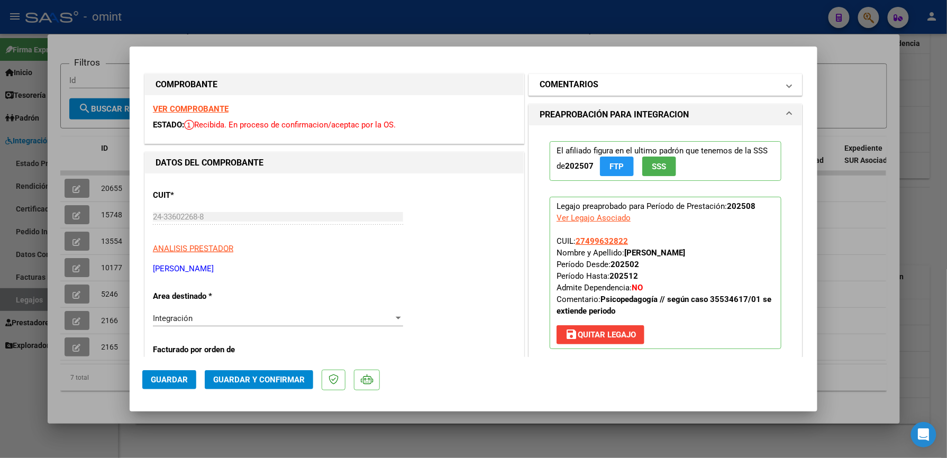
click at [574, 81] on h1 "COMENTARIOS" at bounding box center [569, 84] width 59 height 13
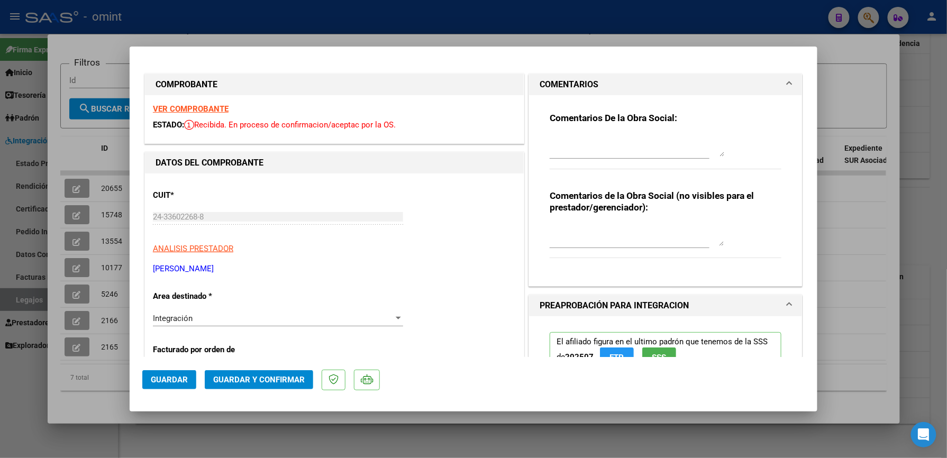
click at [604, 110] on div "Comentarios De la Obra Social: Comentarios de la Obra Social (no visibles para …" at bounding box center [666, 186] width 248 height 183
click at [621, 130] on div "Comentarios De la Obra Social:" at bounding box center [666, 146] width 232 height 68
click at [621, 121] on strong "Comentarios De la Obra Social:" at bounding box center [614, 118] width 128 height 11
click at [623, 119] on strong "Comentarios De la Obra Social:" at bounding box center [614, 118] width 128 height 11
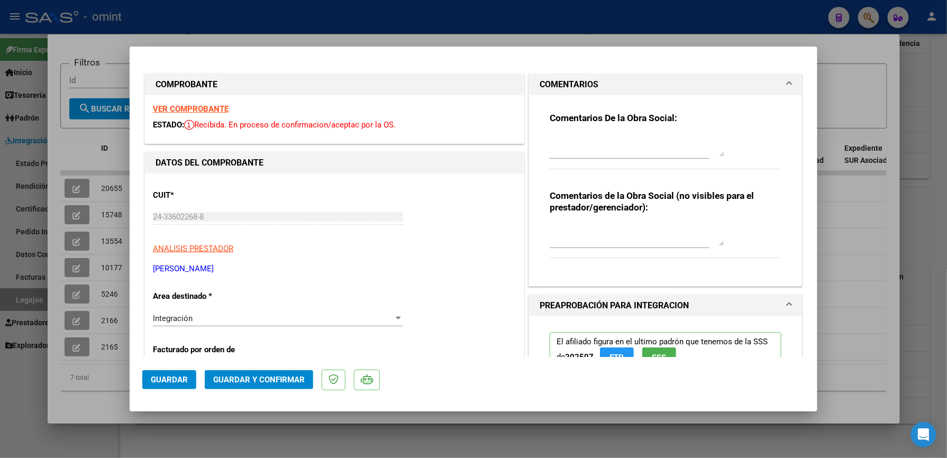
click at [623, 119] on strong "Comentarios De la Obra Social:" at bounding box center [614, 118] width 128 height 11
click at [580, 133] on div at bounding box center [637, 145] width 175 height 25
click at [567, 147] on textarea at bounding box center [637, 145] width 175 height 21
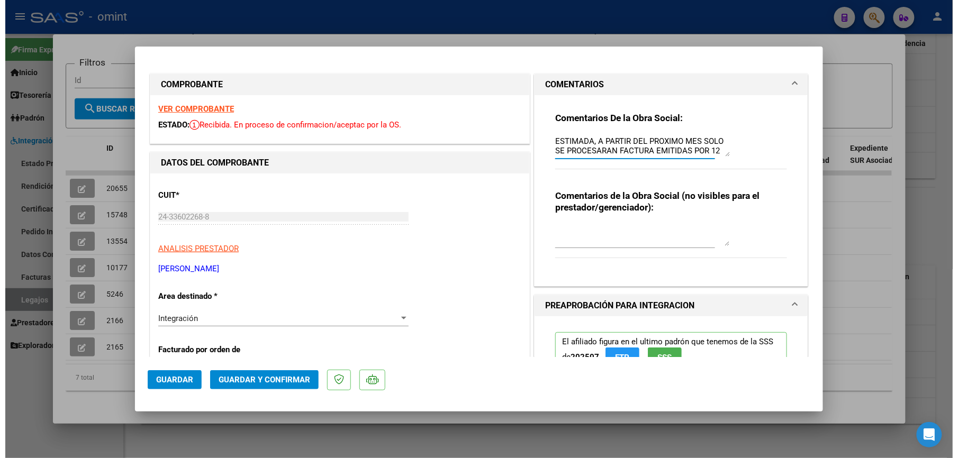
scroll to position [8, 0]
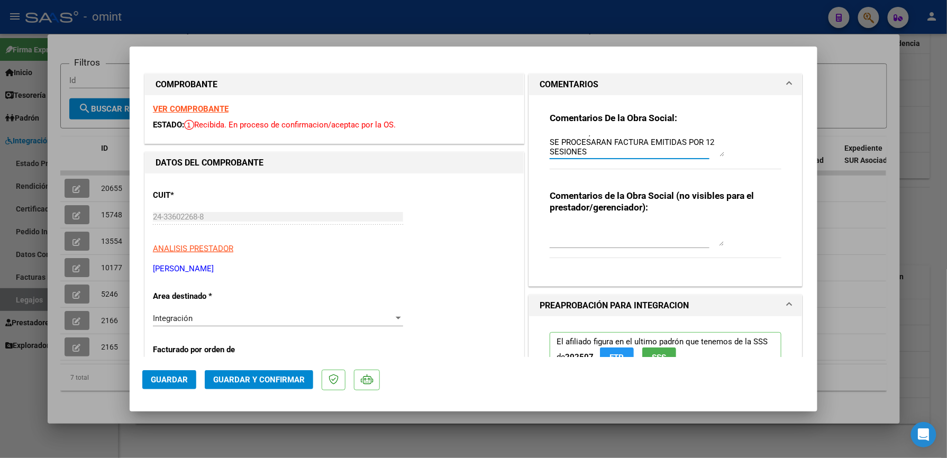
type textarea "ESTIMADA, A PARTIR DEL PROXIMO MES SOLO SE PROCESARAN FACTURA EMITIDAS POR 12 S…"
click at [244, 376] on span "Guardar y Confirmar" at bounding box center [259, 380] width 92 height 10
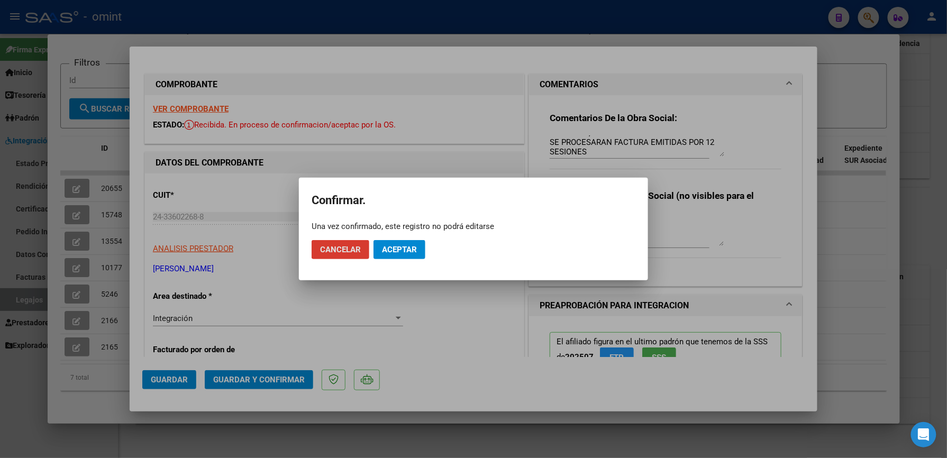
click at [405, 252] on span "Aceptar" at bounding box center [399, 250] width 35 height 10
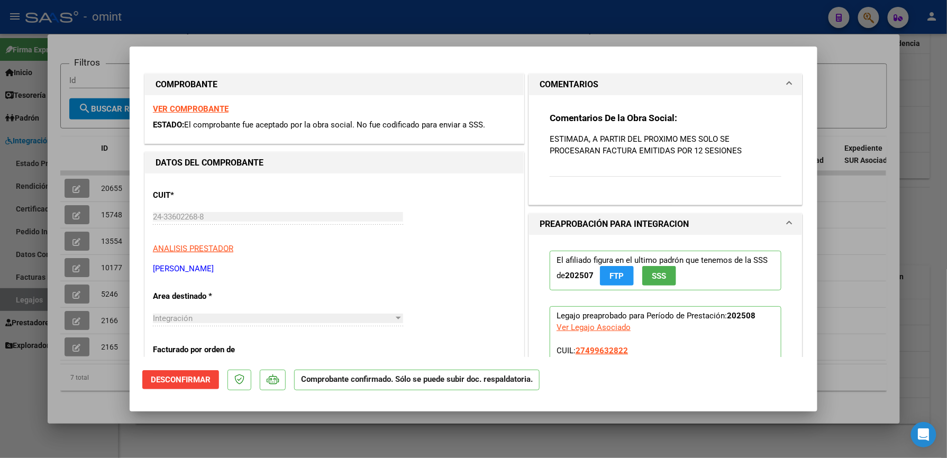
click at [868, 229] on div at bounding box center [473, 229] width 947 height 458
type input "$ 0,00"
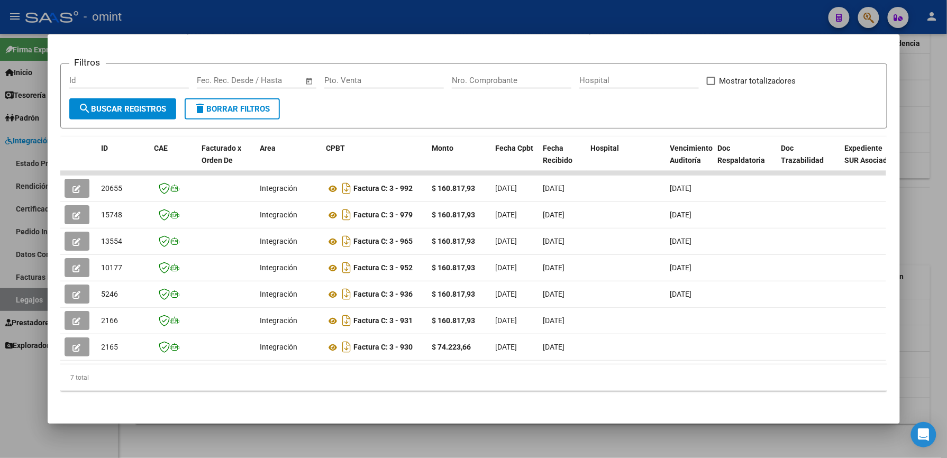
click at [921, 242] on div at bounding box center [473, 229] width 947 height 458
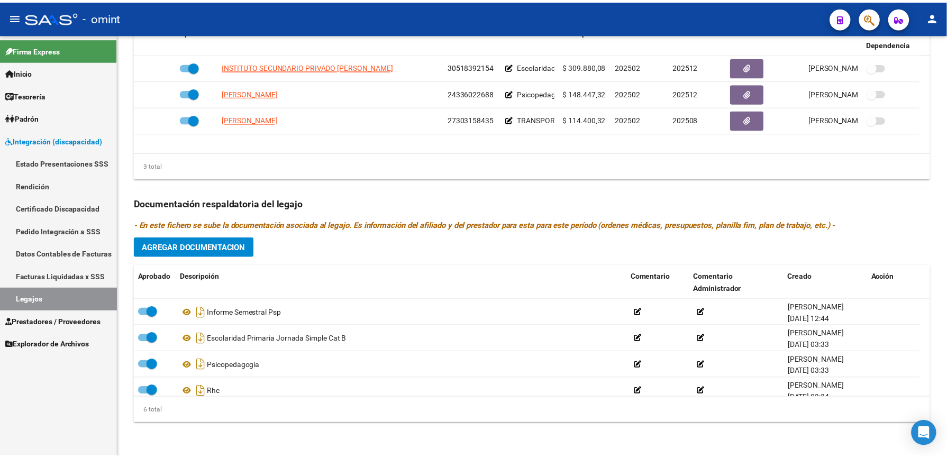
scroll to position [452, 0]
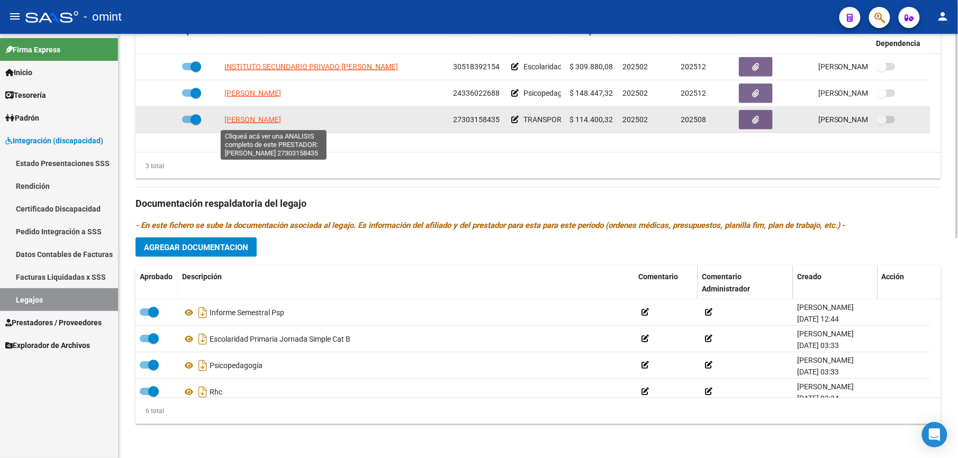
click at [273, 121] on span "[PERSON_NAME]" at bounding box center [252, 119] width 57 height 8
type textarea "27303158435"
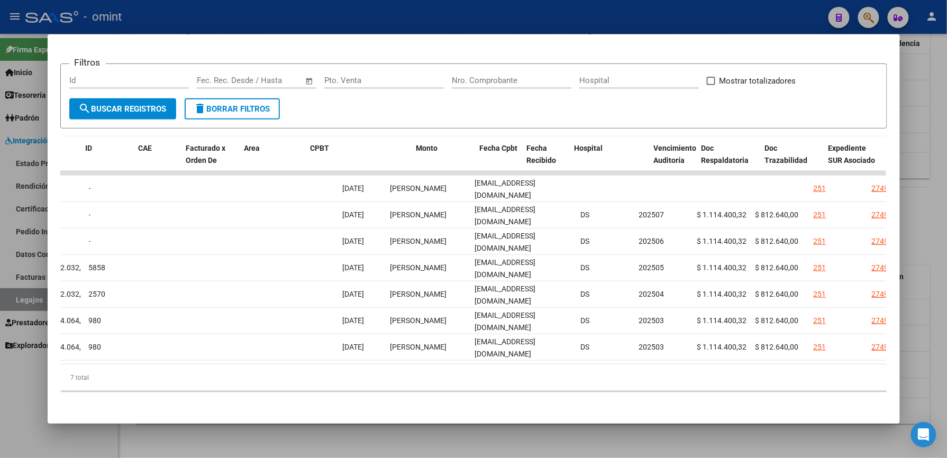
scroll to position [0, 0]
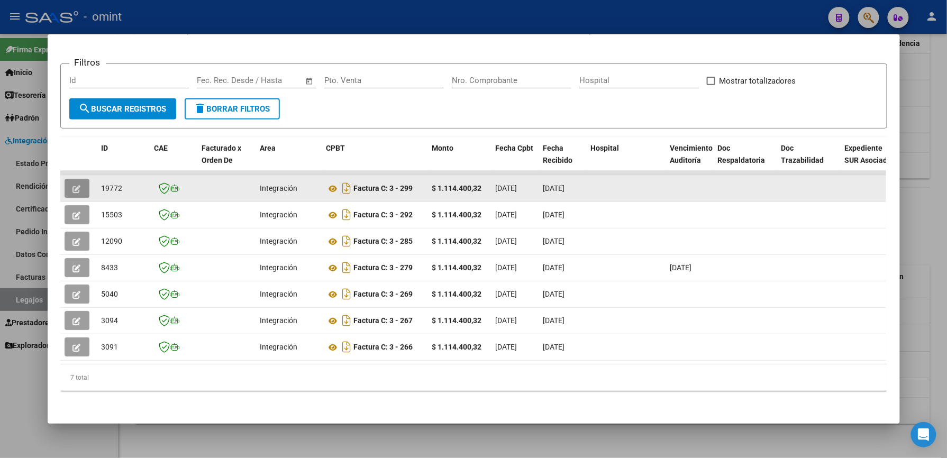
click at [73, 189] on icon "button" at bounding box center [77, 189] width 8 height 8
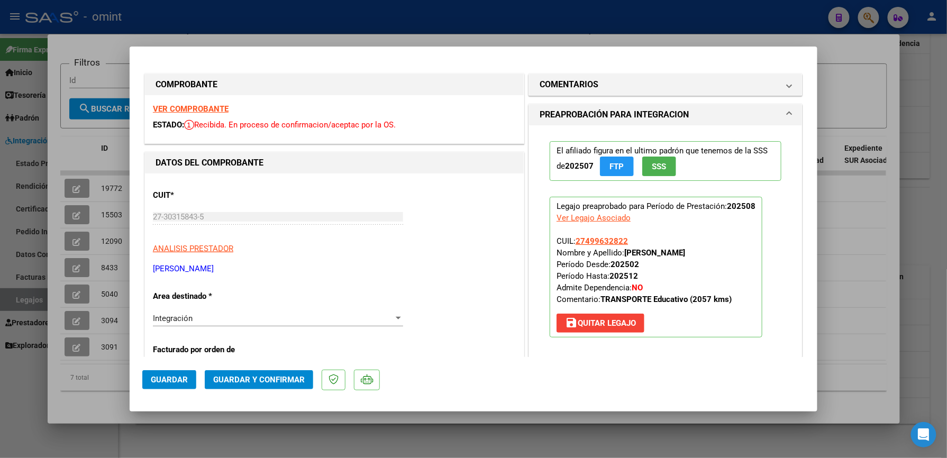
click at [185, 113] on div "VER COMPROBANTE ESTADO: Recibida. En proceso de confirmacion/aceptac por la OS." at bounding box center [334, 119] width 379 height 48
click at [188, 109] on strong "VER COMPROBANTE" at bounding box center [191, 109] width 76 height 10
click at [457, 274] on p "[PERSON_NAME]" at bounding box center [334, 269] width 363 height 12
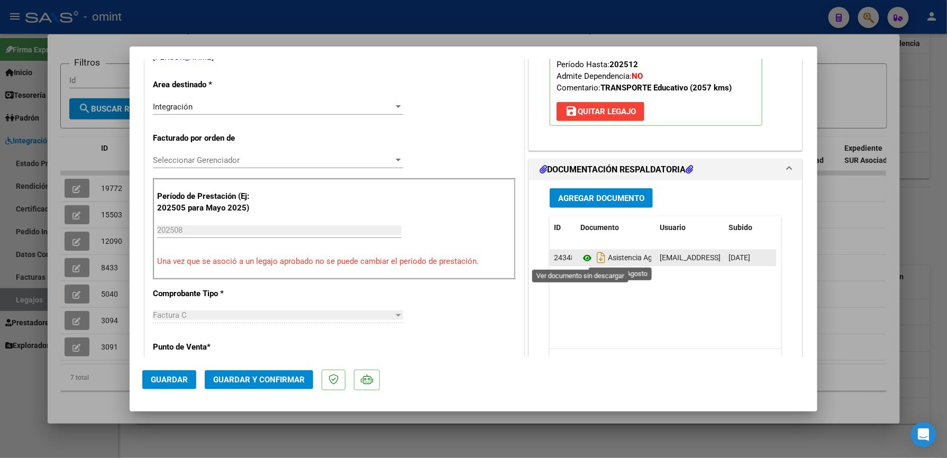
click at [584, 260] on icon at bounding box center [587, 258] width 14 height 13
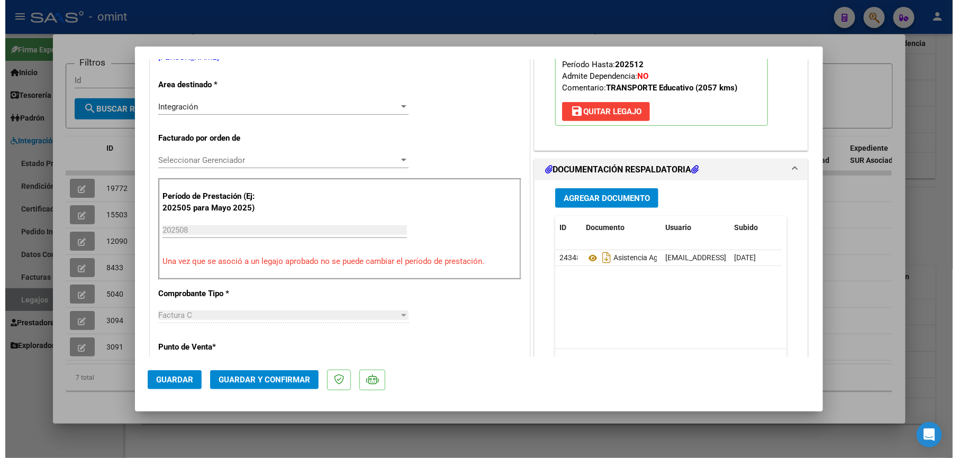
scroll to position [0, 0]
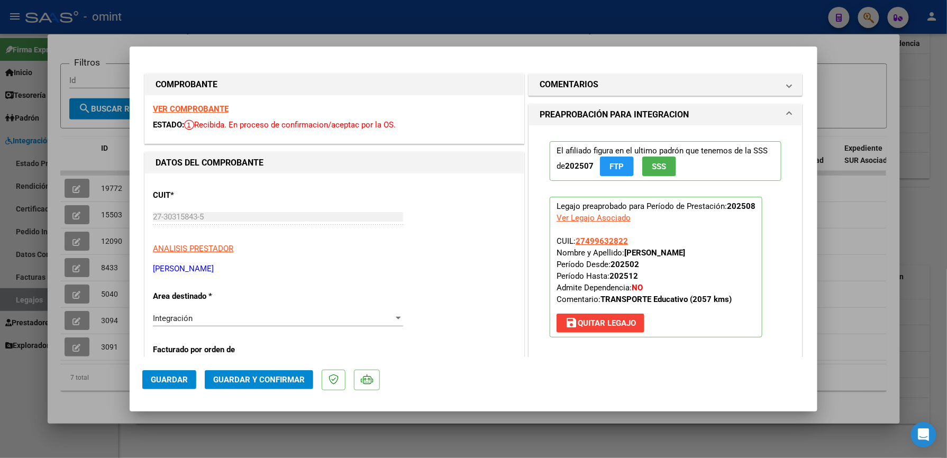
click at [858, 274] on div at bounding box center [473, 229] width 947 height 458
type input "$ 0,00"
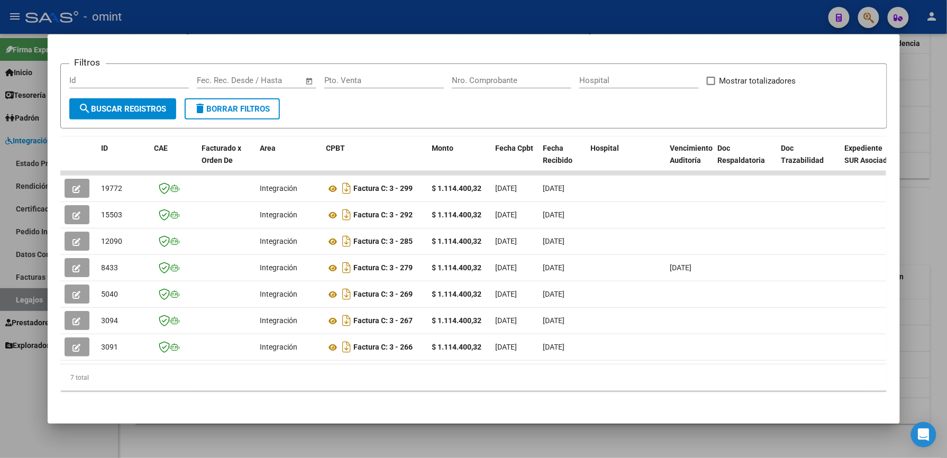
click at [915, 242] on div at bounding box center [473, 229] width 947 height 458
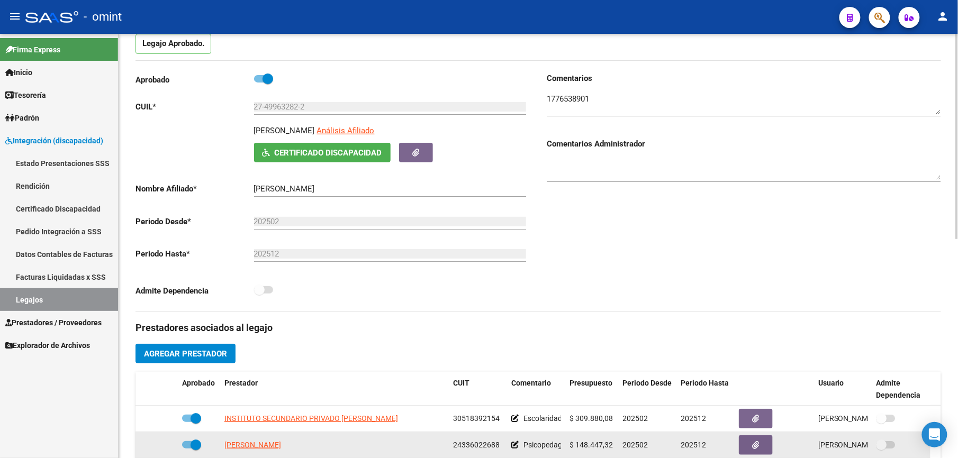
scroll to position [29, 0]
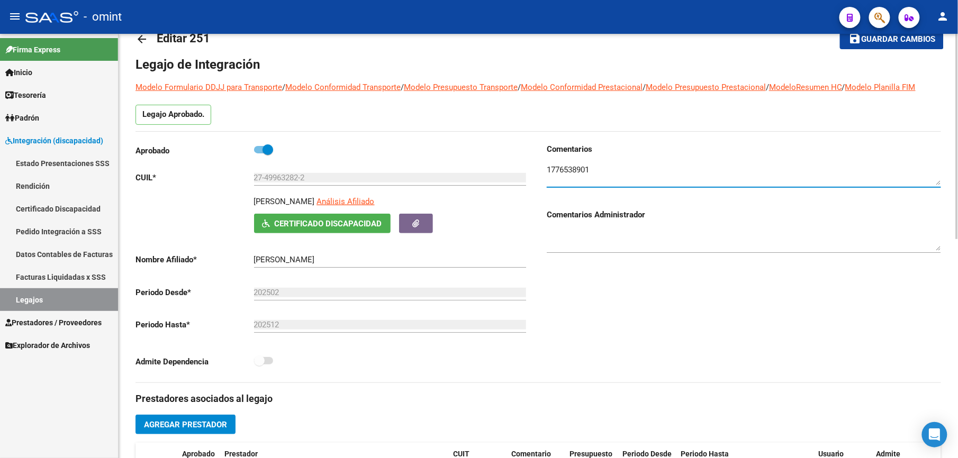
click at [595, 170] on textarea at bounding box center [744, 174] width 394 height 21
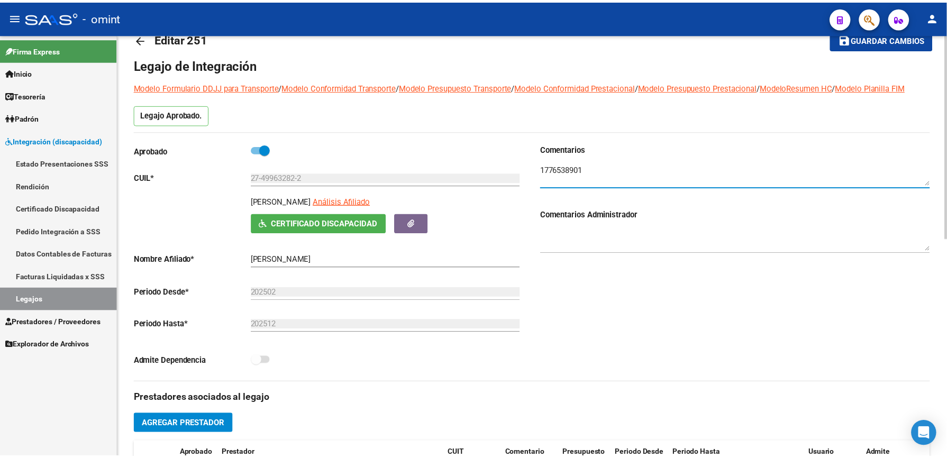
scroll to position [311, 0]
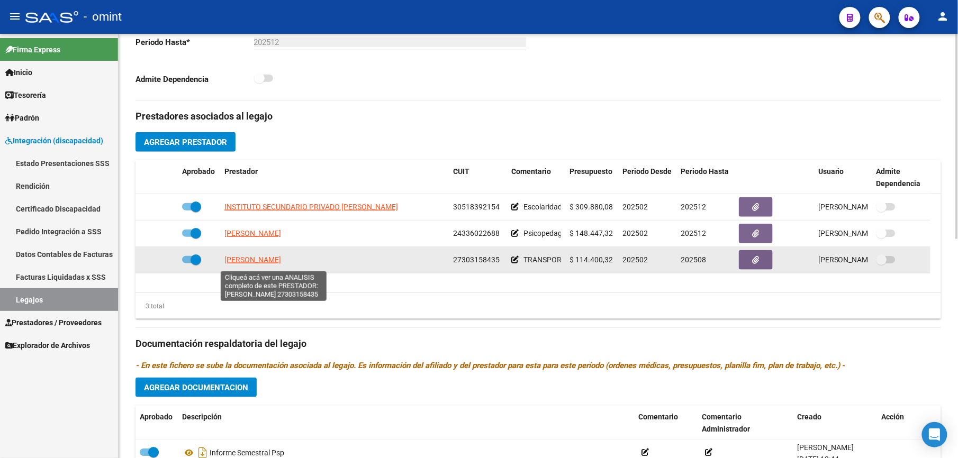
click at [258, 264] on span "[PERSON_NAME]" at bounding box center [252, 260] width 57 height 8
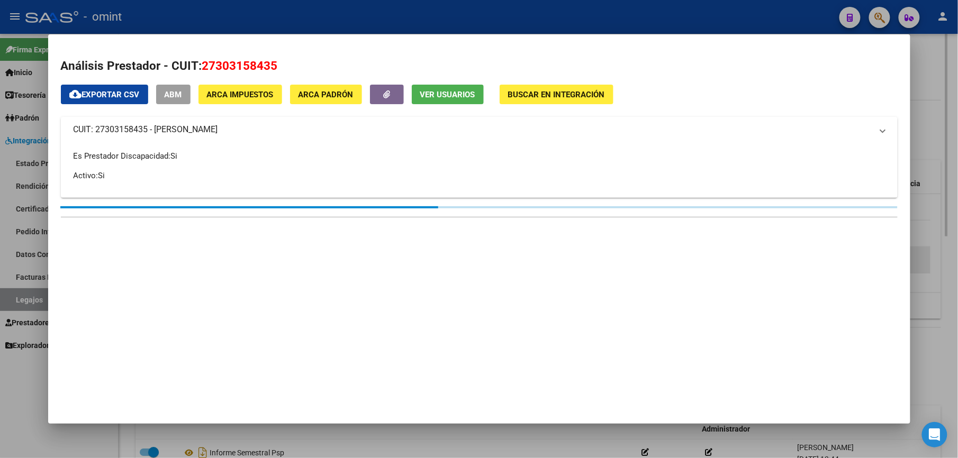
scroll to position [322, 0]
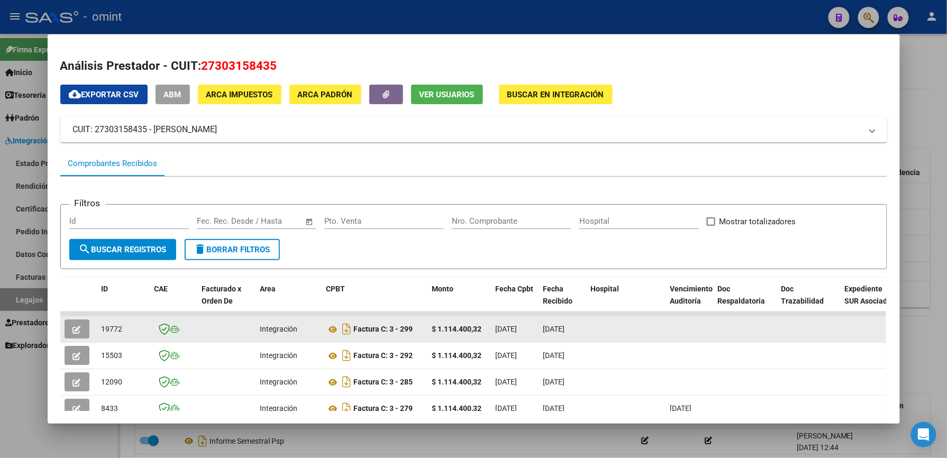
click at [73, 327] on icon "button" at bounding box center [77, 330] width 8 height 8
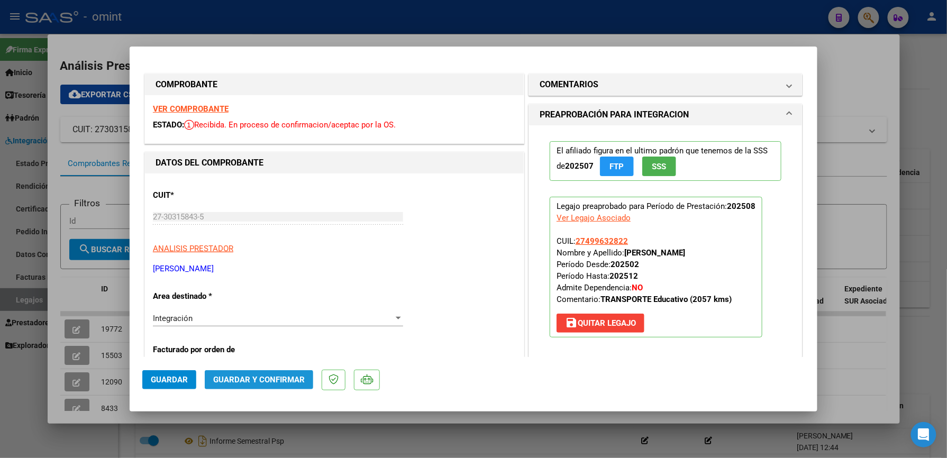
click at [260, 380] on span "Guardar y Confirmar" at bounding box center [259, 380] width 92 height 10
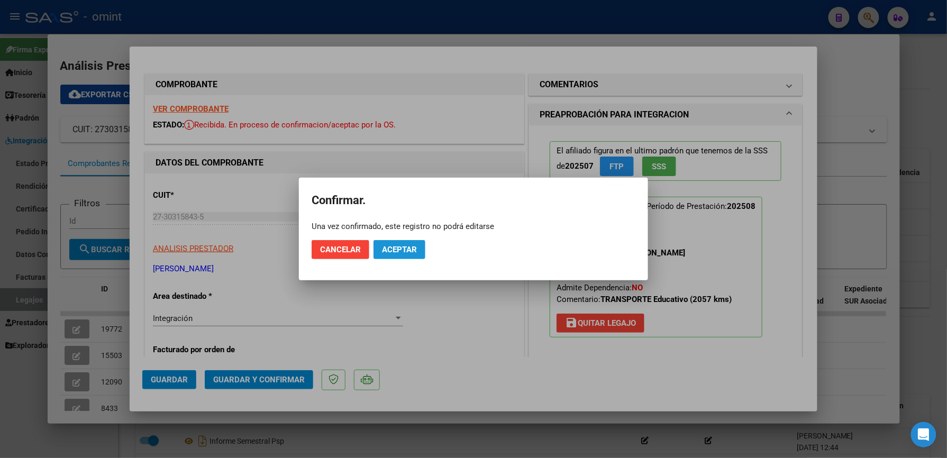
click at [411, 252] on span "Aceptar" at bounding box center [399, 250] width 35 height 10
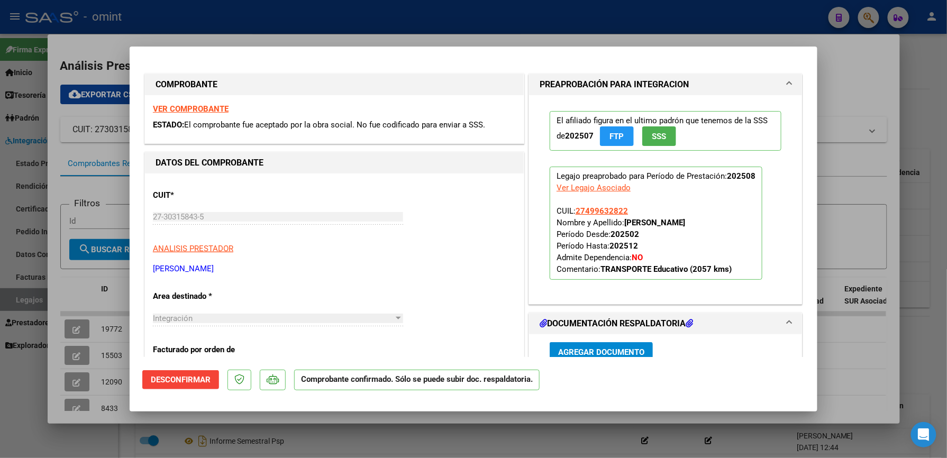
click at [837, 238] on div at bounding box center [473, 229] width 947 height 458
type input "$ 0,00"
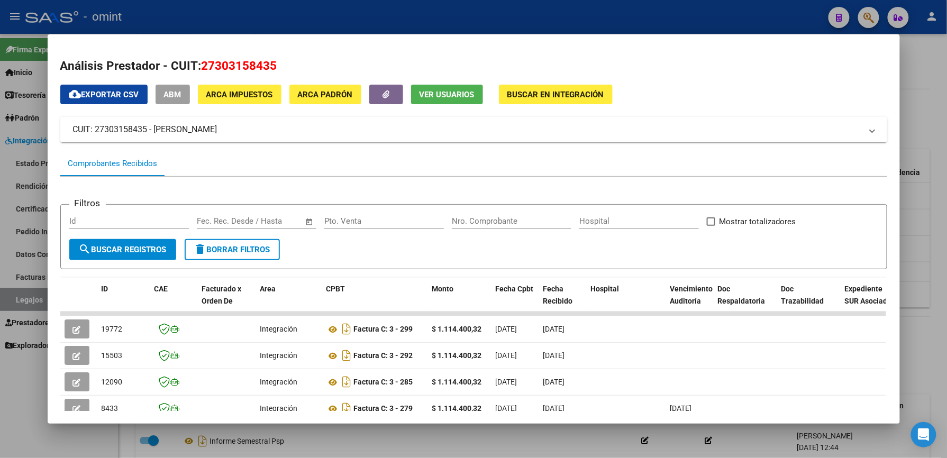
click at [930, 242] on div at bounding box center [473, 229] width 947 height 458
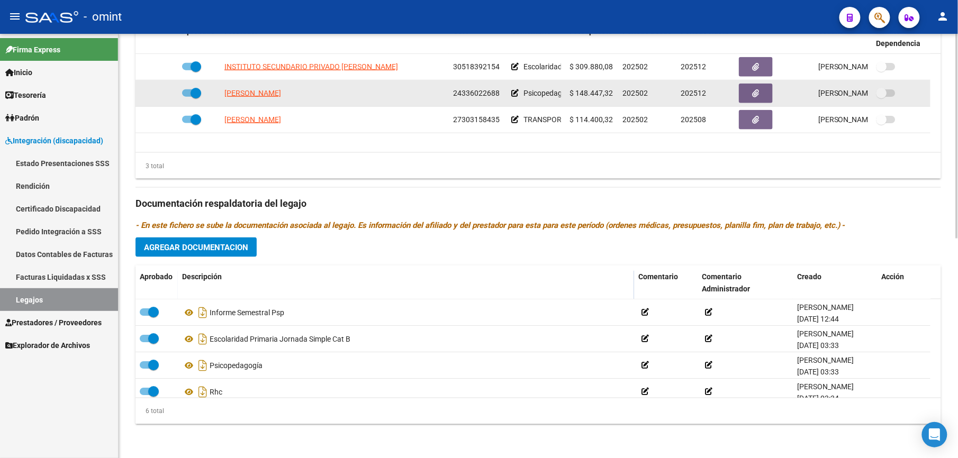
scroll to position [453, 0]
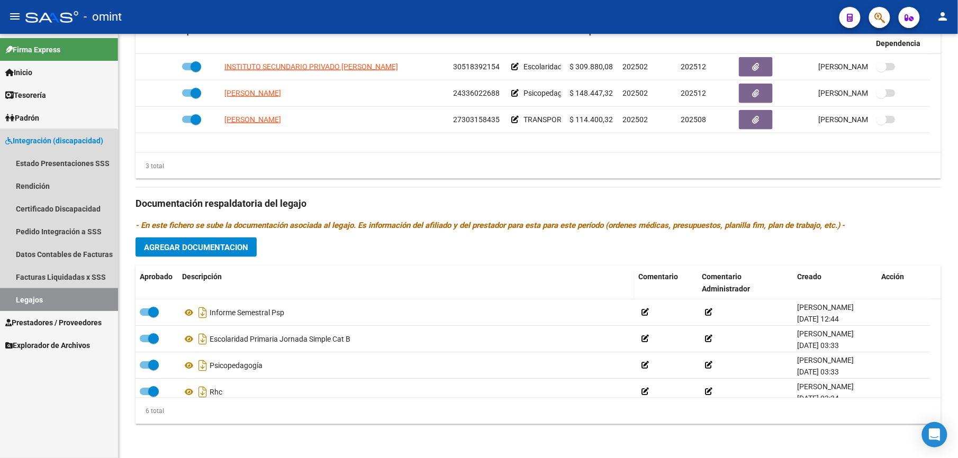
click at [39, 302] on link "Legajos" at bounding box center [59, 299] width 118 height 23
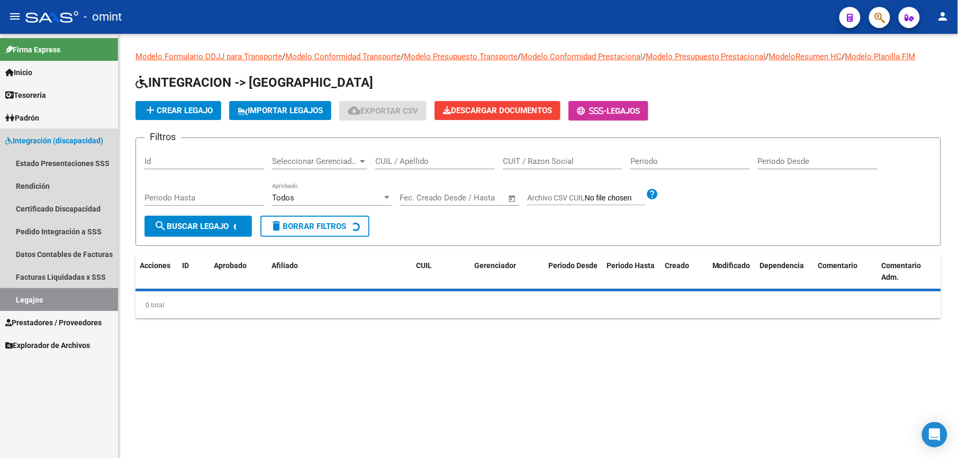
click at [39, 302] on link "Legajos" at bounding box center [59, 299] width 118 height 23
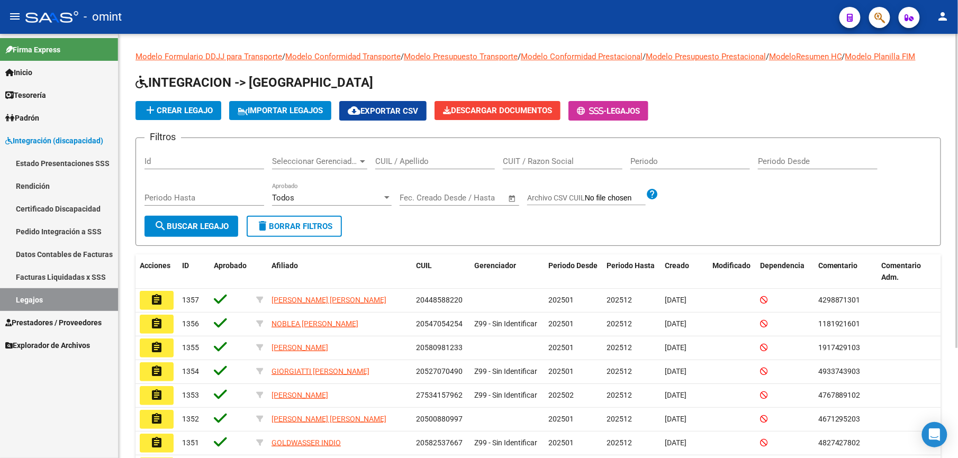
click at [431, 158] on input "CUIL / Apellido" at bounding box center [435, 162] width 120 height 10
paste input "27588814683"
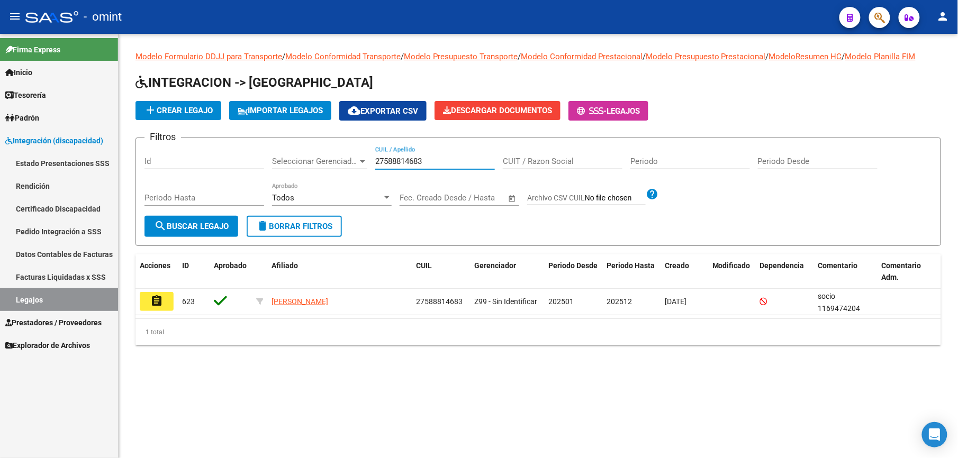
type input "27588814683"
click at [80, 270] on link "Facturas Liquidadas x SSS" at bounding box center [59, 277] width 118 height 23
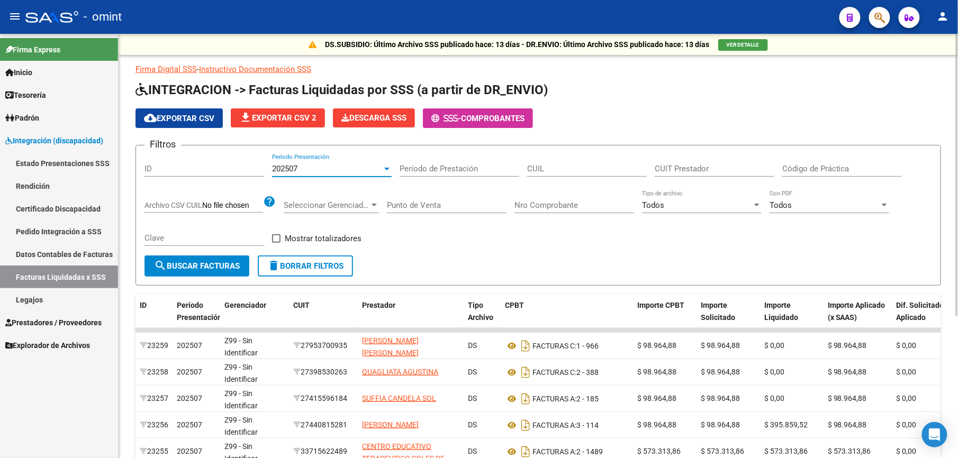
click at [383, 165] on div at bounding box center [387, 169] width 10 height 8
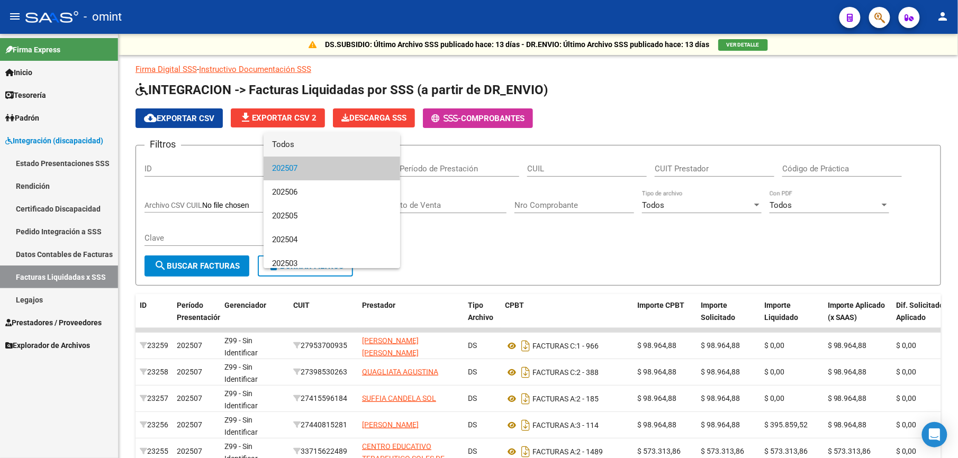
click at [284, 147] on span "Todos" at bounding box center [332, 145] width 120 height 24
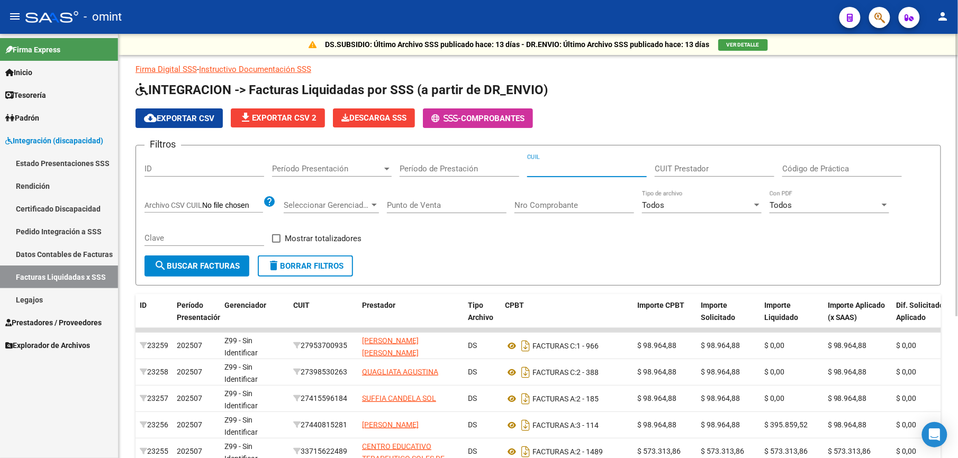
click at [559, 168] on input "CUIL" at bounding box center [587, 169] width 120 height 10
paste input "27-58881468-3"
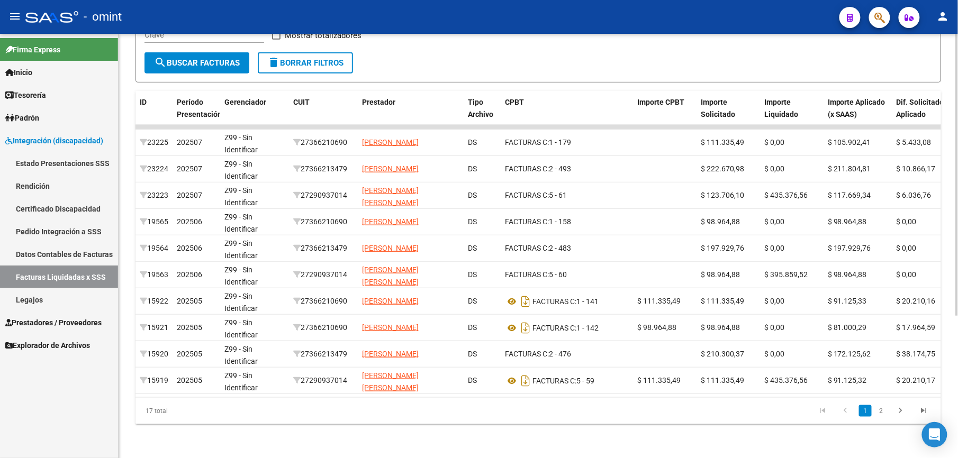
type input "27-58881468-3"
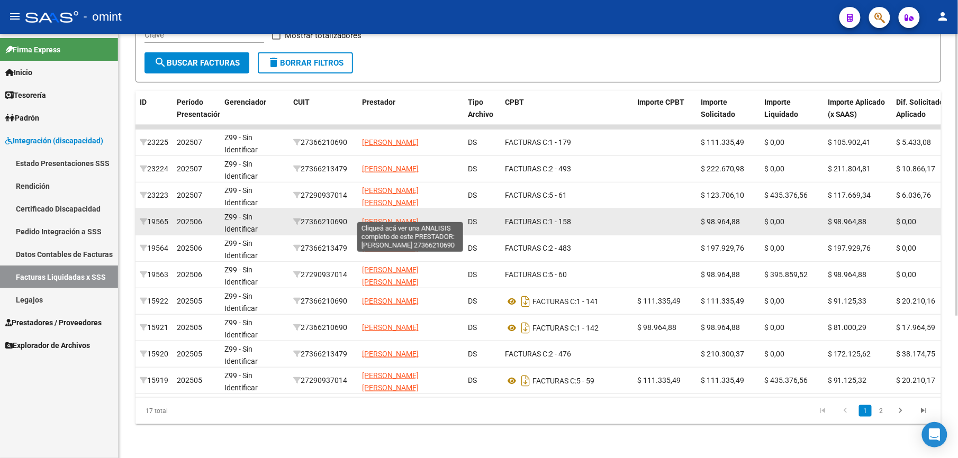
click at [415, 217] on span "[PERSON_NAME]" at bounding box center [390, 221] width 57 height 8
type textarea "27366210690"
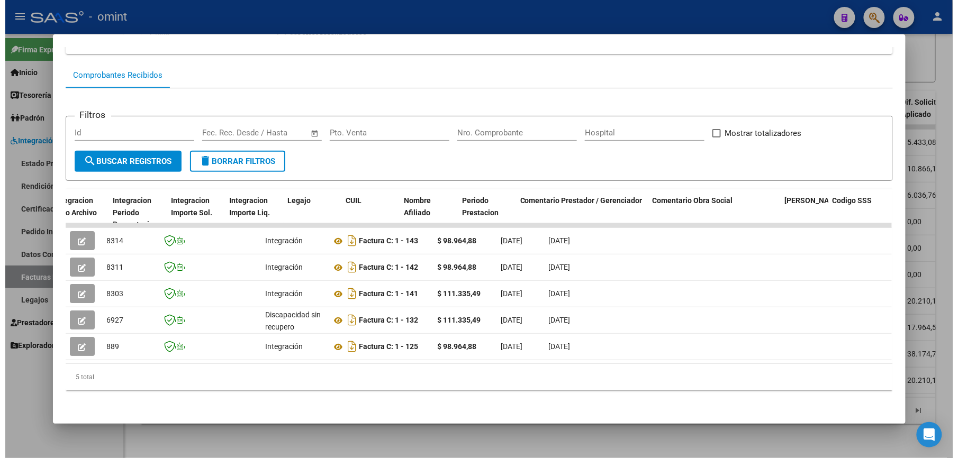
scroll to position [0, 1459]
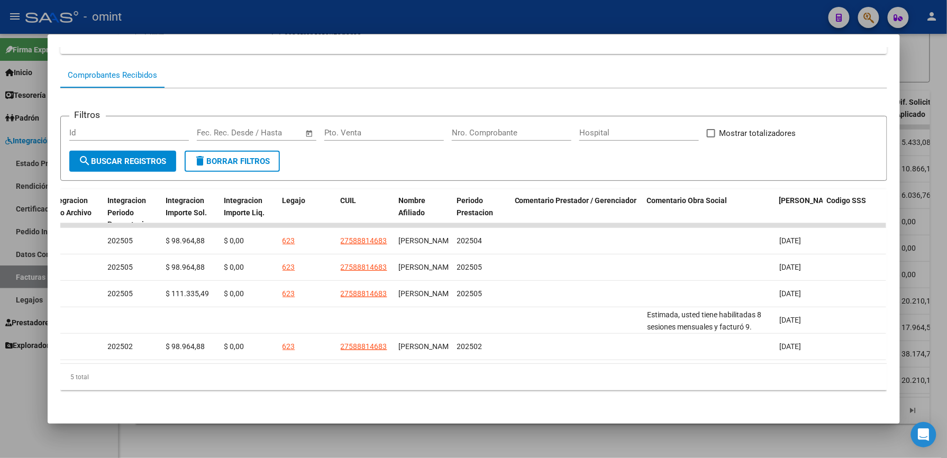
click at [919, 113] on div at bounding box center [473, 229] width 947 height 458
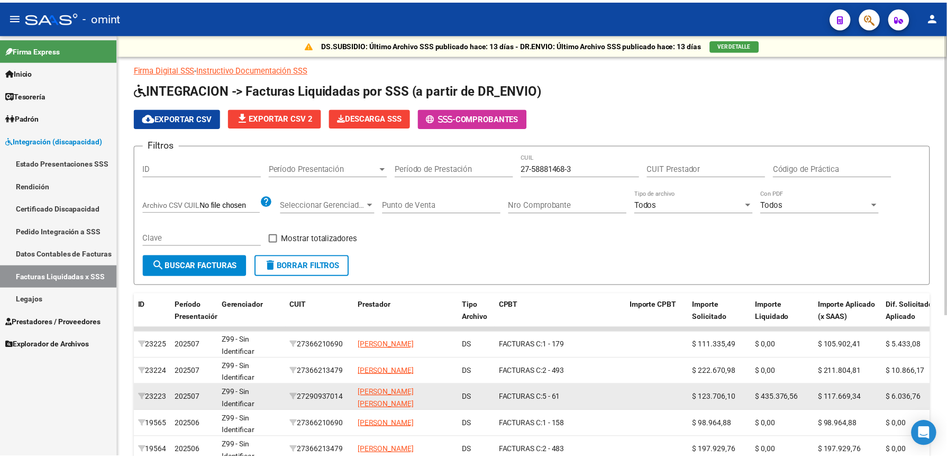
scroll to position [212, 0]
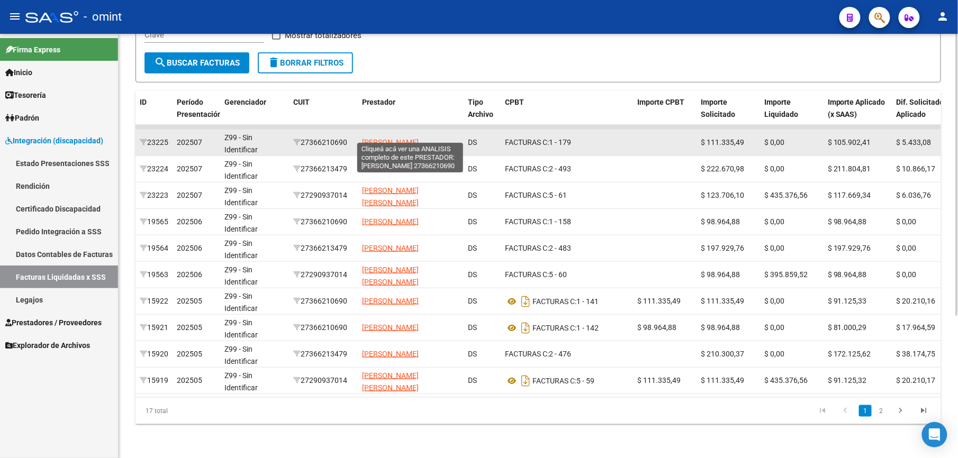
click at [396, 138] on span "[PERSON_NAME]" at bounding box center [390, 142] width 57 height 8
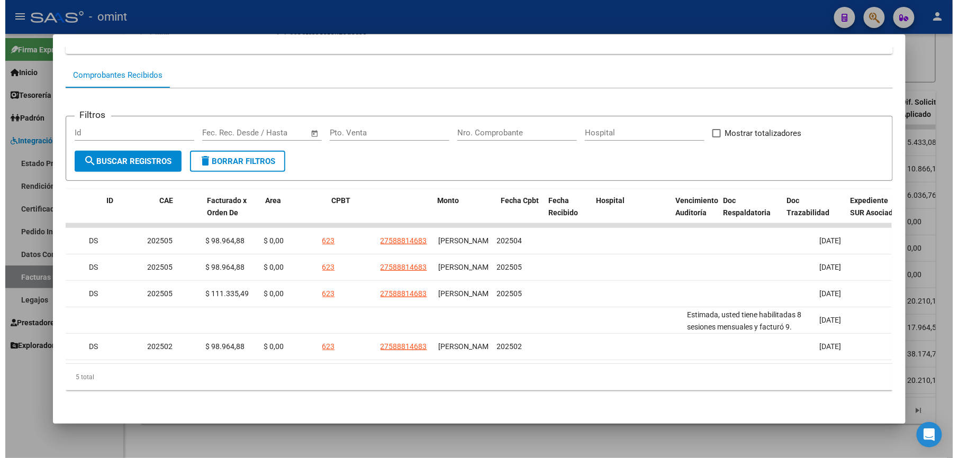
scroll to position [0, 0]
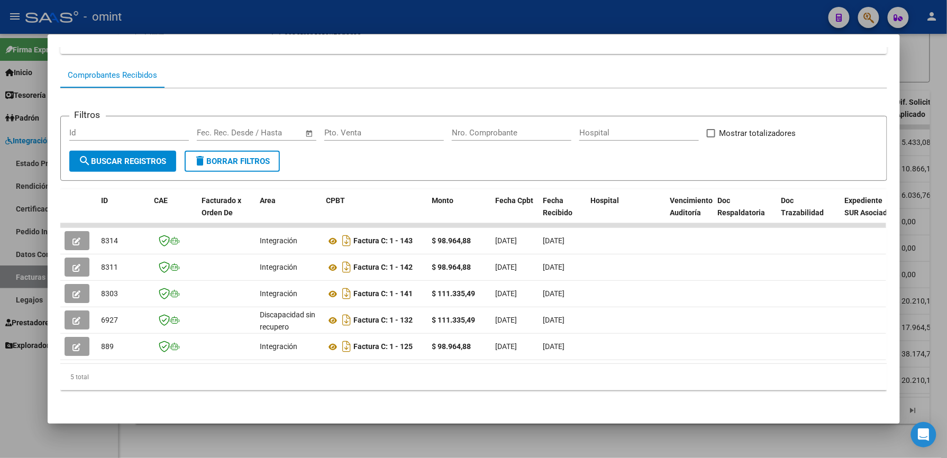
click at [915, 58] on div at bounding box center [473, 229] width 947 height 458
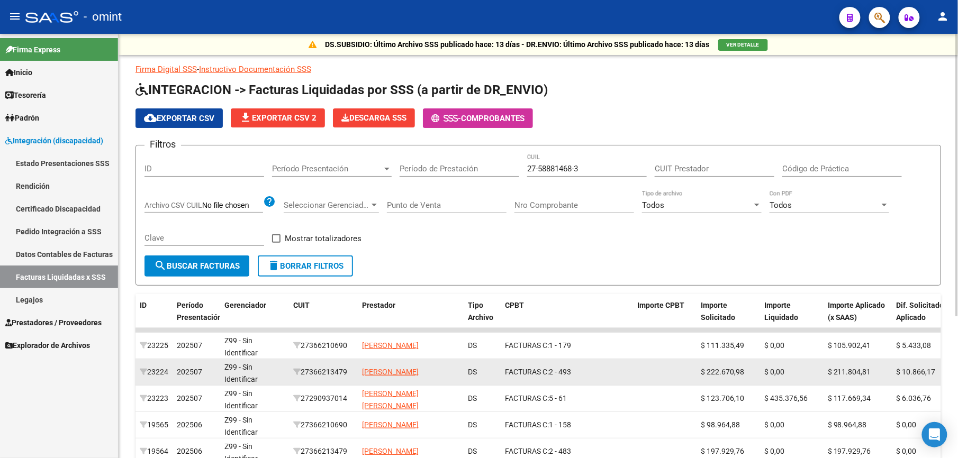
scroll to position [212, 0]
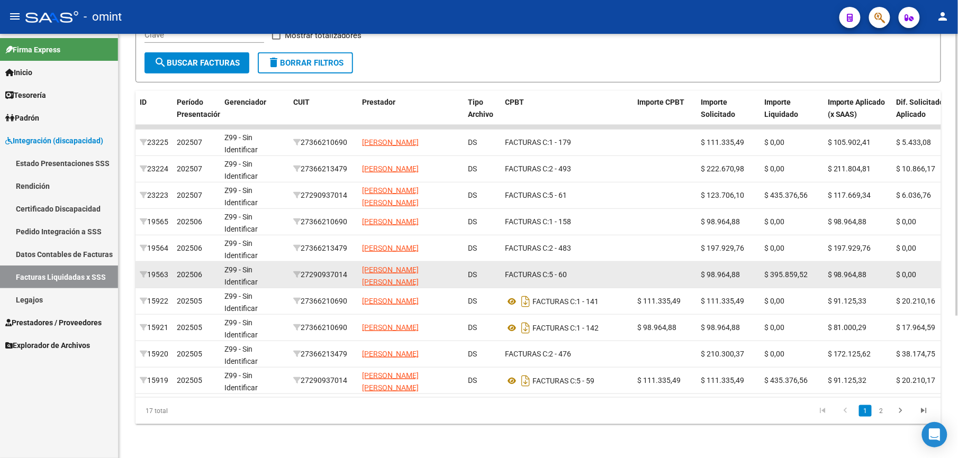
drag, startPoint x: 353, startPoint y: 265, endPoint x: 305, endPoint y: 265, distance: 48.7
click at [305, 265] on datatable-body-cell "27290937014" at bounding box center [323, 275] width 69 height 26
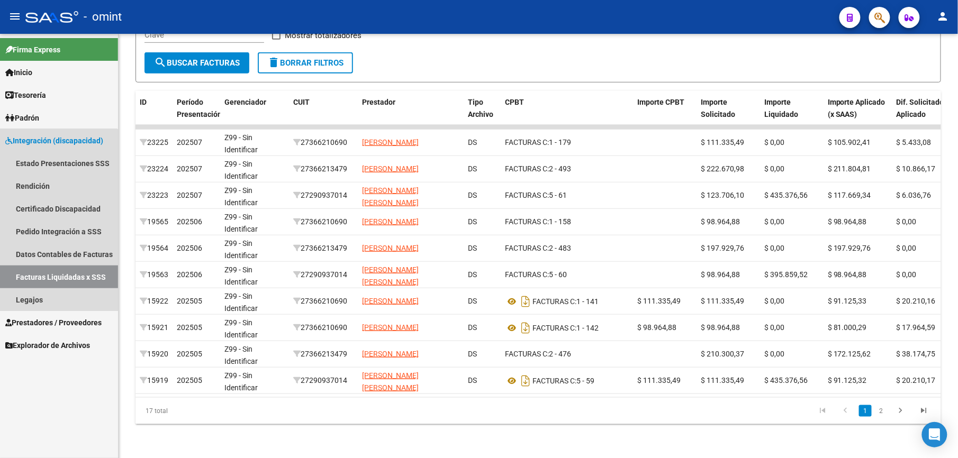
click at [44, 275] on link "Facturas Liquidadas x SSS" at bounding box center [59, 277] width 118 height 23
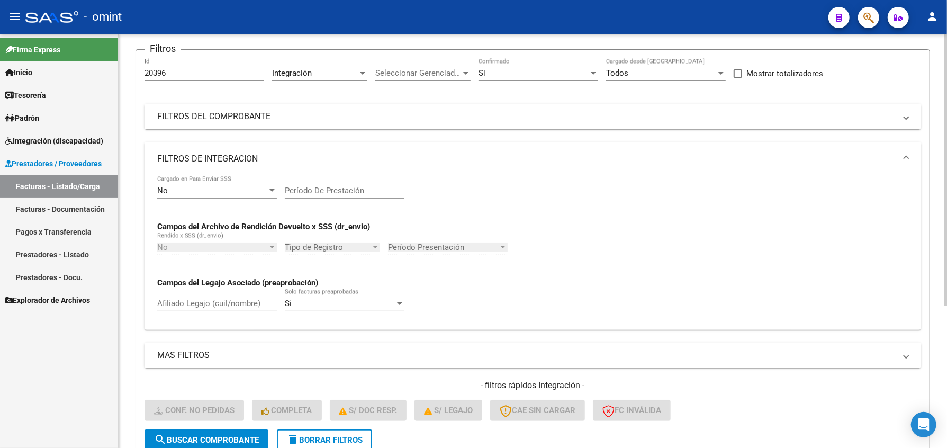
scroll to position [5, 0]
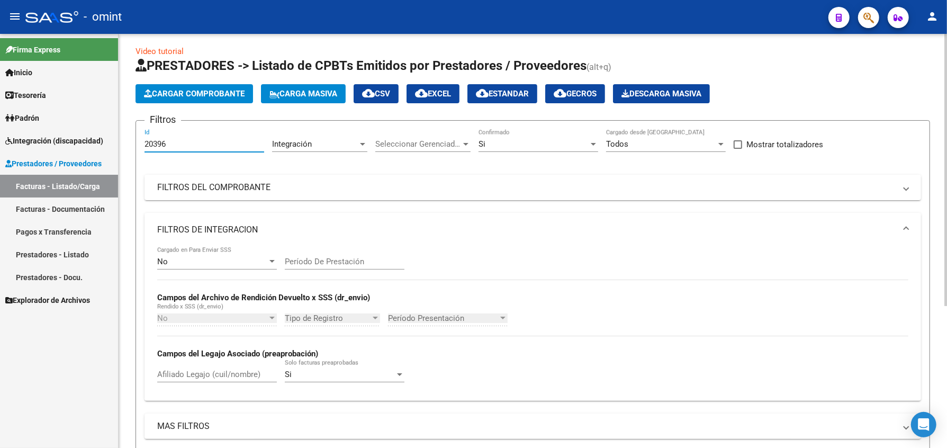
drag, startPoint x: 181, startPoint y: 147, endPoint x: 139, endPoint y: 135, distance: 43.8
click at [139, 135] on form "Filtros 20396 Id Integración Area Seleccionar Gerenciador Seleccionar Gerenciad…" at bounding box center [532, 325] width 794 height 410
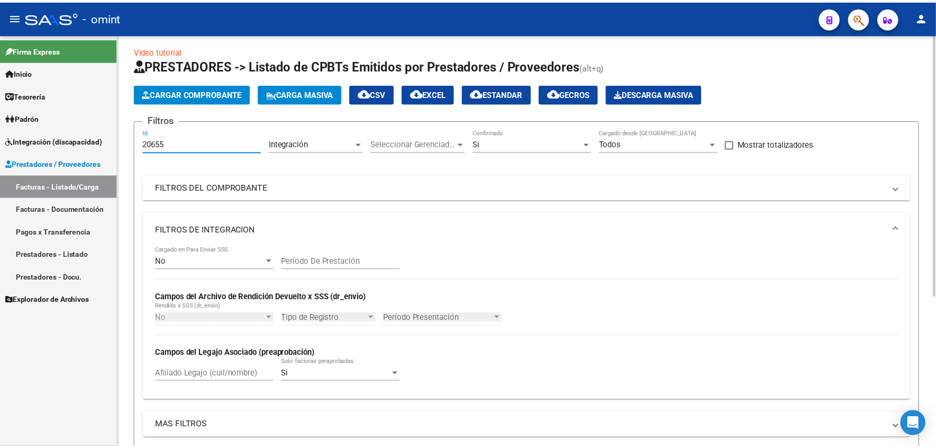
scroll to position [236, 0]
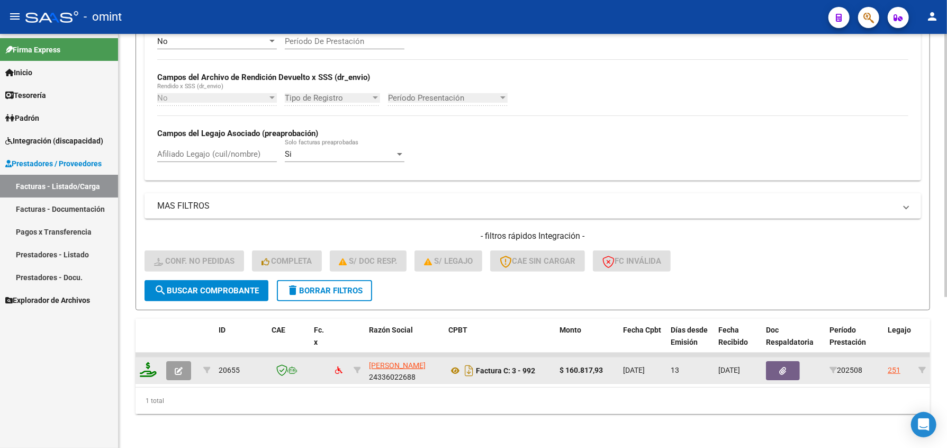
type input "20655"
click at [142, 362] on icon at bounding box center [148, 369] width 17 height 15
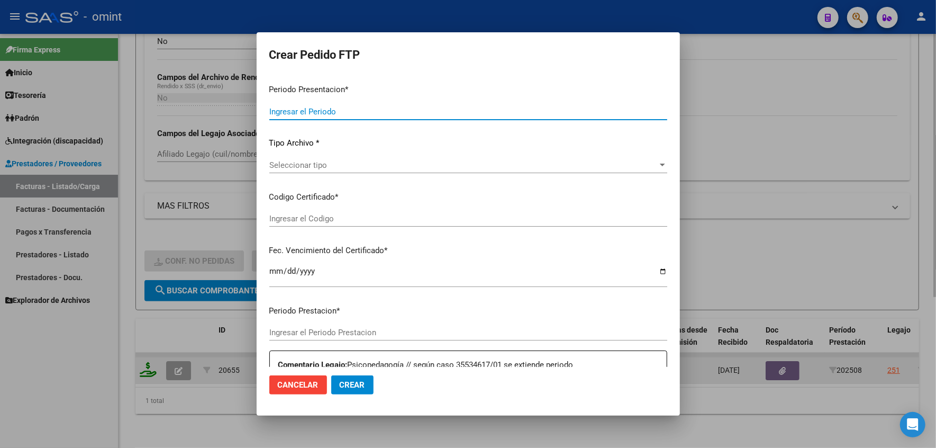
type input "202508"
type input "$ 160.817,93"
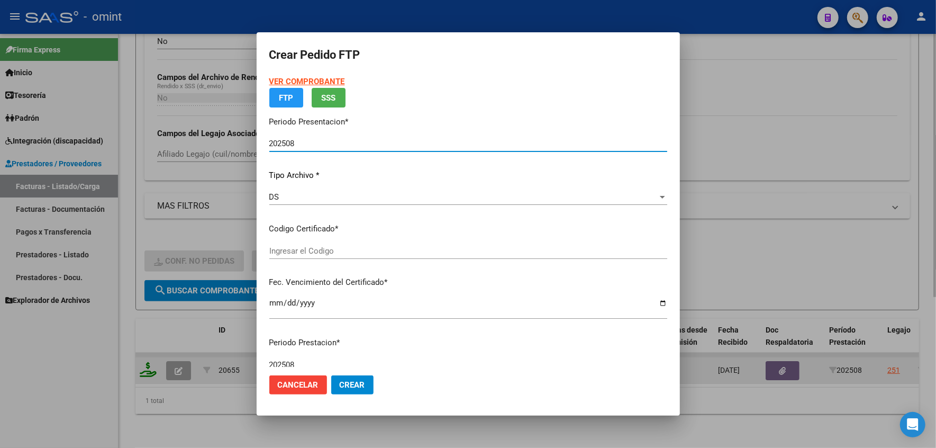
type input "2688154894"
type input "2026-10-26"
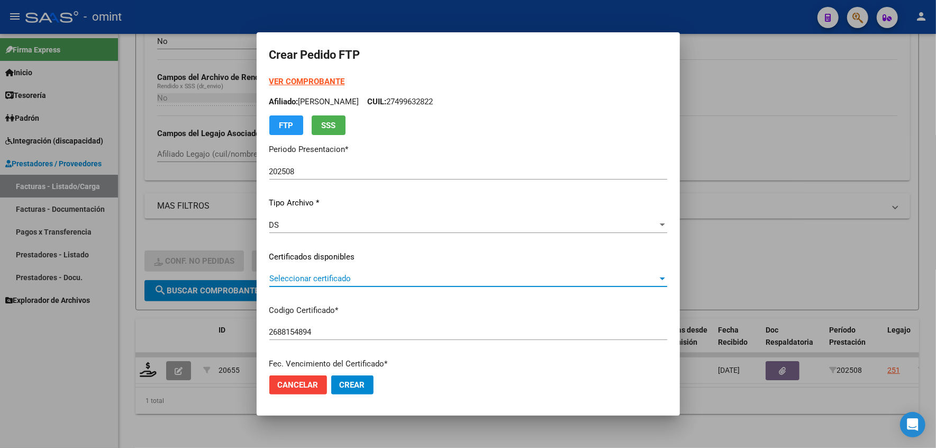
click at [325, 274] on span "Seleccionar certificado" at bounding box center [463, 279] width 388 height 10
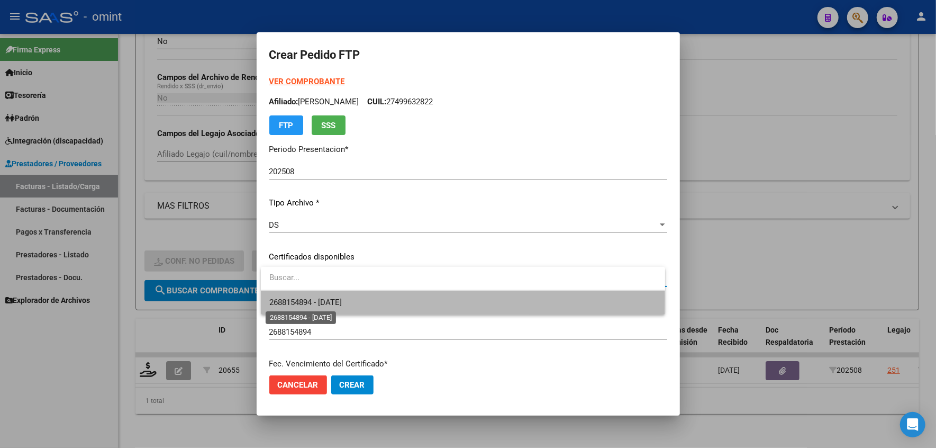
click at [328, 297] on span "2688154894 - 2026-10-26" at bounding box center [305, 302] width 72 height 10
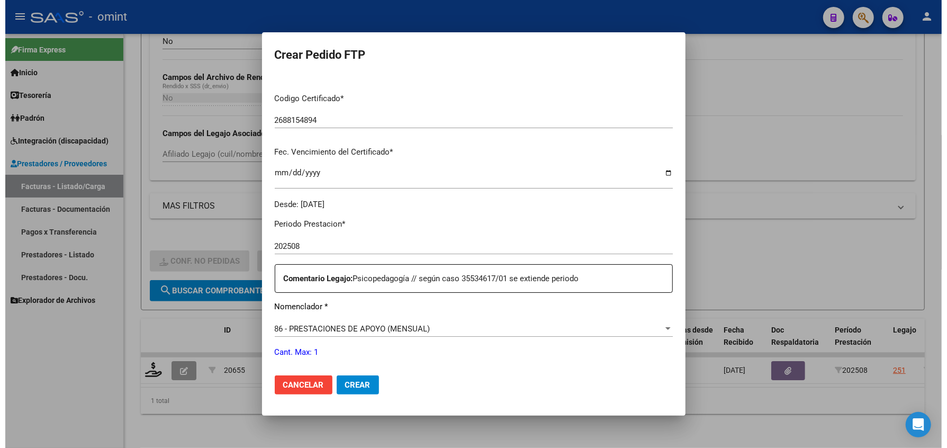
scroll to position [352, 0]
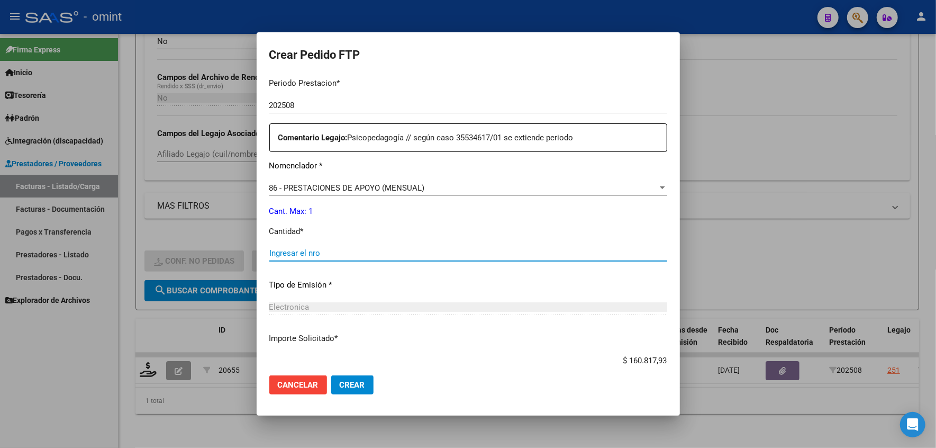
click at [320, 250] on input "Ingresar el nro" at bounding box center [468, 253] width 398 height 10
type input "1"
click at [347, 383] on span "Crear" at bounding box center [352, 385] width 25 height 10
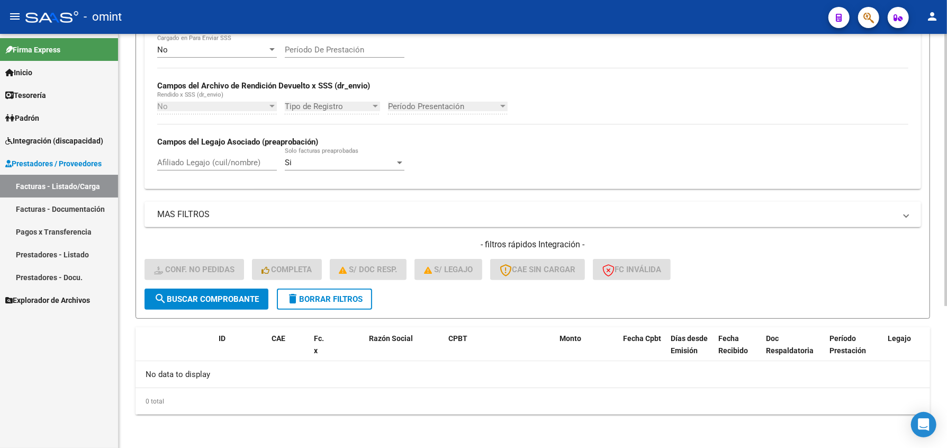
scroll to position [0, 0]
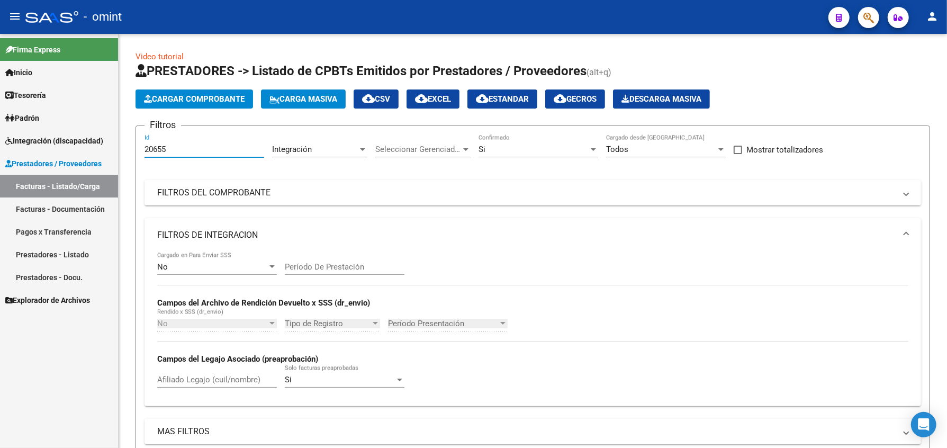
drag, startPoint x: 179, startPoint y: 145, endPoint x: 109, endPoint y: 149, distance: 69.9
click at [109, 149] on mat-sidenav-container "Firma Express Inicio Calendario SSS Instructivos Contacto OS Tesorería Extracto…" at bounding box center [473, 241] width 947 height 414
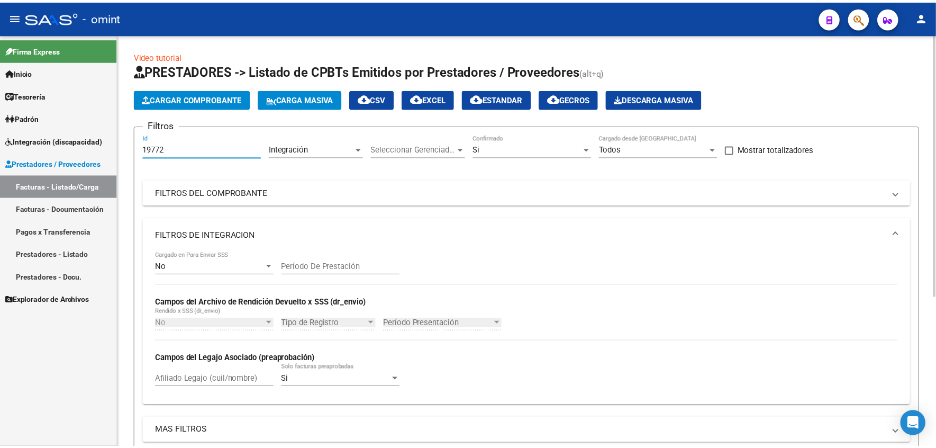
scroll to position [212, 0]
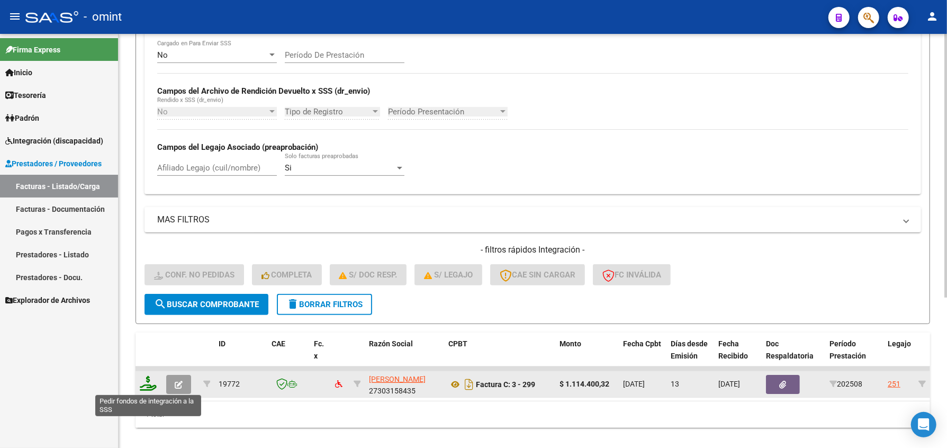
type input "19772"
click at [143, 388] on icon at bounding box center [148, 383] width 17 height 15
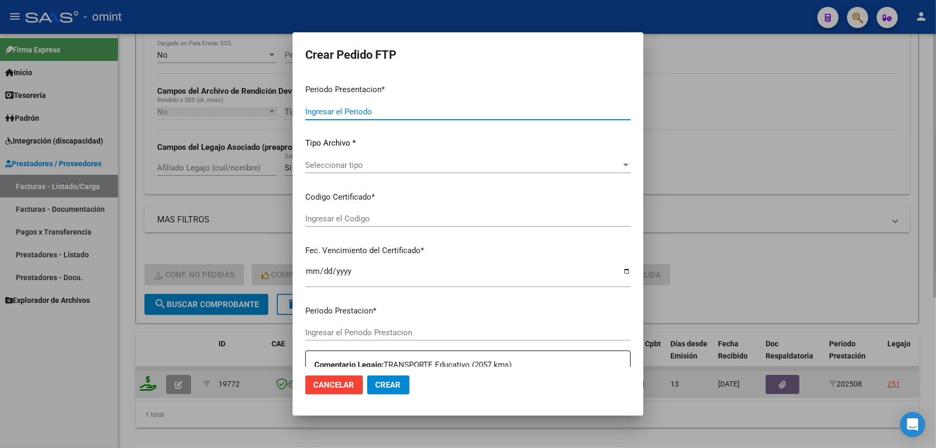
type input "202508"
type input "$ 1.114.400,32"
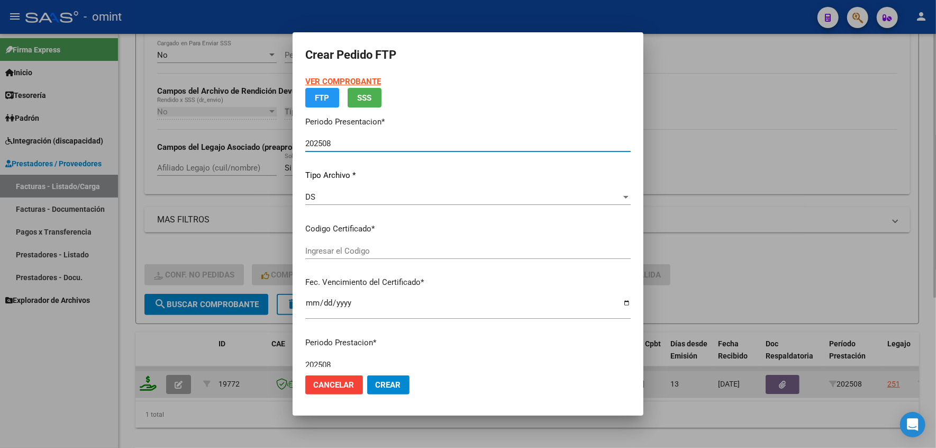
type input "2688154894"
type input "2026-10-26"
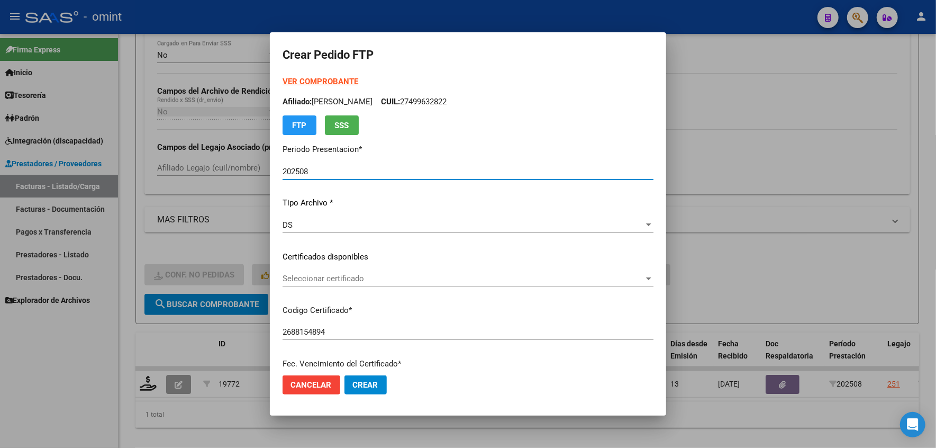
click at [307, 280] on span "Seleccionar certificado" at bounding box center [463, 279] width 361 height 10
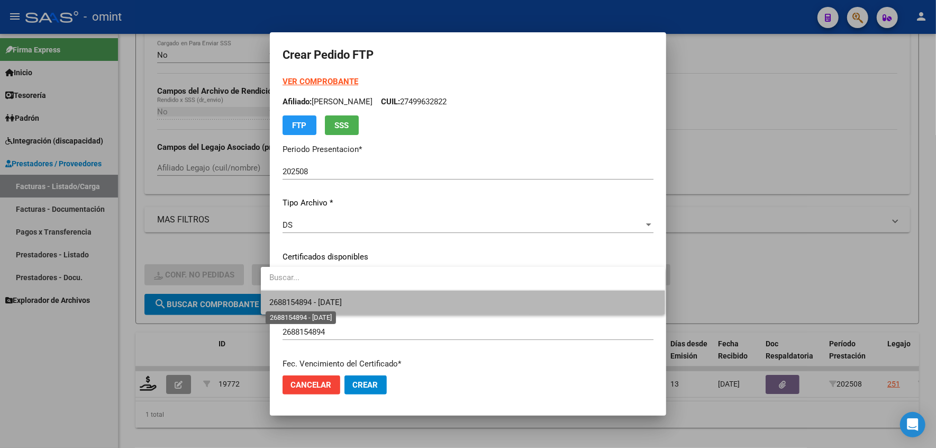
click at [328, 303] on span "2688154894 - 2026-10-26" at bounding box center [305, 302] width 72 height 10
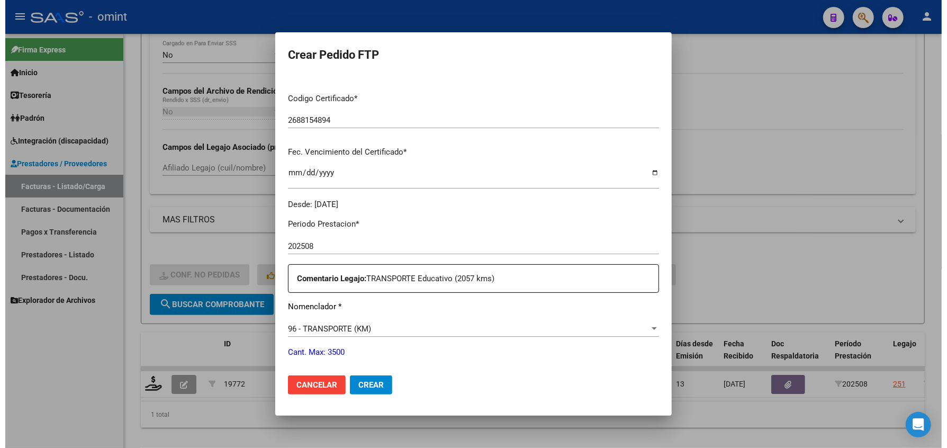
scroll to position [352, 0]
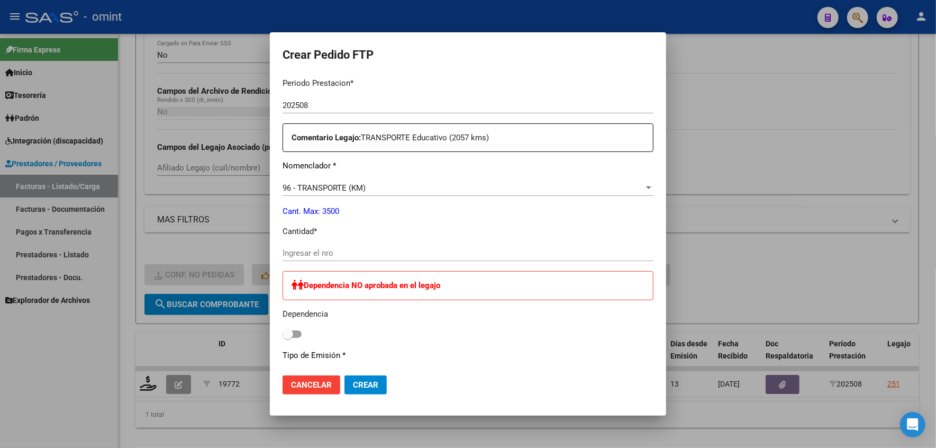
click at [295, 242] on div "Periodo Prestacion * 202508 Ingresar el Periodo Prestacion Comentario Legajo: T…" at bounding box center [468, 339] width 371 height 540
click at [294, 251] on input "Ingresar el nro" at bounding box center [468, 253] width 371 height 10
type input "2057"
click at [353, 385] on span "Crear" at bounding box center [365, 385] width 25 height 10
